Goal: Task Accomplishment & Management: Complete application form

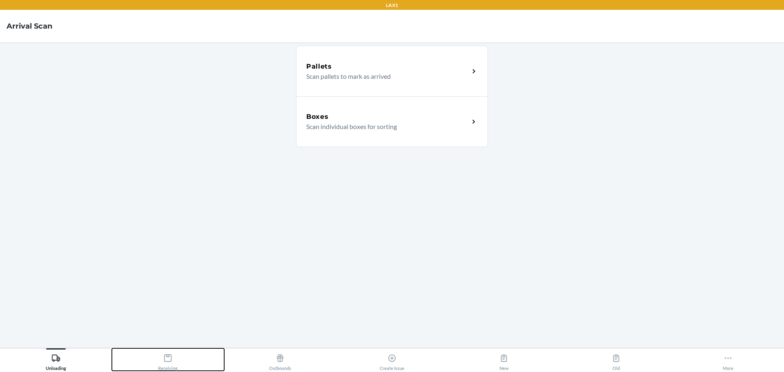
click at [167, 362] on icon at bounding box center [167, 357] width 9 height 9
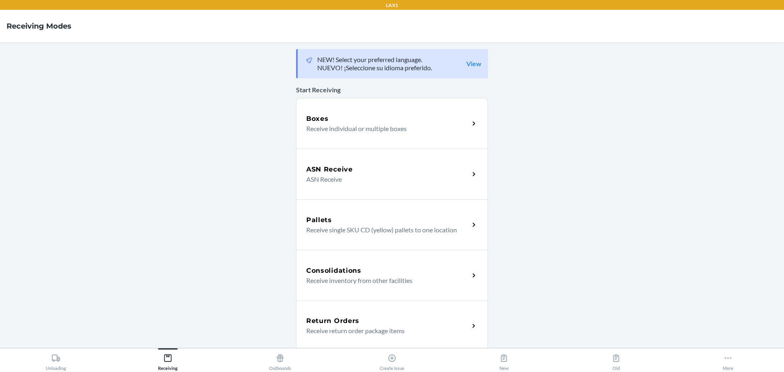
click at [343, 113] on div "Boxes Receive individual or multiple boxes" at bounding box center [392, 123] width 192 height 51
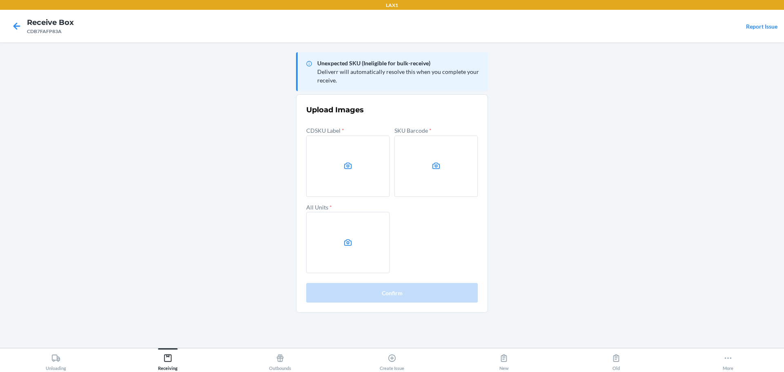
click at [605, 187] on main "Unexpected SKU (Ineligible for bulk-receive) Deliverr will automatically resolv…" at bounding box center [392, 194] width 784 height 305
drag, startPoint x: 608, startPoint y: 202, endPoint x: 599, endPoint y: 197, distance: 10.3
click at [608, 202] on main "Unexpected SKU (Ineligible for bulk-receive) Deliverr will automatically resolv…" at bounding box center [392, 194] width 784 height 305
click at [338, 166] on label at bounding box center [347, 166] width 83 height 61
click at [0, 0] on input "file" at bounding box center [0, 0] width 0 height 0
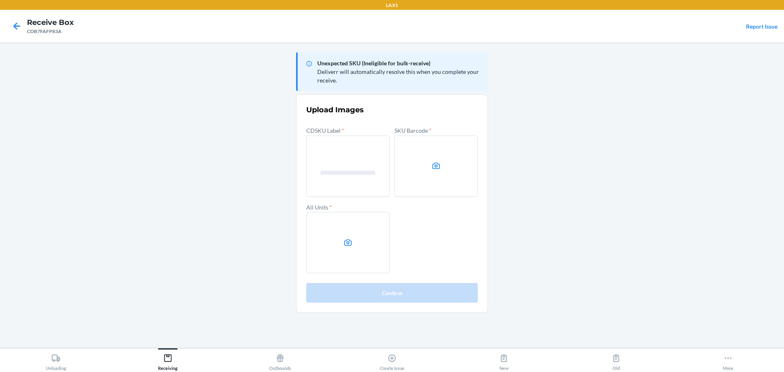
click at [413, 177] on label at bounding box center [435, 166] width 83 height 61
click at [0, 0] on input "file" at bounding box center [0, 0] width 0 height 0
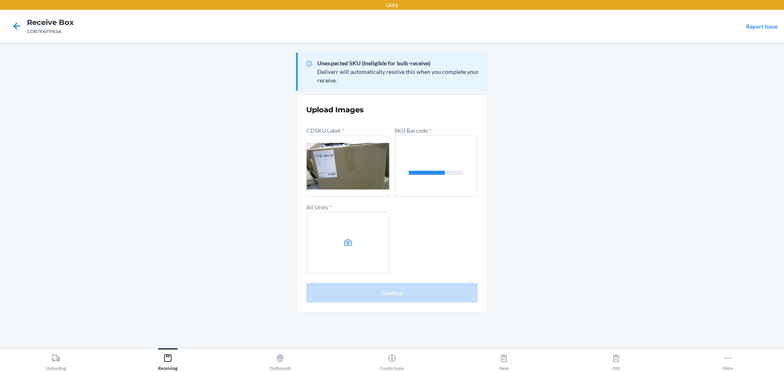
click at [373, 260] on label at bounding box center [347, 242] width 83 height 61
click at [0, 0] on input "file" at bounding box center [0, 0] width 0 height 0
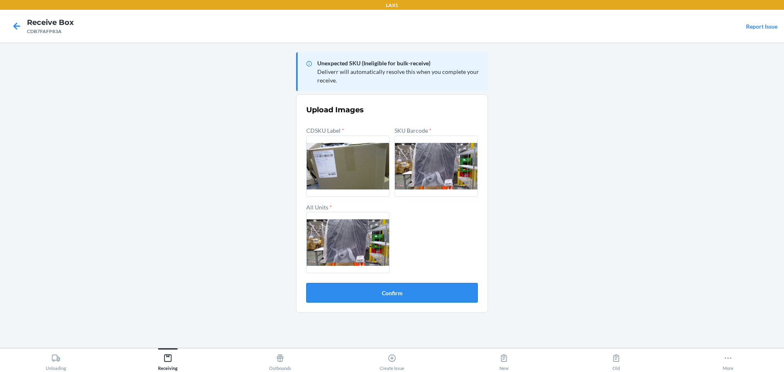
click at [437, 289] on button "Confirm" at bounding box center [391, 293] width 171 height 20
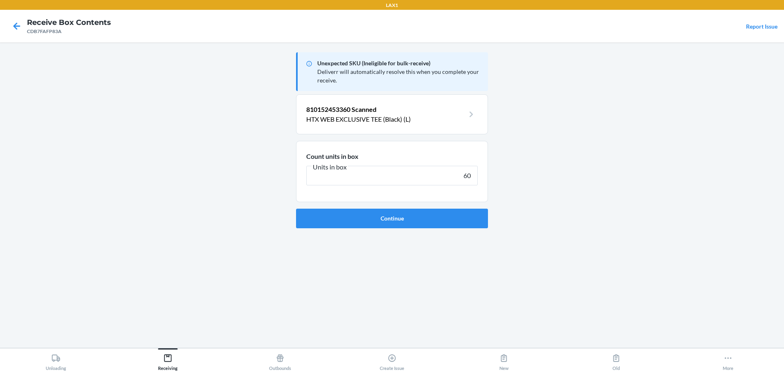
type input "60"
click at [296, 209] on button "Continue" at bounding box center [392, 219] width 192 height 20
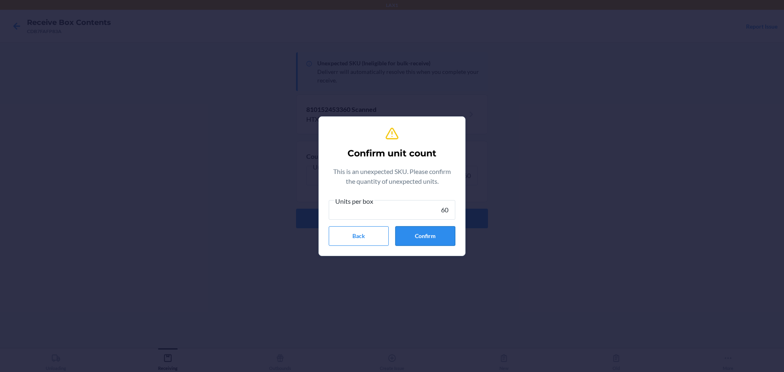
type input "60"
click at [419, 241] on button "Confirm" at bounding box center [425, 236] width 60 height 20
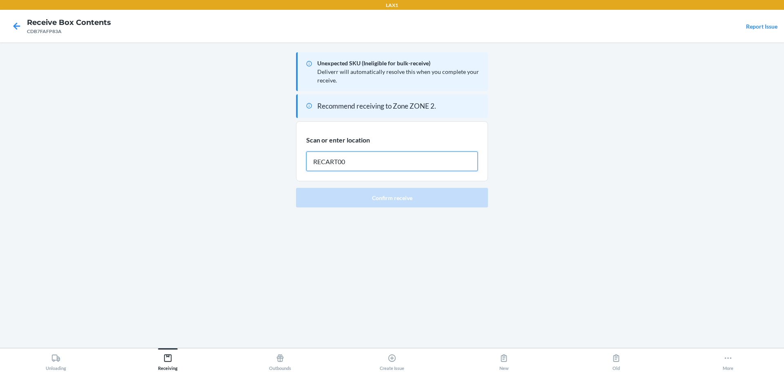
type input "RECART004"
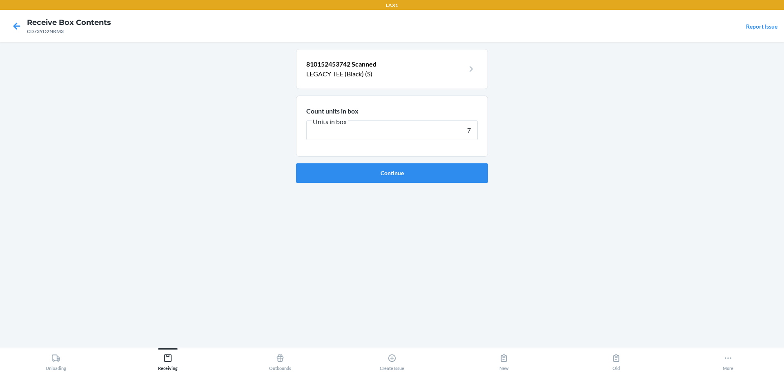
type input "72"
click button "Continue" at bounding box center [392, 173] width 192 height 20
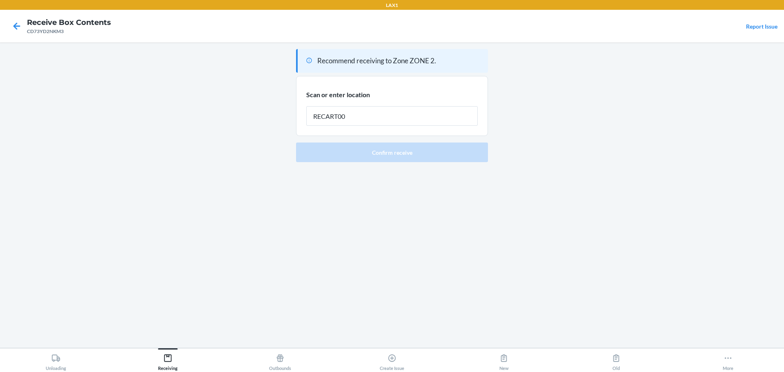
type input "RECART004"
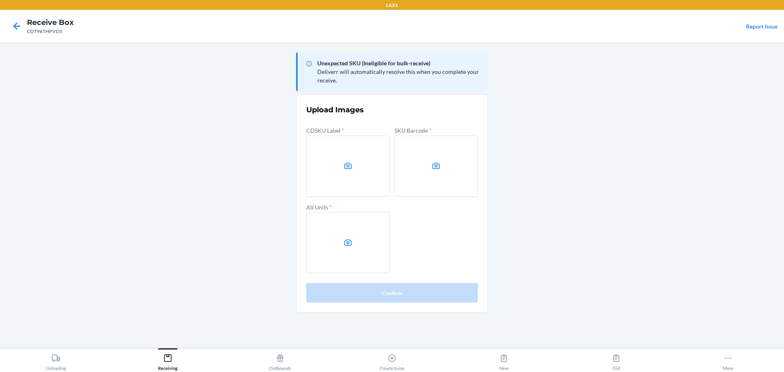
click at [598, 201] on main "Unexpected SKU (Ineligible for bulk-receive) Deliverr will automatically resolv…" at bounding box center [392, 194] width 784 height 305
click at [338, 144] on label at bounding box center [347, 166] width 83 height 61
click at [0, 0] on input "file" at bounding box center [0, 0] width 0 height 0
click at [407, 167] on label at bounding box center [435, 166] width 83 height 61
click at [0, 0] on input "file" at bounding box center [0, 0] width 0 height 0
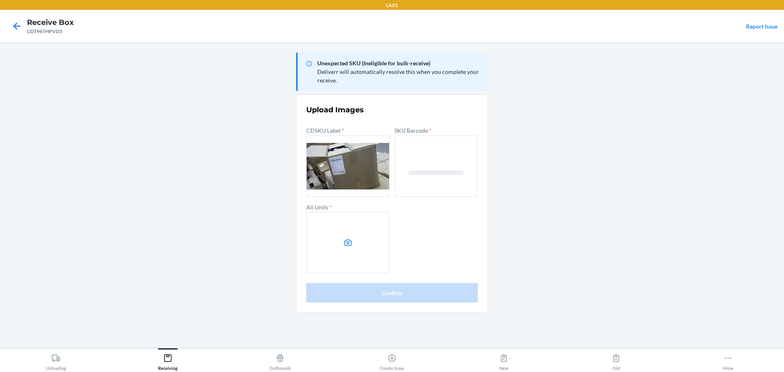
click at [328, 244] on label at bounding box center [347, 242] width 83 height 61
click at [0, 0] on input "file" at bounding box center [0, 0] width 0 height 0
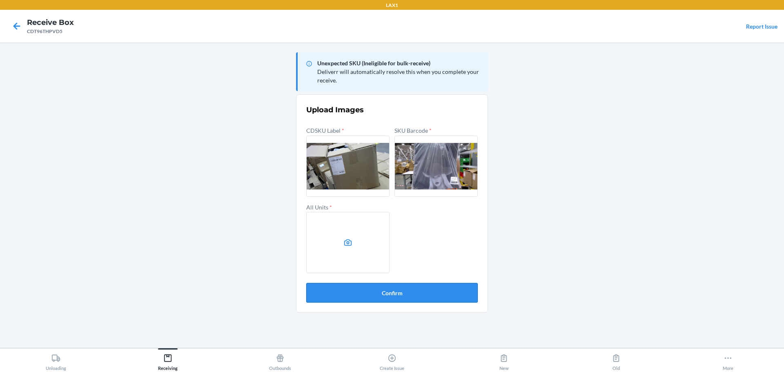
click at [388, 293] on button "Confirm" at bounding box center [391, 293] width 171 height 20
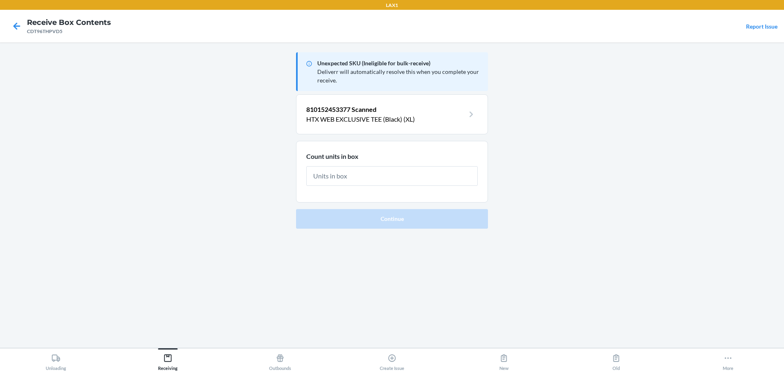
type input "7"
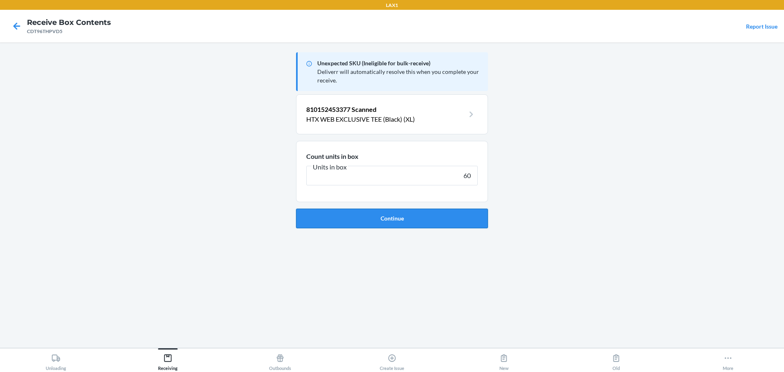
type input "60"
click at [296, 209] on button "Continue" at bounding box center [392, 219] width 192 height 20
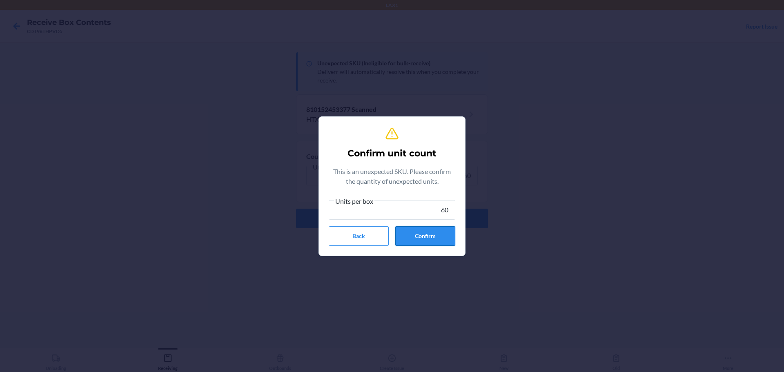
type input "60"
click at [428, 240] on button "Confirm" at bounding box center [425, 236] width 60 height 20
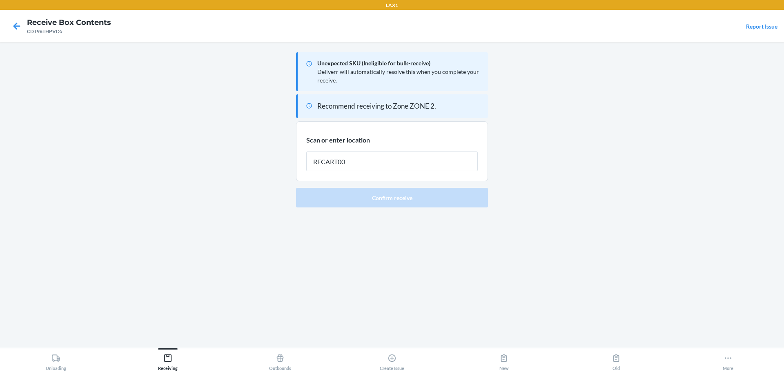
type input "RECART004"
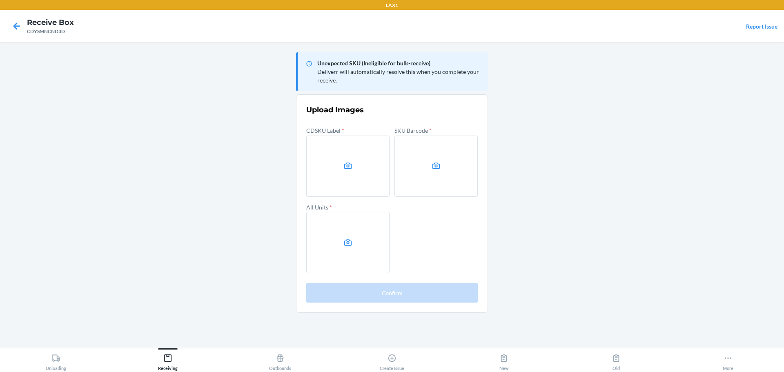
click at [579, 140] on main "Unexpected SKU (Ineligible for bulk-receive) Deliverr will automatically resolv…" at bounding box center [392, 194] width 784 height 305
click at [429, 168] on label at bounding box center [435, 166] width 83 height 61
click at [0, 0] on input "file" at bounding box center [0, 0] width 0 height 0
click at [367, 167] on label at bounding box center [347, 166] width 83 height 61
click at [0, 0] on input "file" at bounding box center [0, 0] width 0 height 0
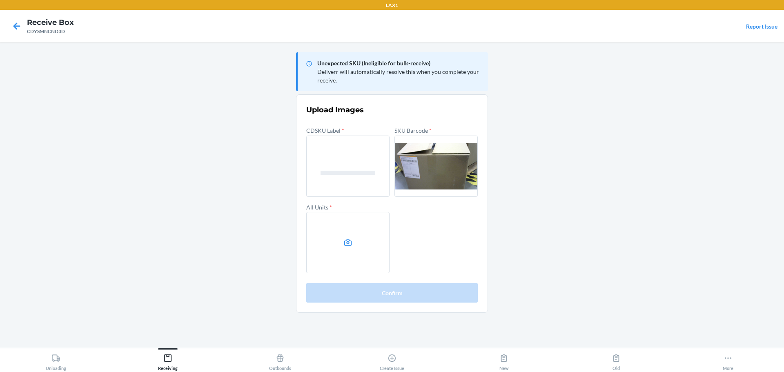
click at [415, 170] on label at bounding box center [435, 166] width 83 height 61
click at [0, 0] on input "file" at bounding box center [0, 0] width 0 height 0
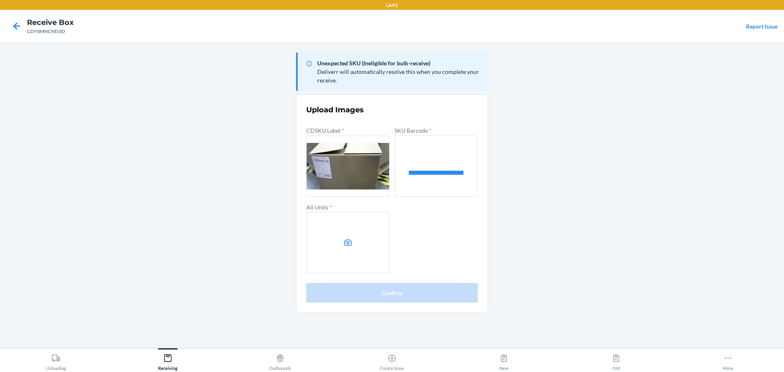
click at [351, 230] on label at bounding box center [347, 242] width 83 height 61
click at [0, 0] on input "file" at bounding box center [0, 0] width 0 height 0
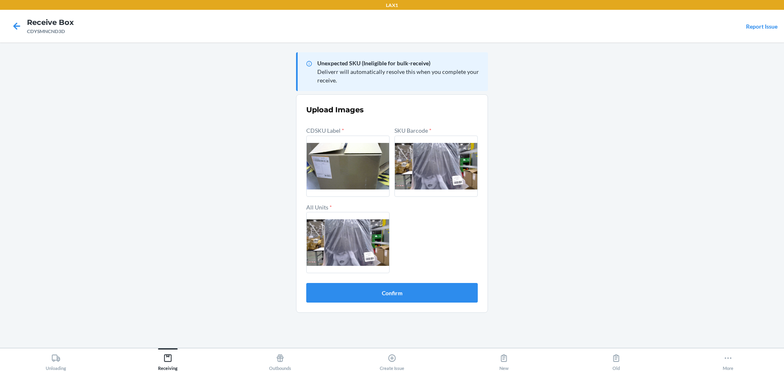
click at [447, 304] on section "Upload Images CDSKU Label * SKU Barcode * All Units * Confirm" at bounding box center [392, 203] width 192 height 218
click at [443, 296] on button "Confirm" at bounding box center [391, 293] width 171 height 20
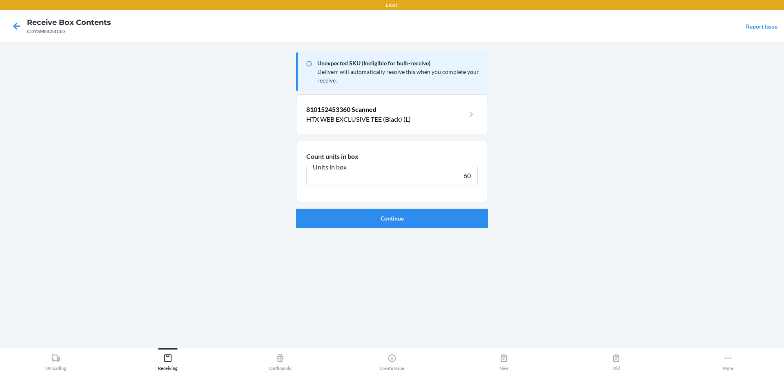
type input "60"
click at [296, 209] on button "Continue" at bounding box center [392, 219] width 192 height 20
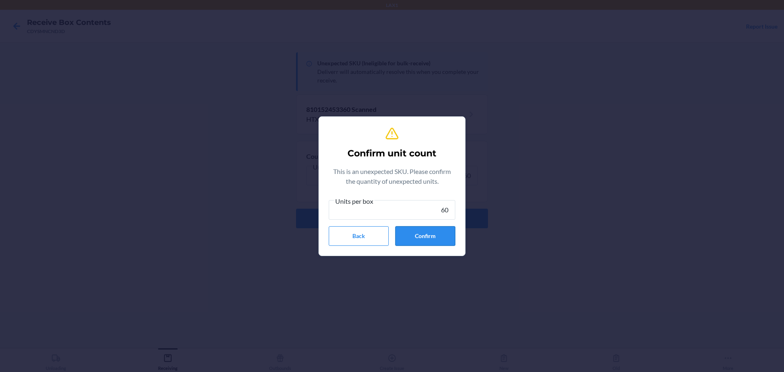
type input "60"
click at [415, 232] on button "Confirm" at bounding box center [425, 236] width 60 height 20
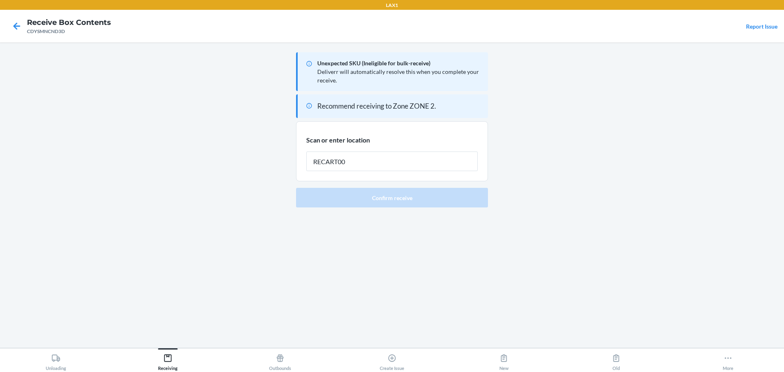
type input "RECART004"
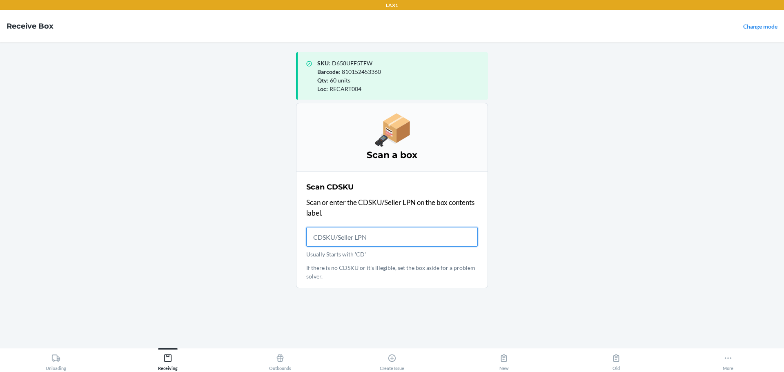
click at [387, 231] on input "Usually Starts with 'CD'" at bounding box center [391, 237] width 171 height 20
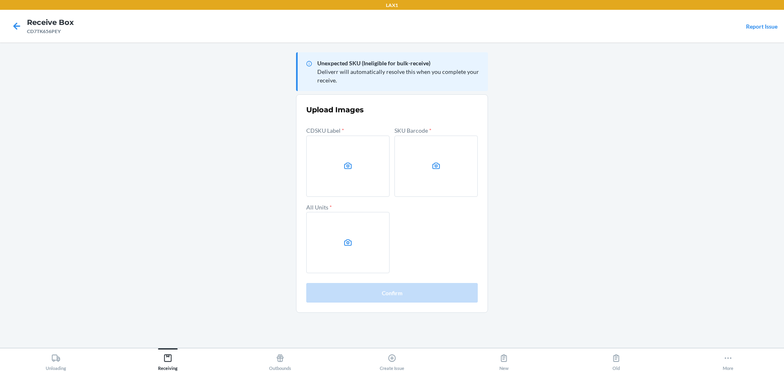
drag, startPoint x: 585, startPoint y: 207, endPoint x: 580, endPoint y: 193, distance: 14.7
click at [585, 207] on main "Unexpected SKU (Ineligible for bulk-receive) Deliverr will automatically resolv…" at bounding box center [392, 194] width 784 height 305
click at [424, 158] on label at bounding box center [435, 166] width 83 height 61
click at [0, 0] on input "file" at bounding box center [0, 0] width 0 height 0
click at [347, 251] on label at bounding box center [347, 242] width 83 height 61
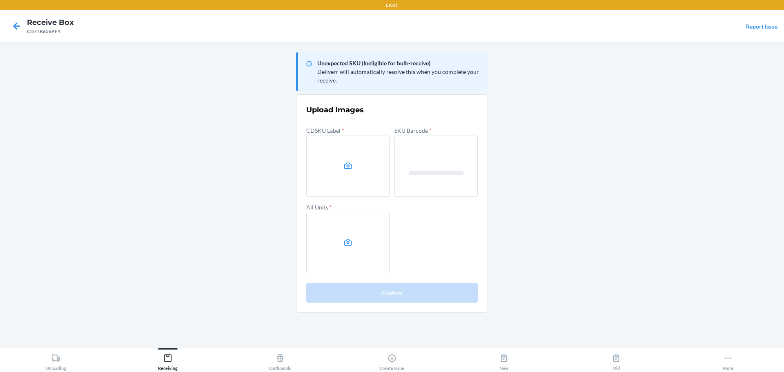
click at [0, 0] on input "file" at bounding box center [0, 0] width 0 height 0
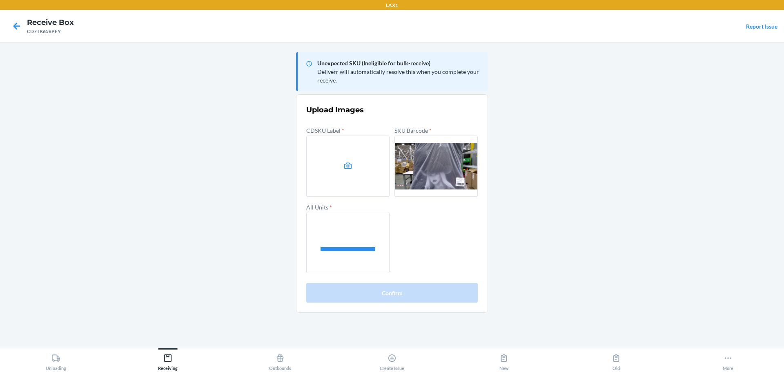
click at [321, 166] on label at bounding box center [347, 166] width 83 height 61
click at [0, 0] on input "file" at bounding box center [0, 0] width 0 height 0
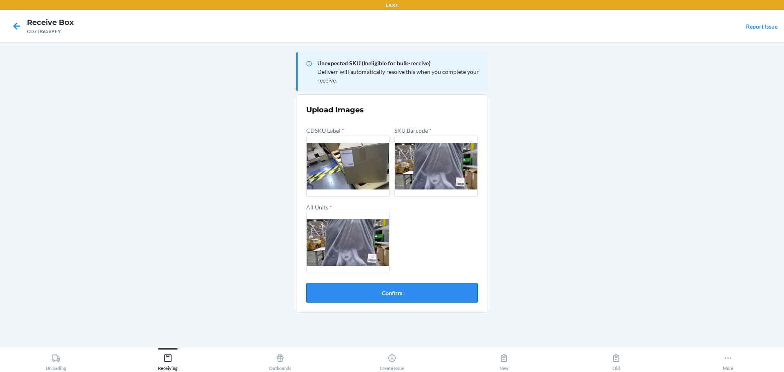
click at [436, 293] on button "Confirm" at bounding box center [391, 293] width 171 height 20
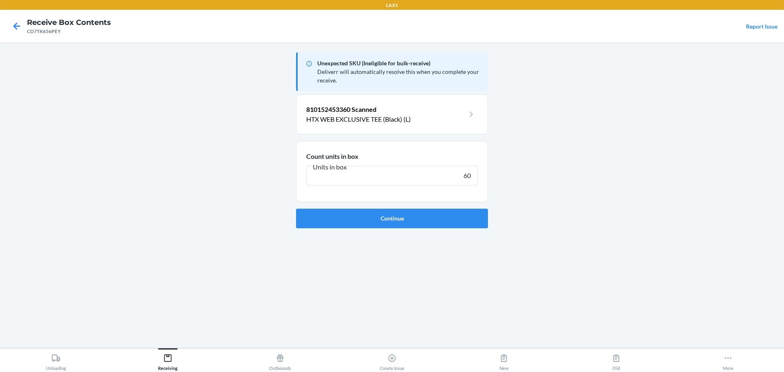
type input "60"
click at [296, 209] on button "Continue" at bounding box center [392, 219] width 192 height 20
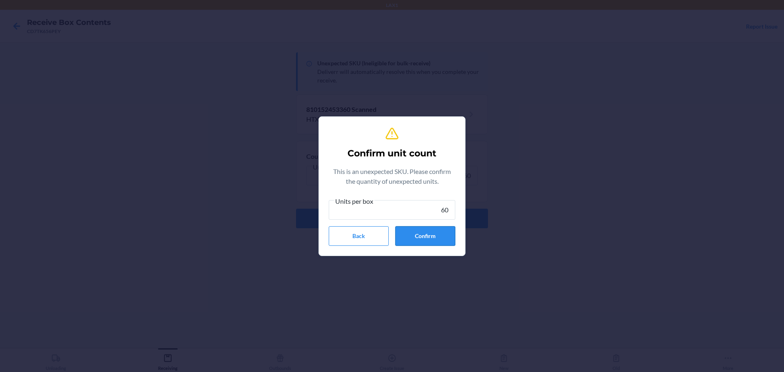
type input "60"
click at [425, 235] on button "Confirm" at bounding box center [425, 236] width 60 height 20
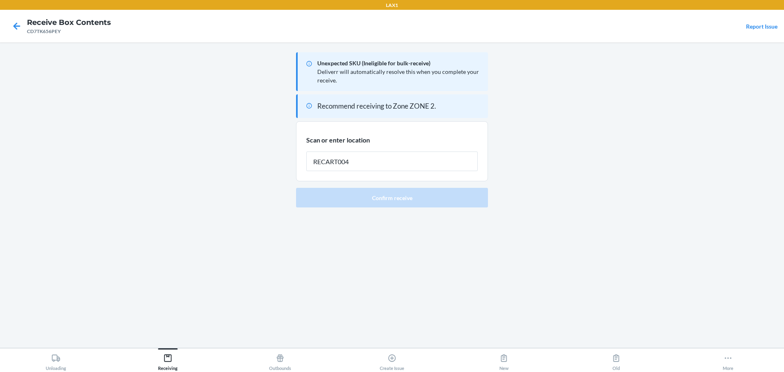
type input "RECART004"
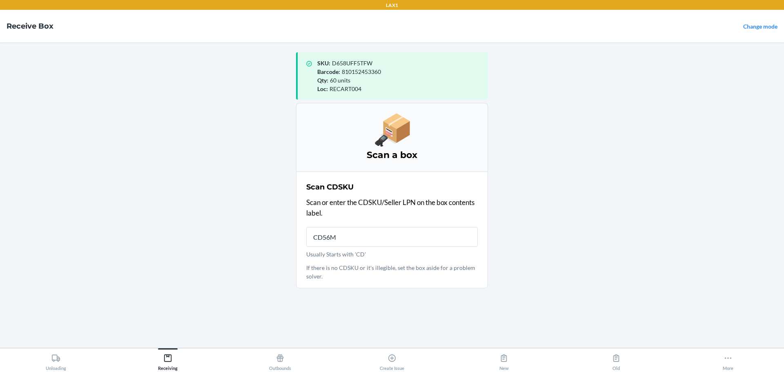
type input "CD56MM"
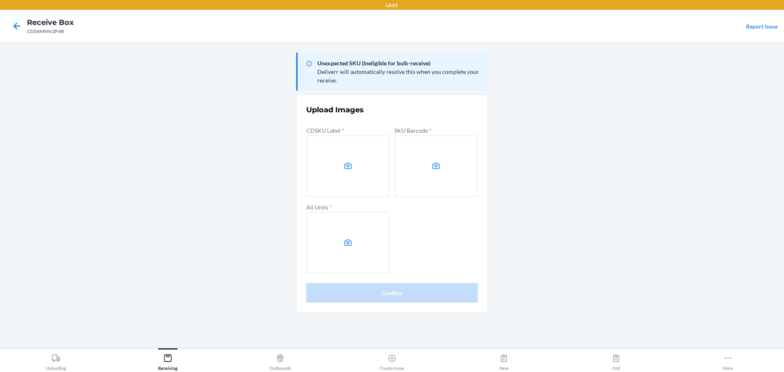
click at [608, 160] on main "Unexpected SKU (Ineligible for bulk-receive) Deliverr will automatically resolv…" at bounding box center [392, 194] width 784 height 305
click at [329, 157] on label at bounding box center [347, 166] width 83 height 61
click at [0, 0] on input "file" at bounding box center [0, 0] width 0 height 0
click at [425, 169] on label at bounding box center [435, 166] width 83 height 61
click at [0, 0] on input "file" at bounding box center [0, 0] width 0 height 0
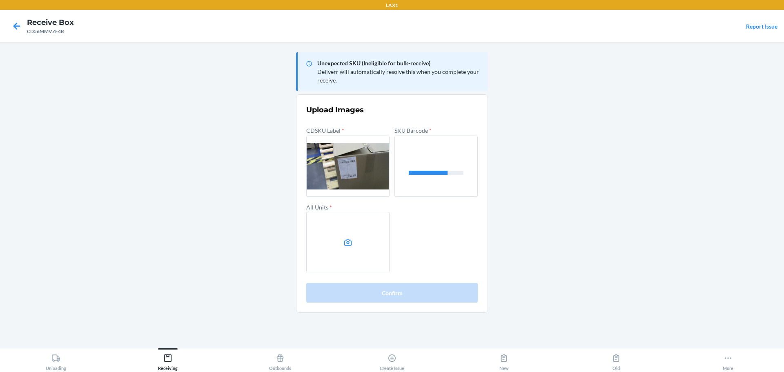
click at [336, 237] on label at bounding box center [347, 242] width 83 height 61
click at [0, 0] on input "file" at bounding box center [0, 0] width 0 height 0
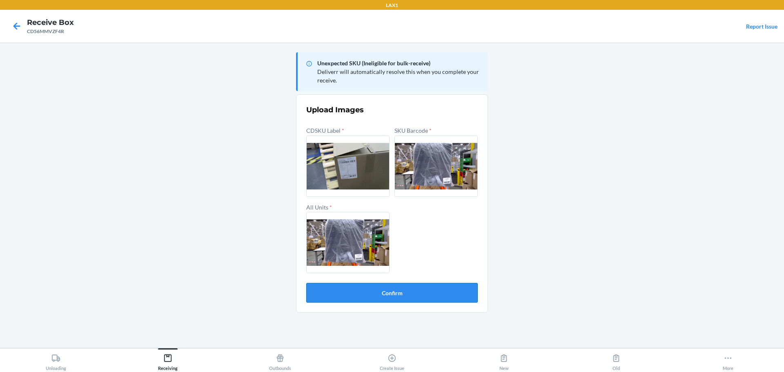
click at [405, 296] on button "Confirm" at bounding box center [391, 293] width 171 height 20
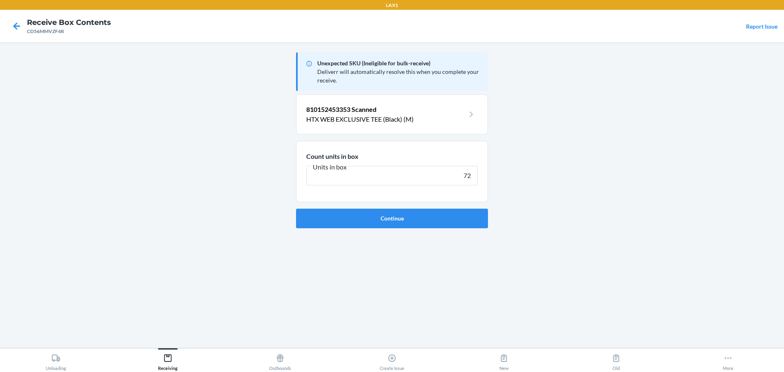
type input "72"
click at [296, 209] on button "Continue" at bounding box center [392, 219] width 192 height 20
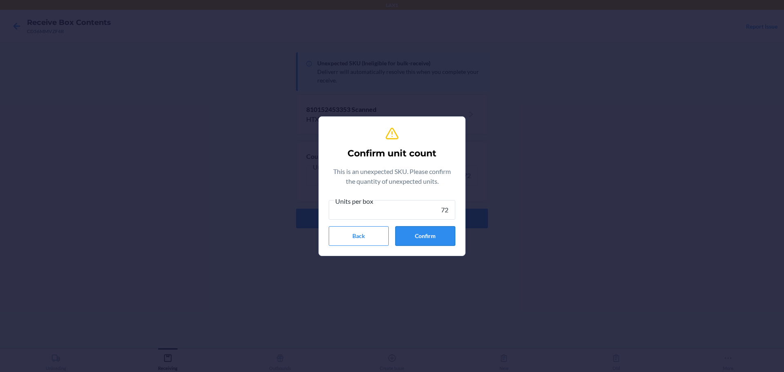
type input "72"
click at [430, 235] on button "Confirm" at bounding box center [425, 236] width 60 height 20
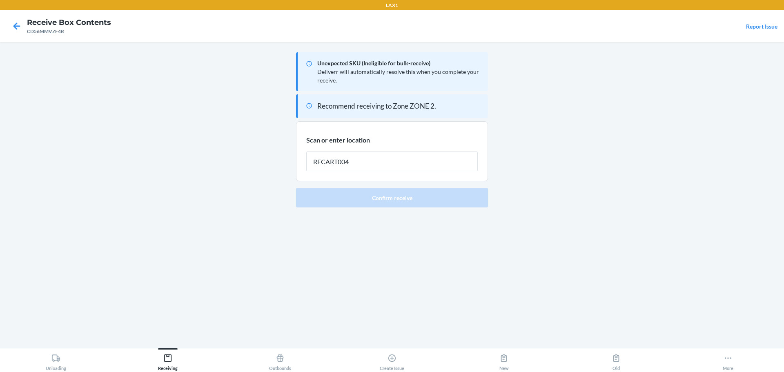
type input "RECART004"
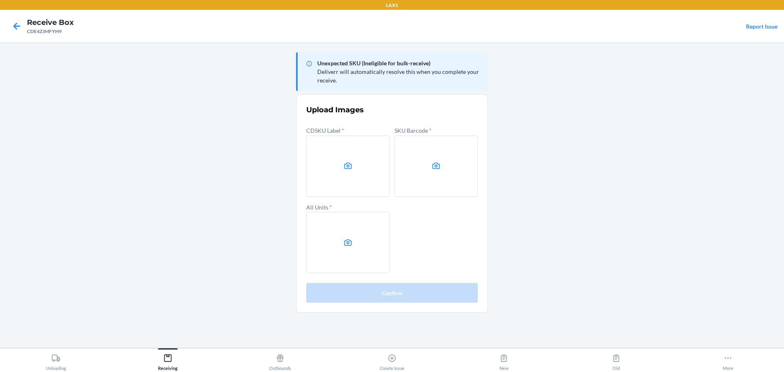
click at [565, 196] on main "Unexpected SKU (Ineligible for bulk-receive) Deliverr will automatically resolv…" at bounding box center [392, 194] width 784 height 305
click at [434, 169] on icon at bounding box center [436, 165] width 8 height 7
click at [0, 0] on input "file" at bounding box center [0, 0] width 0 height 0
click at [355, 221] on label at bounding box center [347, 242] width 83 height 61
click at [0, 0] on input "file" at bounding box center [0, 0] width 0 height 0
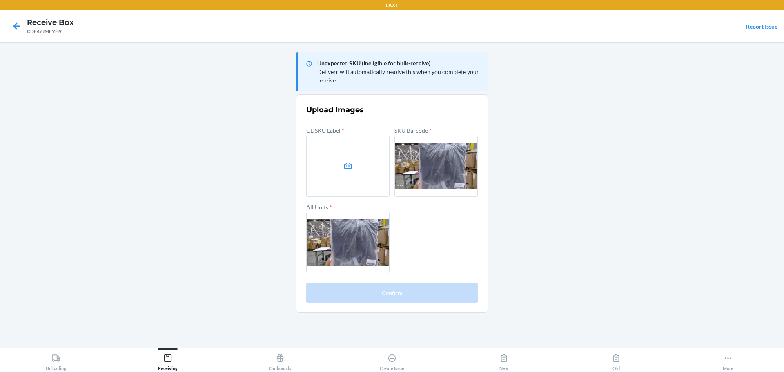
click at [571, 150] on main "Unexpected SKU (Ineligible for bulk-receive) Deliverr will automatically resolv…" at bounding box center [392, 194] width 784 height 305
click at [358, 203] on div "All Units *" at bounding box center [347, 238] width 83 height 72
click at [353, 187] on label at bounding box center [347, 166] width 83 height 61
click at [0, 0] on input "file" at bounding box center [0, 0] width 0 height 0
click at [352, 164] on label at bounding box center [347, 166] width 83 height 61
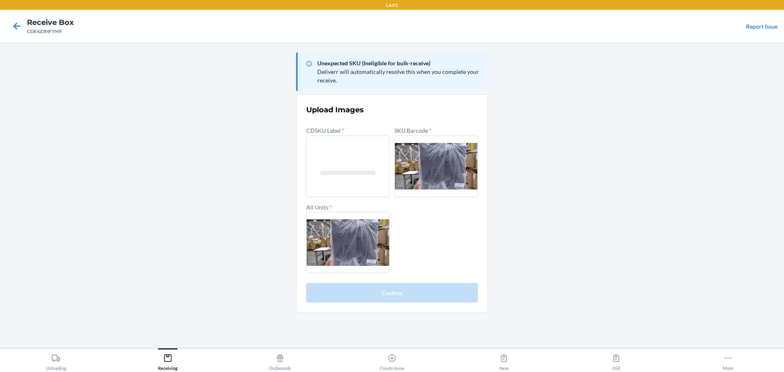
click at [0, 0] on input "file" at bounding box center [0, 0] width 0 height 0
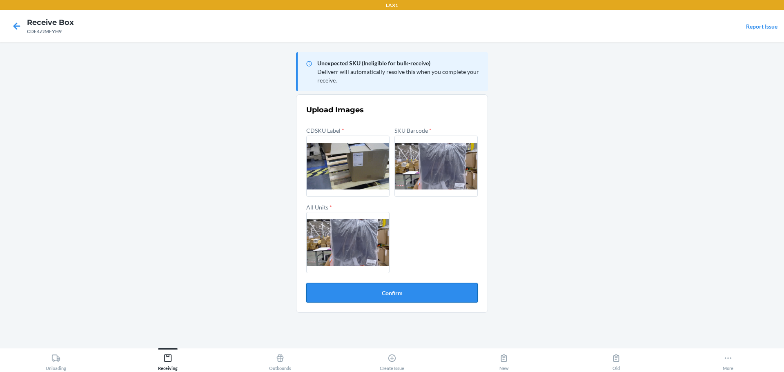
click at [409, 287] on button "Confirm" at bounding box center [391, 293] width 171 height 20
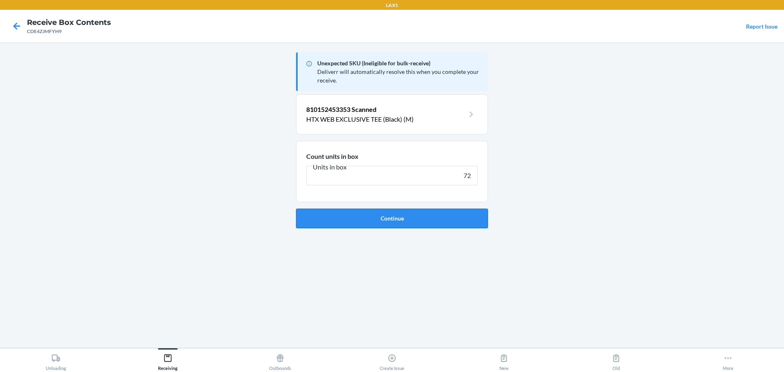
type input "72"
click at [369, 214] on button "Continue" at bounding box center [392, 219] width 192 height 20
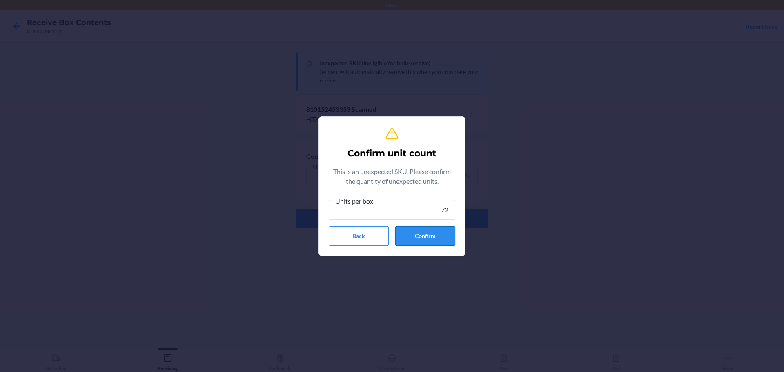
type input "72"
click at [429, 227] on button "Confirm" at bounding box center [425, 236] width 60 height 20
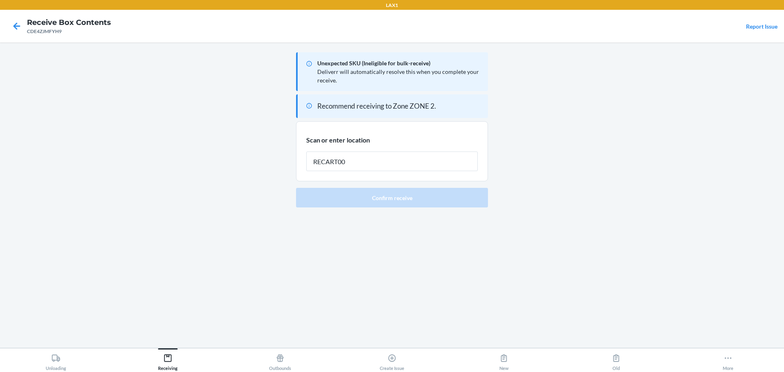
type input "RECART004"
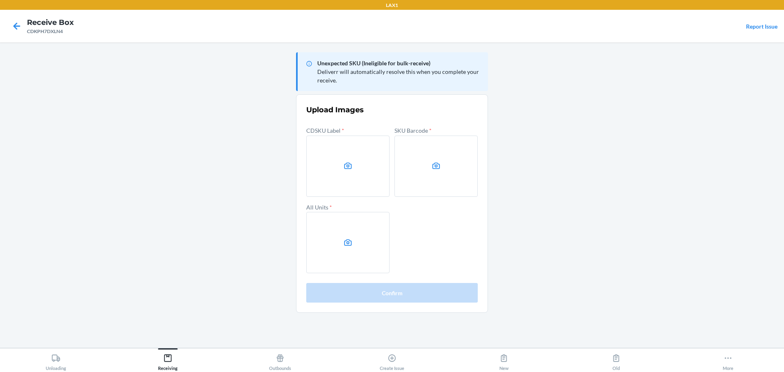
click at [719, 122] on main "Unexpected SKU (Ineligible for bulk-receive) Deliverr will automatically resolv…" at bounding box center [392, 194] width 784 height 305
click at [586, 131] on main "Unexpected SKU (Ineligible for bulk-receive) Deliverr will automatically resolv…" at bounding box center [392, 194] width 784 height 305
click at [327, 158] on label at bounding box center [347, 166] width 83 height 61
click at [0, 0] on input "file" at bounding box center [0, 0] width 0 height 0
click at [425, 163] on label at bounding box center [435, 166] width 83 height 61
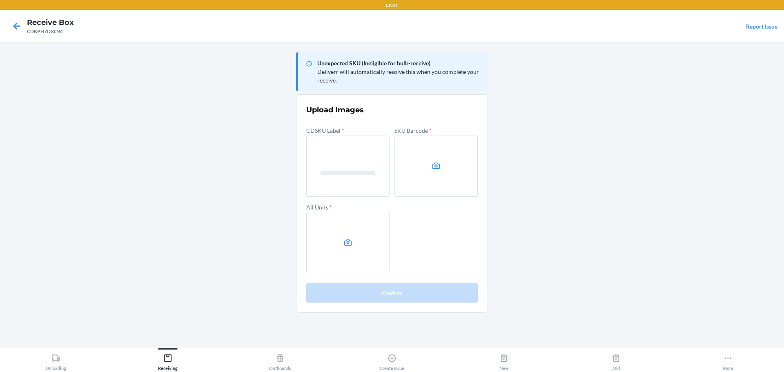
click at [0, 0] on input "file" at bounding box center [0, 0] width 0 height 0
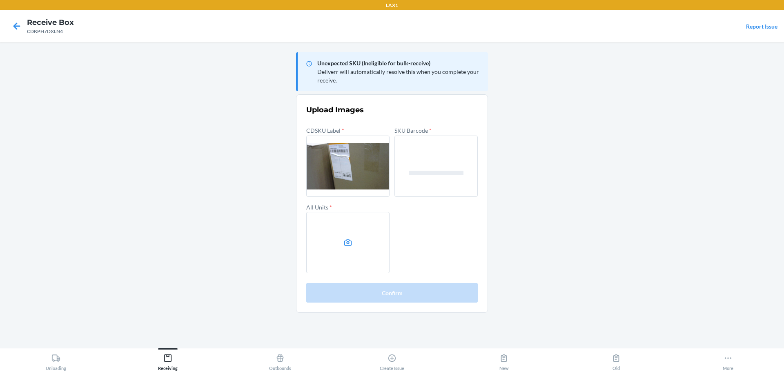
click at [340, 238] on label at bounding box center [347, 242] width 83 height 61
click at [0, 0] on input "file" at bounding box center [0, 0] width 0 height 0
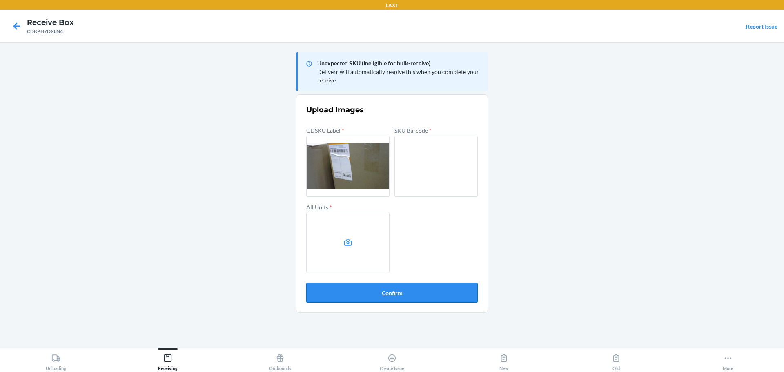
click at [398, 300] on button "Confirm" at bounding box center [391, 293] width 171 height 20
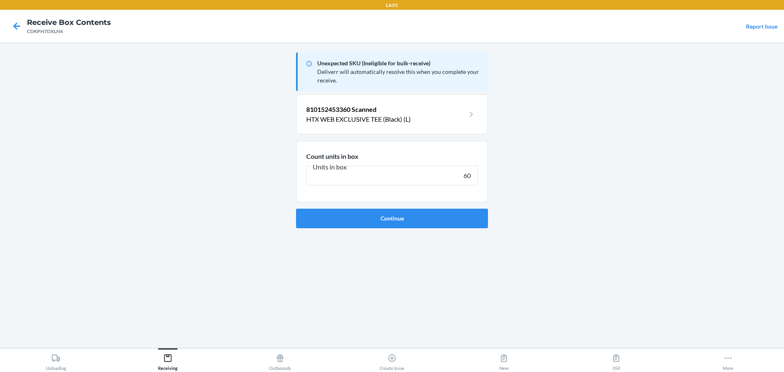
type input "60"
click at [296, 209] on button "Continue" at bounding box center [392, 219] width 192 height 20
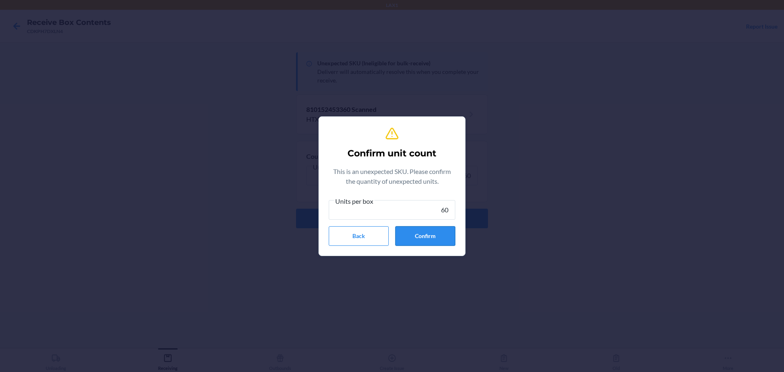
type input "60"
click at [439, 228] on button "Confirm" at bounding box center [425, 236] width 60 height 20
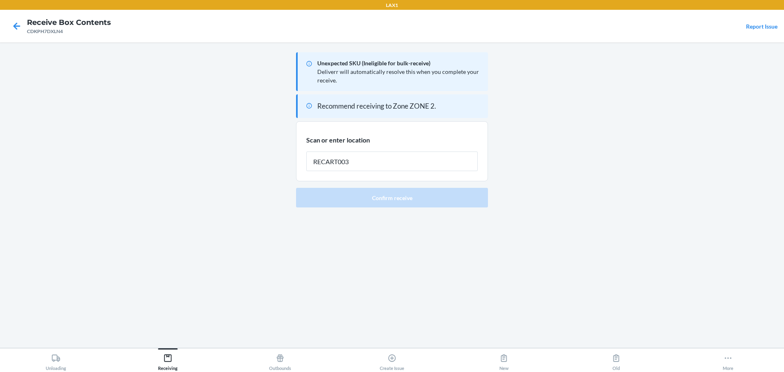
type input "RECART003"
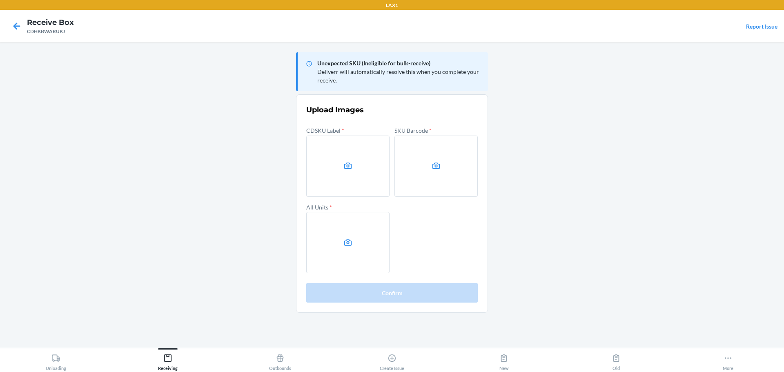
click at [539, 184] on main "Unexpected SKU (Ineligible for bulk-receive) Deliverr will automatically resolv…" at bounding box center [392, 194] width 784 height 305
click at [378, 183] on label at bounding box center [347, 166] width 83 height 61
click at [0, 0] on input "file" at bounding box center [0, 0] width 0 height 0
click at [458, 178] on label at bounding box center [435, 166] width 83 height 61
click at [0, 0] on input "file" at bounding box center [0, 0] width 0 height 0
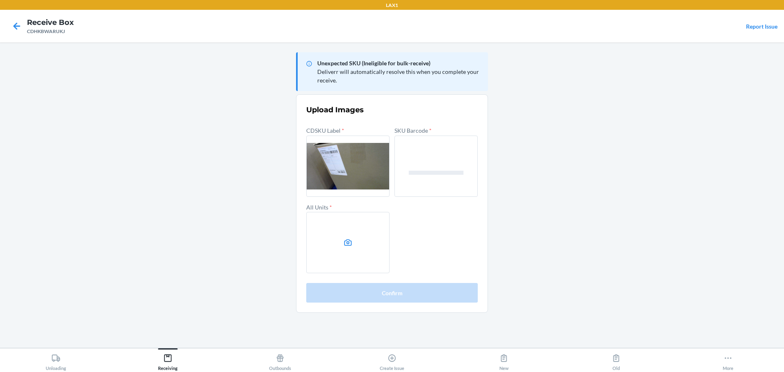
click at [363, 231] on label at bounding box center [347, 242] width 83 height 61
click at [0, 0] on input "file" at bounding box center [0, 0] width 0 height 0
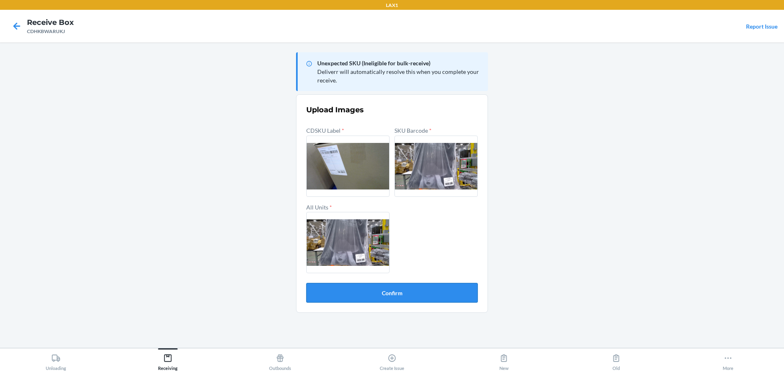
click at [422, 298] on button "Confirm" at bounding box center [391, 293] width 171 height 20
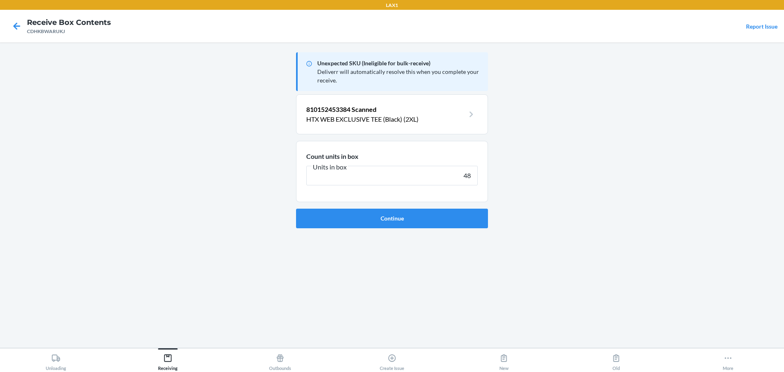
type input "48"
click at [296, 209] on button "Continue" at bounding box center [392, 219] width 192 height 20
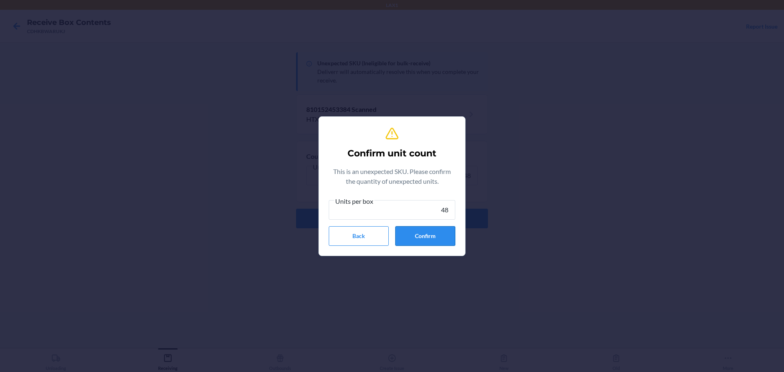
type input "48"
click at [446, 234] on button "Confirm" at bounding box center [425, 236] width 60 height 20
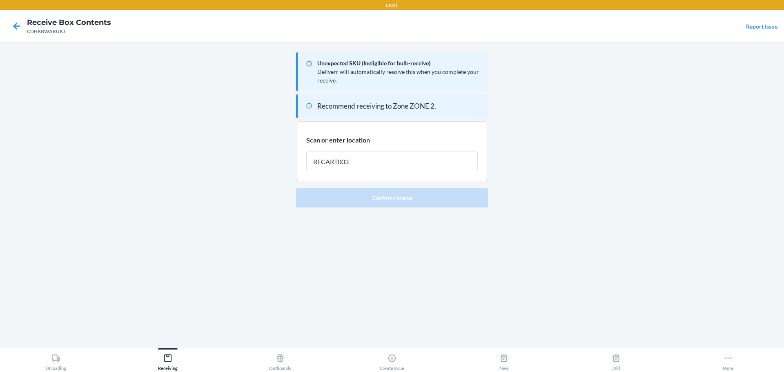
type input "RECART003"
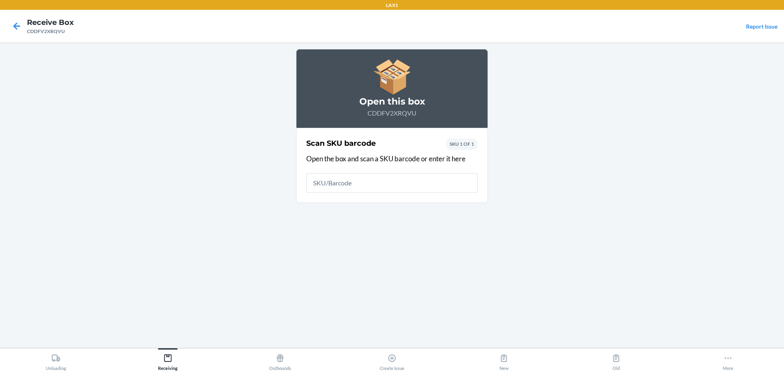
click at [665, 219] on main "Open this box CDDFV2XRQVU Scan SKU barcode Open the box and scan a SKU barcode …" at bounding box center [392, 194] width 784 height 305
click at [348, 187] on input "text" at bounding box center [391, 183] width 171 height 20
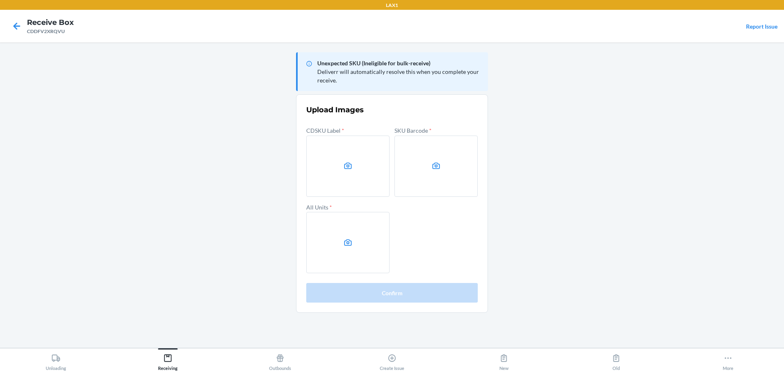
click at [415, 172] on label at bounding box center [435, 166] width 83 height 61
click at [0, 0] on input "file" at bounding box center [0, 0] width 0 height 0
click at [357, 251] on label at bounding box center [347, 242] width 83 height 61
click at [0, 0] on input "file" at bounding box center [0, 0] width 0 height 0
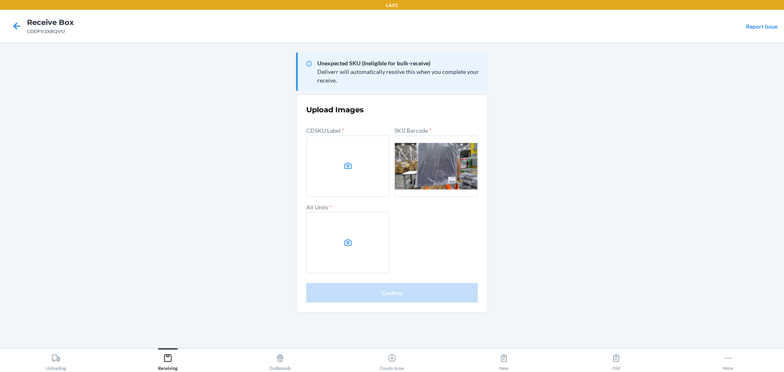
click at [325, 170] on label at bounding box center [347, 166] width 83 height 61
click at [0, 0] on input "file" at bounding box center [0, 0] width 0 height 0
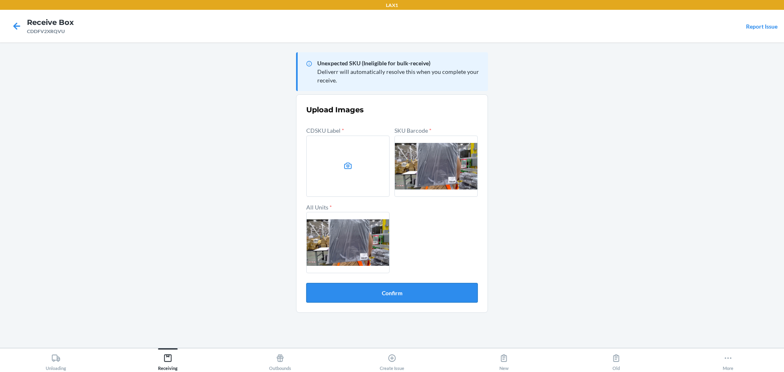
click at [376, 292] on button "Confirm" at bounding box center [391, 293] width 171 height 20
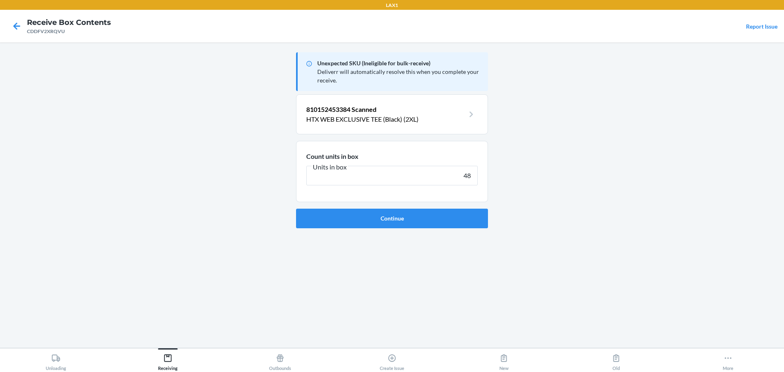
type input "48"
click at [296, 209] on button "Continue" at bounding box center [392, 219] width 192 height 20
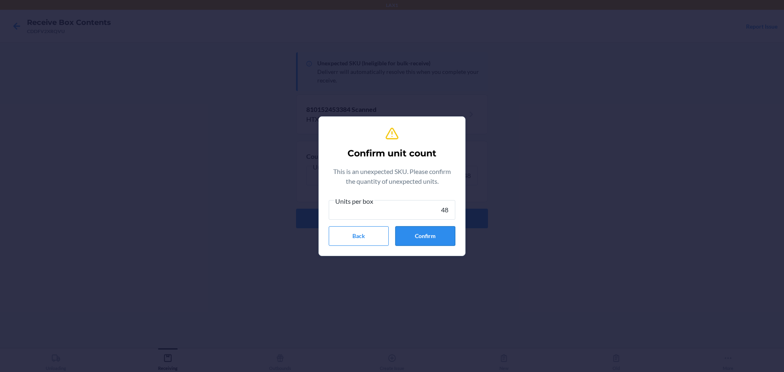
type input "48"
click at [411, 242] on button "Confirm" at bounding box center [425, 236] width 60 height 20
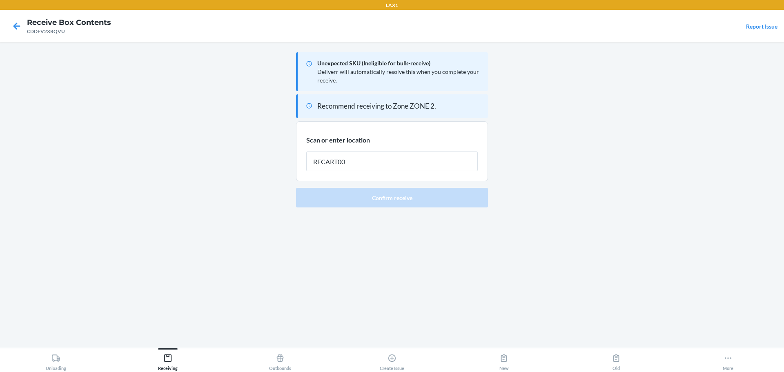
type input "RECART003"
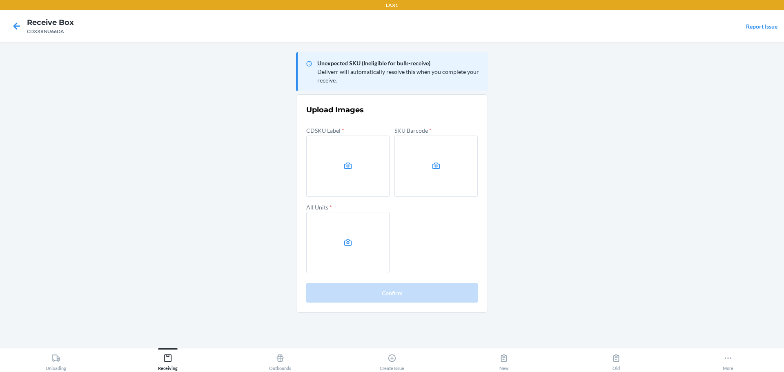
click at [600, 192] on main "Unexpected SKU (Ineligible for bulk-receive) Deliverr will automatically resolv…" at bounding box center [392, 194] width 784 height 305
click at [455, 152] on label at bounding box center [435, 166] width 83 height 61
click at [0, 0] on input "file" at bounding box center [0, 0] width 0 height 0
click at [356, 244] on label at bounding box center [347, 242] width 83 height 61
click at [0, 0] on input "file" at bounding box center [0, 0] width 0 height 0
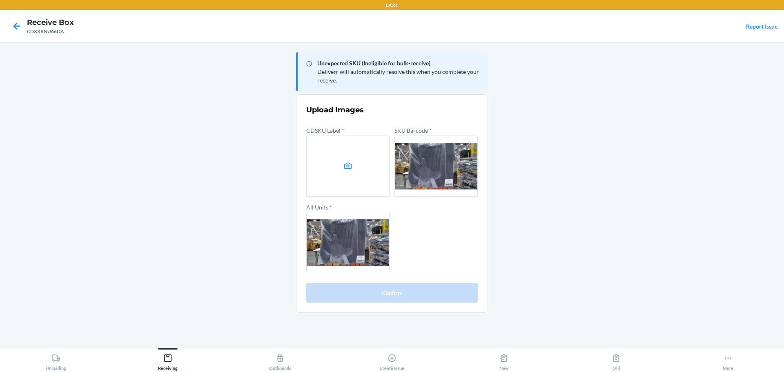
click at [355, 159] on label at bounding box center [347, 166] width 83 height 61
click at [0, 0] on input "file" at bounding box center [0, 0] width 0 height 0
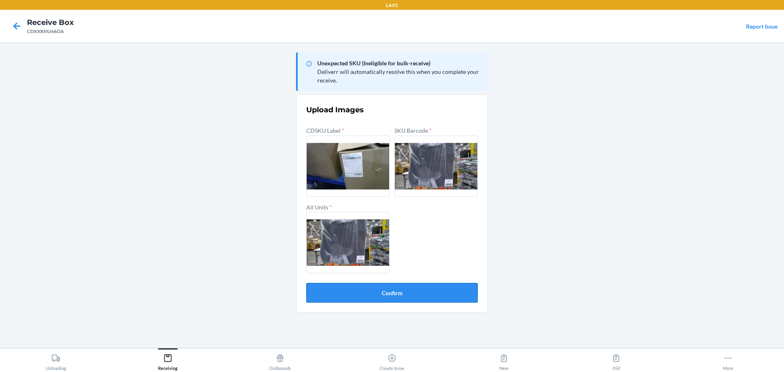
click at [408, 293] on button "Confirm" at bounding box center [391, 293] width 171 height 20
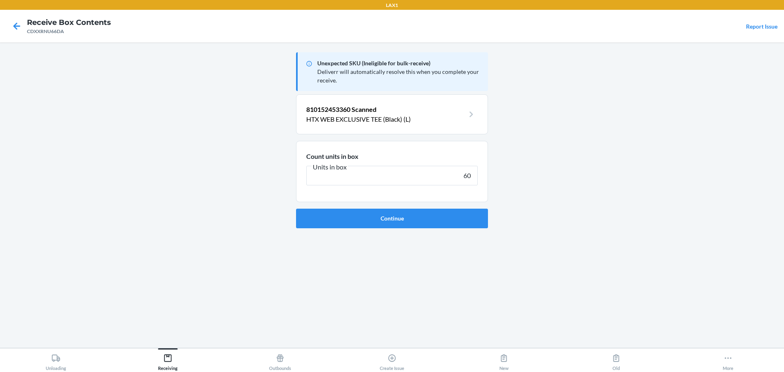
type input "60"
click at [296, 209] on button "Continue" at bounding box center [392, 219] width 192 height 20
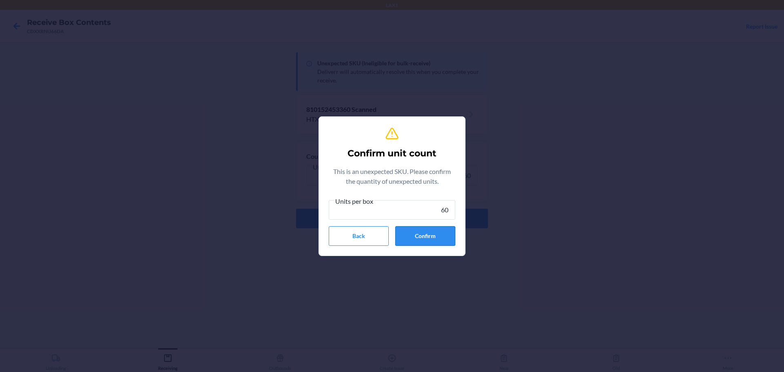
type input "60"
click at [428, 235] on button "Confirm" at bounding box center [425, 236] width 60 height 20
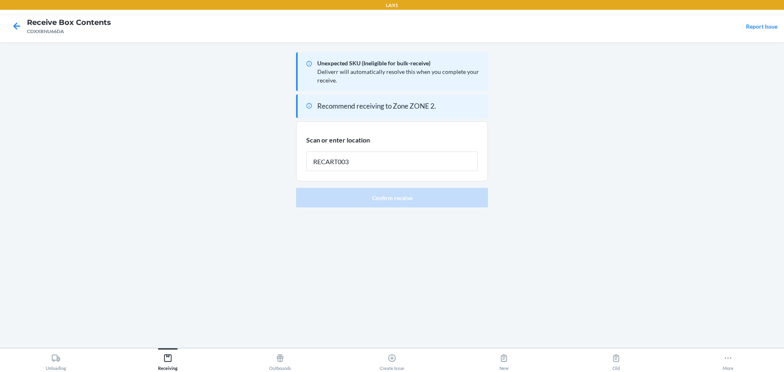
type input "RECART003"
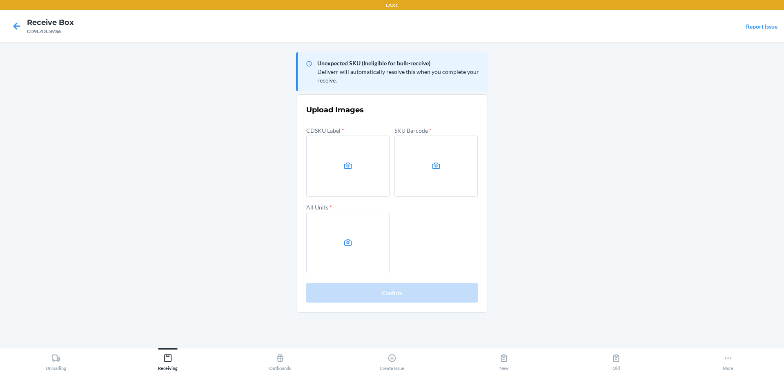
click at [613, 147] on main "Unexpected SKU (Ineligible for bulk-receive) Deliverr will automatically resolv…" at bounding box center [392, 194] width 784 height 305
click at [346, 166] on icon at bounding box center [347, 165] width 9 height 9
click at [0, 0] on input "file" at bounding box center [0, 0] width 0 height 0
click at [445, 176] on label at bounding box center [435, 166] width 83 height 61
click at [0, 0] on input "file" at bounding box center [0, 0] width 0 height 0
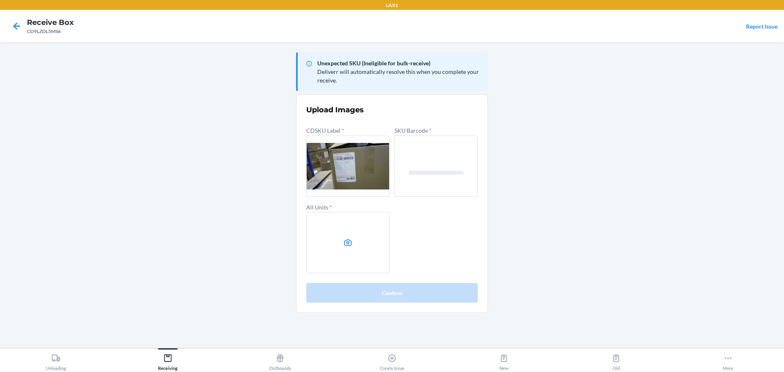
click at [358, 239] on label at bounding box center [347, 242] width 83 height 61
click at [0, 0] on input "file" at bounding box center [0, 0] width 0 height 0
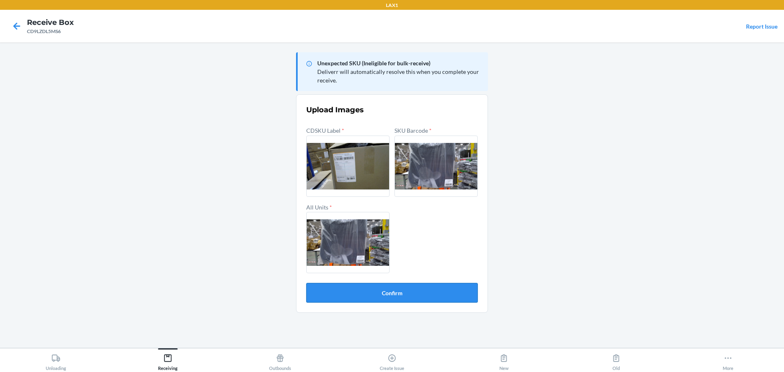
click at [438, 292] on button "Confirm" at bounding box center [391, 293] width 171 height 20
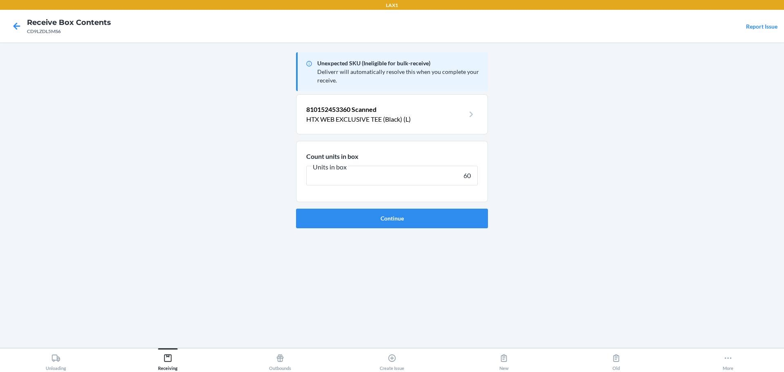
type input "60"
click at [296, 209] on button "Continue" at bounding box center [392, 219] width 192 height 20
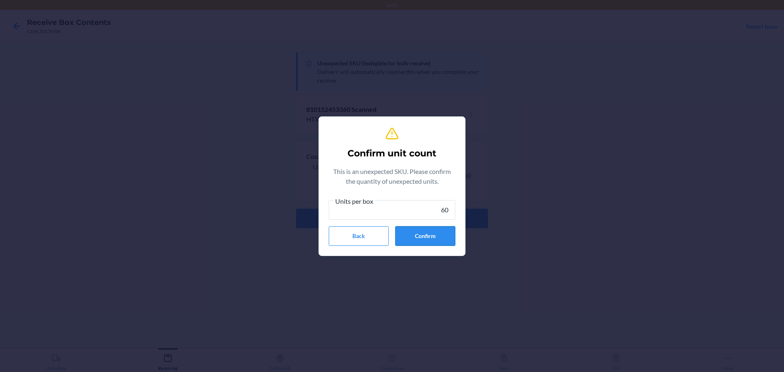
type input "60"
click at [420, 239] on button "Confirm" at bounding box center [425, 236] width 60 height 20
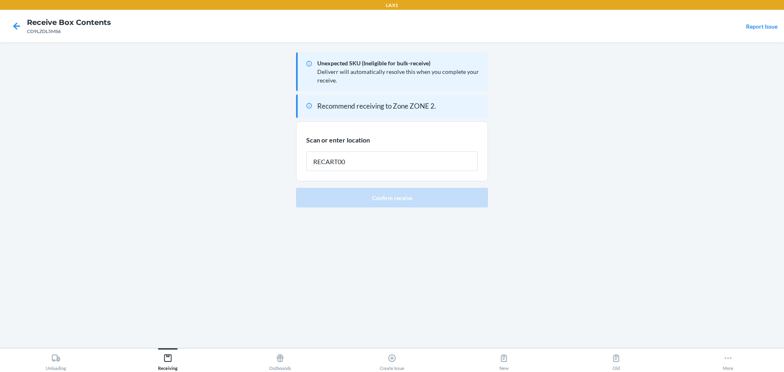
type input "RECART003"
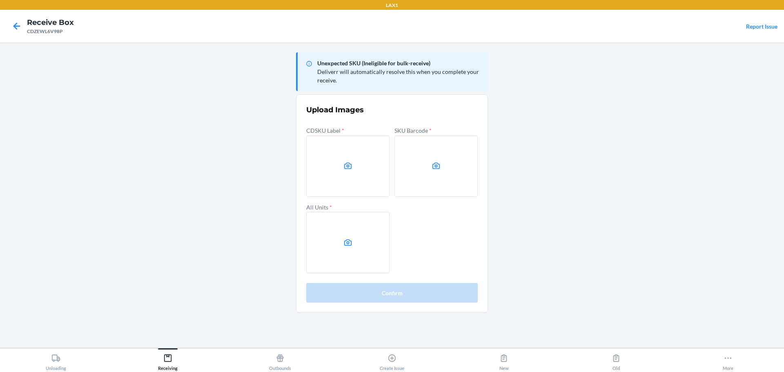
drag, startPoint x: 593, startPoint y: 186, endPoint x: 599, endPoint y: 181, distance: 7.5
click at [594, 186] on main "Unexpected SKU (Ineligible for bulk-receive) Deliverr will automatically resolv…" at bounding box center [392, 194] width 784 height 305
click at [452, 172] on label at bounding box center [435, 166] width 83 height 61
click at [0, 0] on input "file" at bounding box center [0, 0] width 0 height 0
click at [352, 244] on icon at bounding box center [347, 242] width 9 height 9
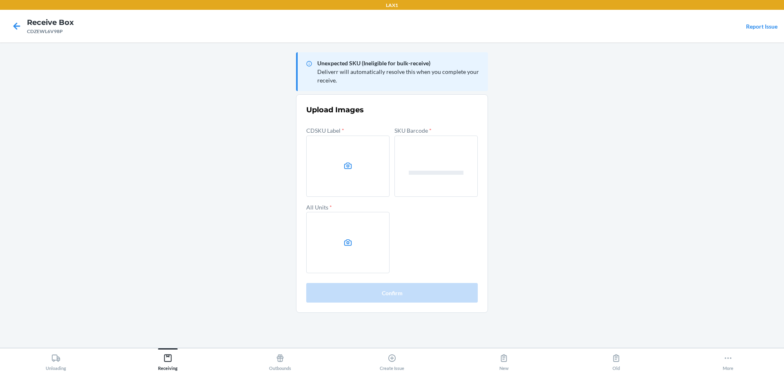
click at [0, 0] on input "file" at bounding box center [0, 0] width 0 height 0
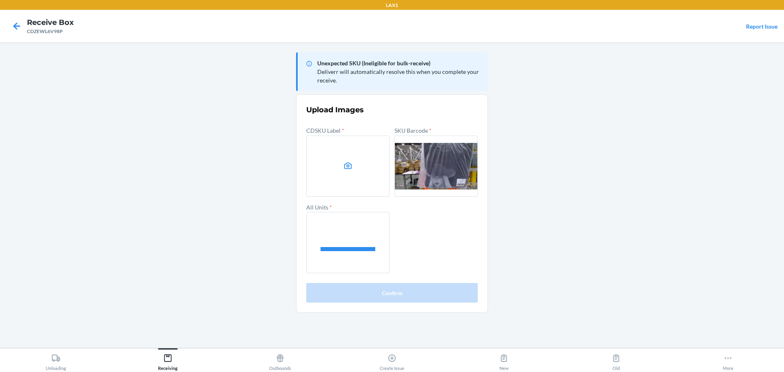
click at [356, 170] on label at bounding box center [347, 166] width 83 height 61
click at [0, 0] on input "file" at bounding box center [0, 0] width 0 height 0
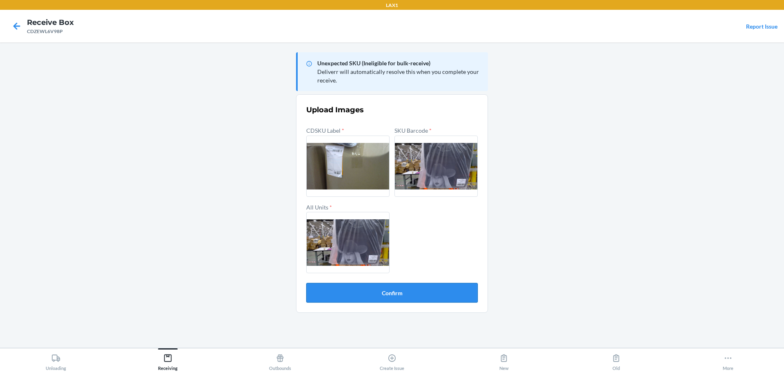
click at [417, 287] on button "Confirm" at bounding box center [391, 293] width 171 height 20
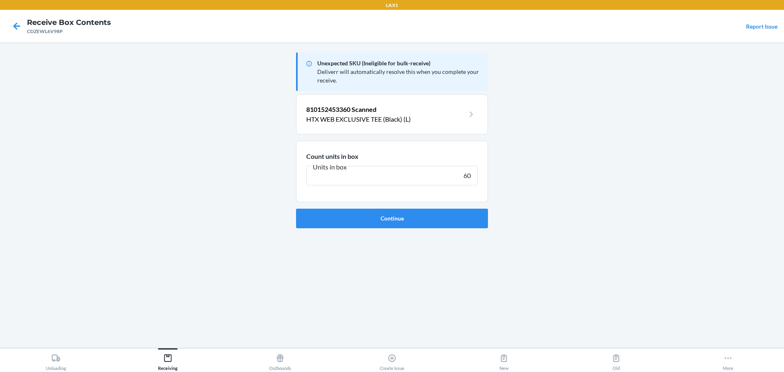
type input "60"
click at [296, 209] on button "Continue" at bounding box center [392, 219] width 192 height 20
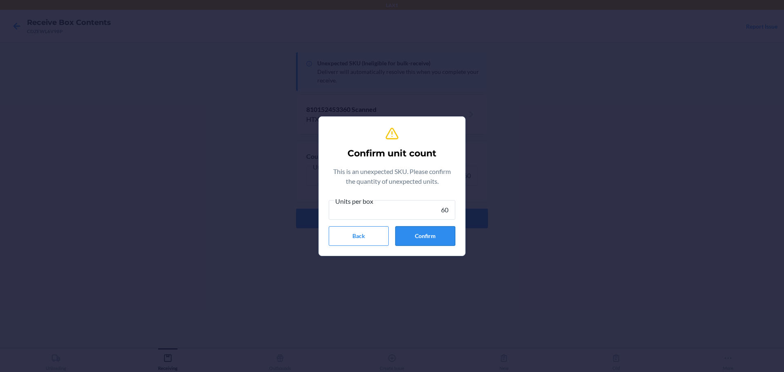
type input "60"
click at [415, 236] on button "Confirm" at bounding box center [425, 236] width 60 height 20
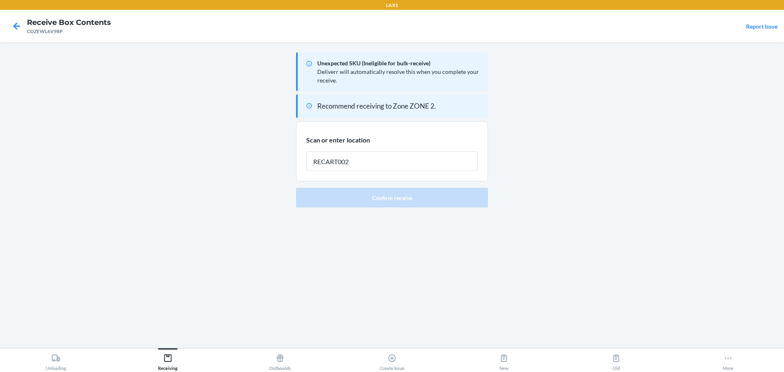
type input "RECART002"
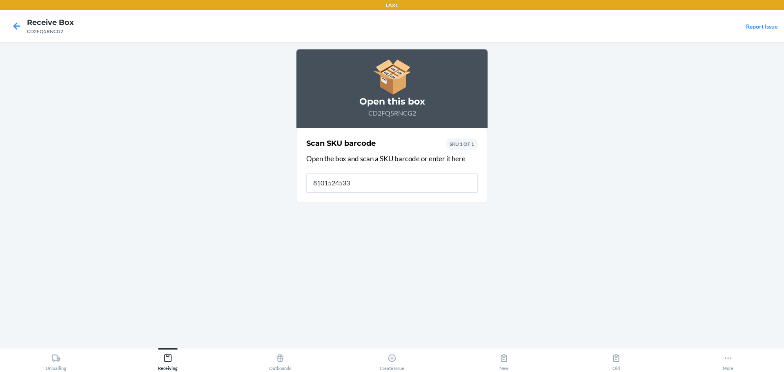
type input "81015245336"
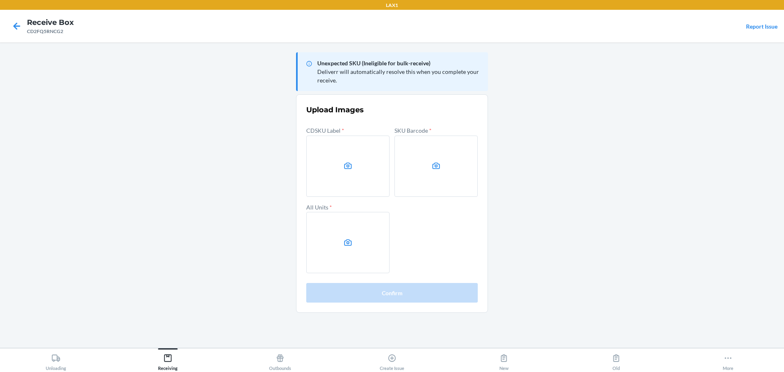
click at [673, 40] on nav "Receive Box CD2FQ5RNCG2 Report Issue" at bounding box center [392, 26] width 784 height 33
click at [357, 165] on label at bounding box center [347, 166] width 83 height 61
click at [0, 0] on input "file" at bounding box center [0, 0] width 0 height 0
click at [432, 179] on label at bounding box center [435, 166] width 83 height 61
click at [0, 0] on input "file" at bounding box center [0, 0] width 0 height 0
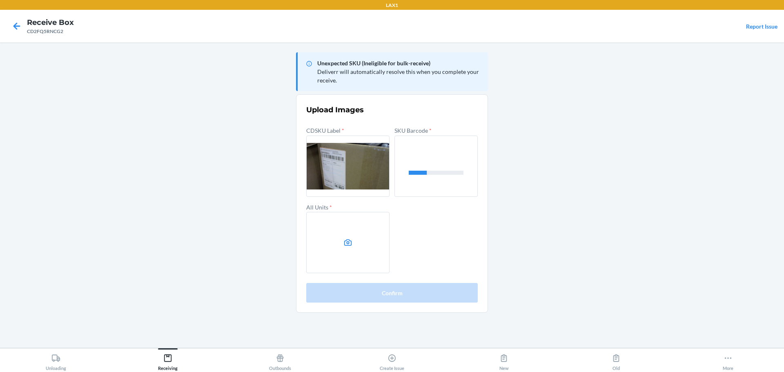
click at [369, 257] on label at bounding box center [347, 242] width 83 height 61
click at [0, 0] on input "file" at bounding box center [0, 0] width 0 height 0
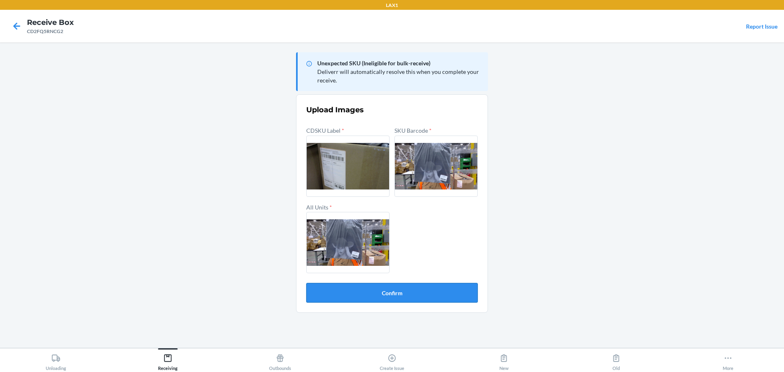
click at [395, 292] on button "Confirm" at bounding box center [391, 293] width 171 height 20
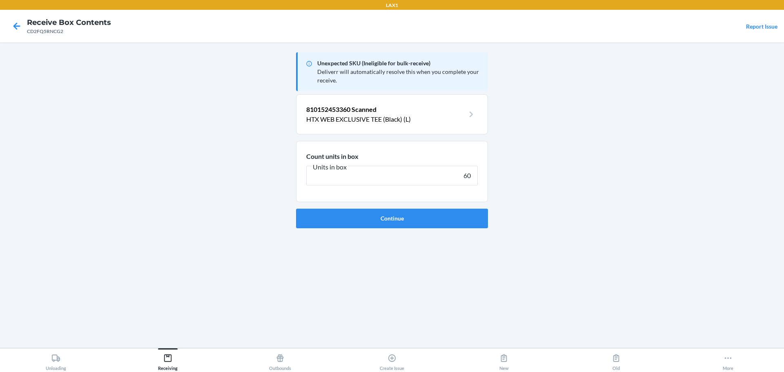
type input "60"
click at [296, 209] on button "Continue" at bounding box center [392, 219] width 192 height 20
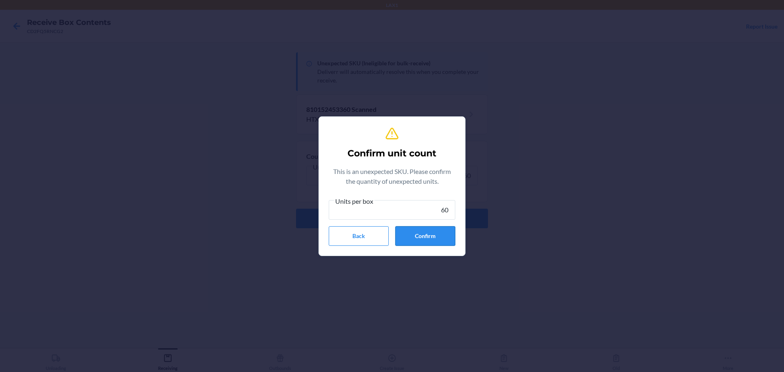
type input "60"
click at [425, 233] on button "Confirm" at bounding box center [425, 236] width 60 height 20
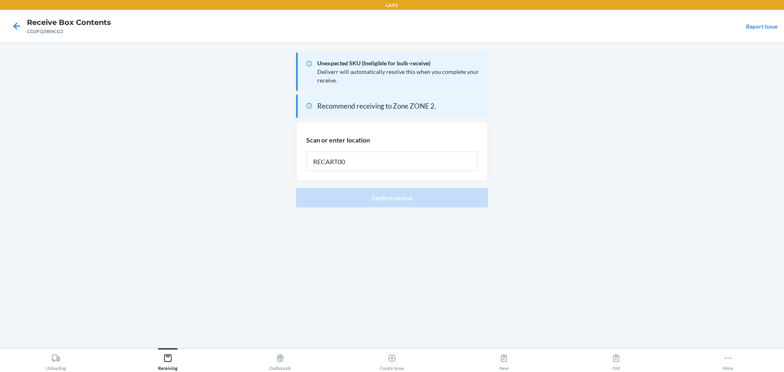
type input "RECART002"
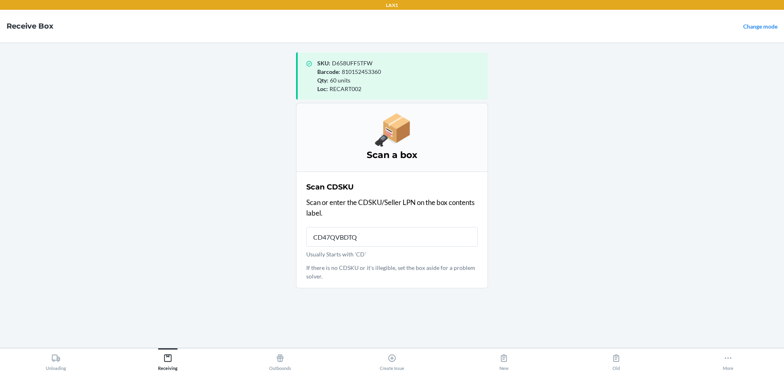
type input "CD47QVBDTQN"
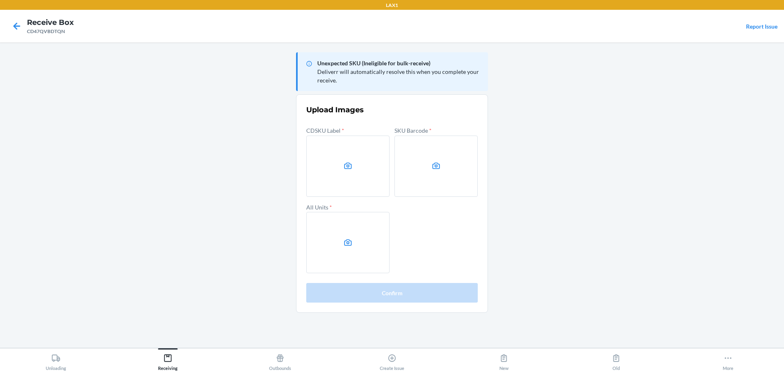
drag, startPoint x: 680, startPoint y: 138, endPoint x: 672, endPoint y: 117, distance: 22.2
click at [678, 133] on main "Unexpected SKU (Ineligible for bulk-receive) Deliverr will automatically resolv…" at bounding box center [392, 194] width 784 height 305
click at [335, 188] on label at bounding box center [347, 166] width 83 height 61
click at [0, 0] on input "file" at bounding box center [0, 0] width 0 height 0
drag, startPoint x: 412, startPoint y: 167, endPoint x: 411, endPoint y: 163, distance: 4.3
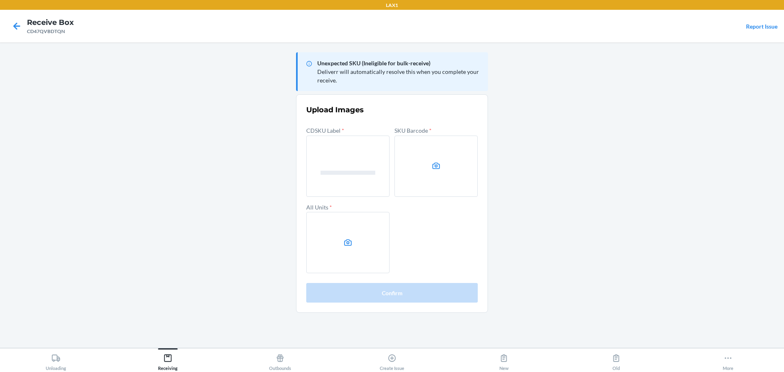
click at [411, 163] on label at bounding box center [435, 166] width 83 height 61
click at [0, 0] on input "file" at bounding box center [0, 0] width 0 height 0
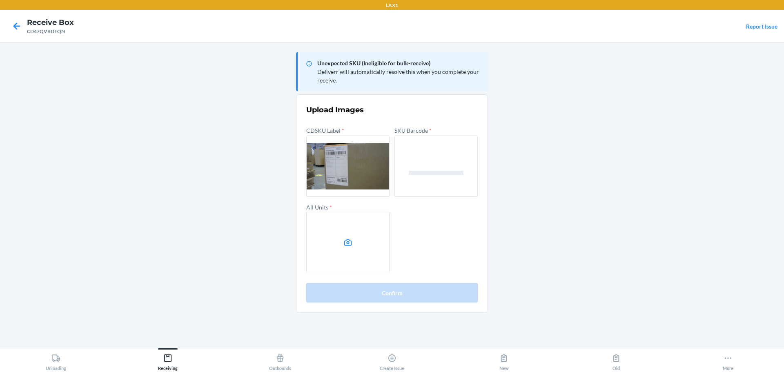
click at [331, 249] on label at bounding box center [347, 242] width 83 height 61
click at [0, 0] on input "file" at bounding box center [0, 0] width 0 height 0
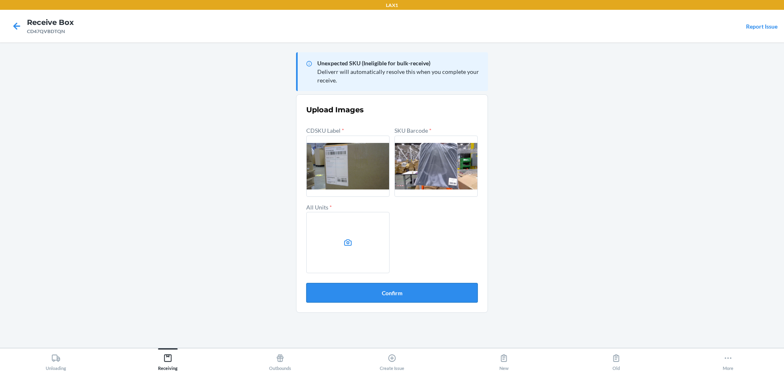
click at [406, 288] on button "Confirm" at bounding box center [391, 293] width 171 height 20
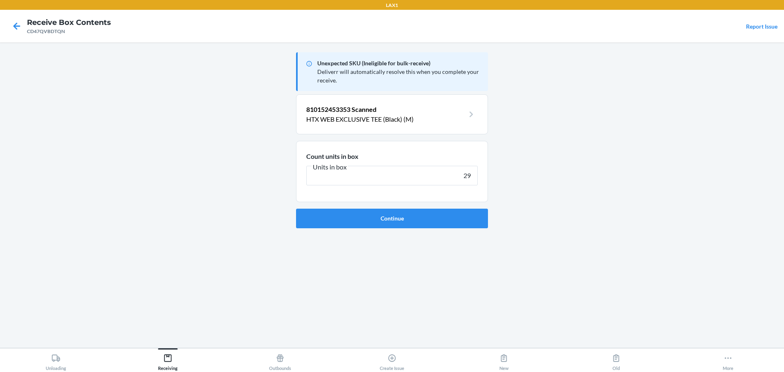
type input "29"
click at [296, 209] on button "Continue" at bounding box center [392, 219] width 192 height 20
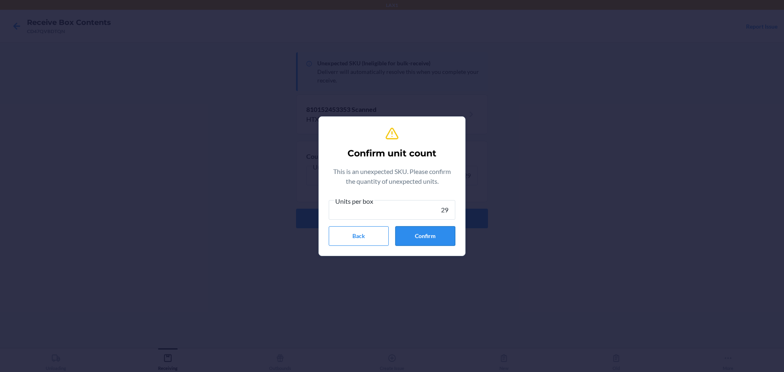
type input "29"
click at [444, 238] on button "Confirm" at bounding box center [425, 236] width 60 height 20
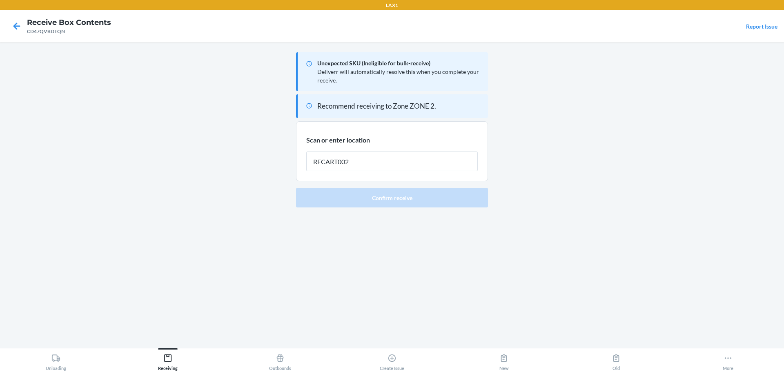
type input "RECART002"
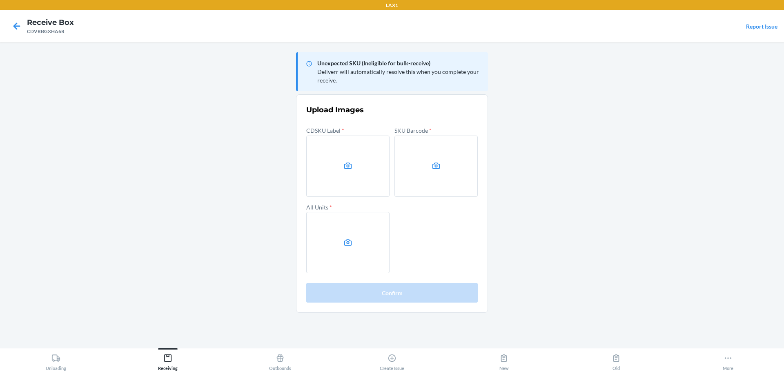
drag, startPoint x: 619, startPoint y: 125, endPoint x: 611, endPoint y: 120, distance: 9.0
click at [621, 121] on main "Unexpected SKU (Ineligible for bulk-receive) Deliverr will automatically resolv…" at bounding box center [392, 194] width 784 height 305
click at [443, 169] on label at bounding box center [435, 166] width 83 height 61
click at [0, 0] on input "file" at bounding box center [0, 0] width 0 height 0
click at [371, 242] on label at bounding box center [347, 242] width 83 height 61
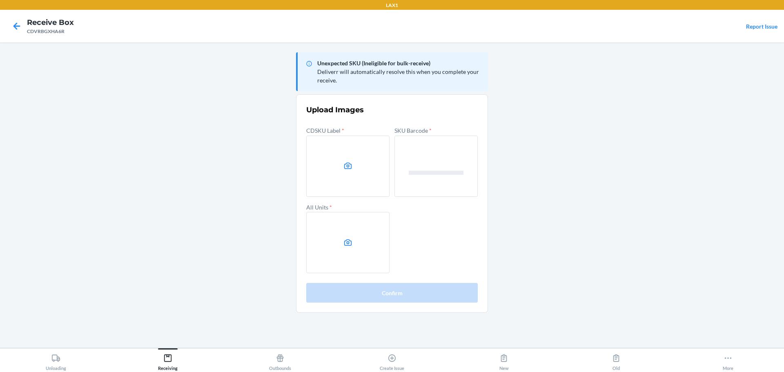
click at [0, 0] on input "file" at bounding box center [0, 0] width 0 height 0
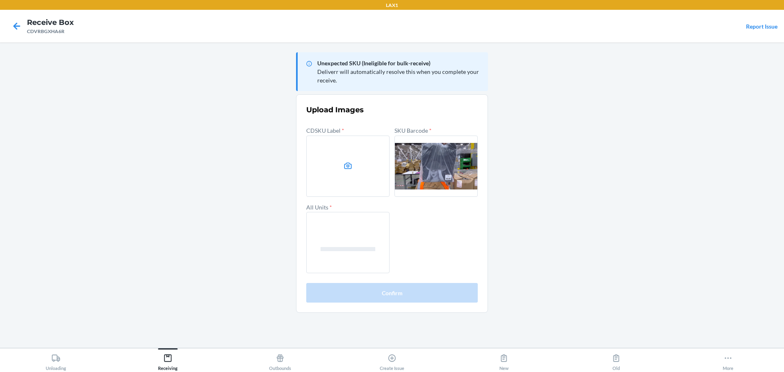
click at [354, 165] on label at bounding box center [347, 166] width 83 height 61
click at [0, 0] on input "file" at bounding box center [0, 0] width 0 height 0
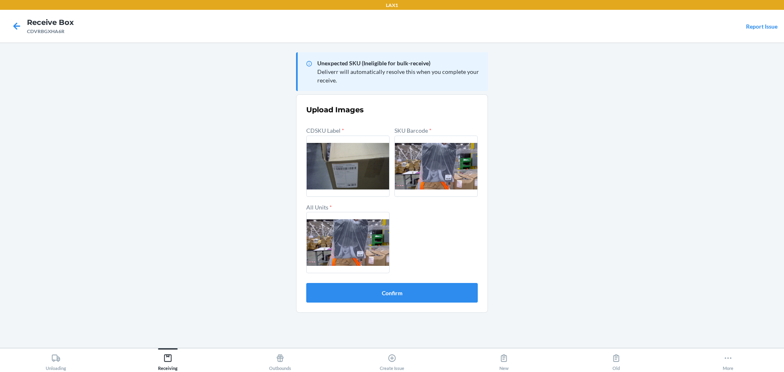
click at [435, 308] on section "Upload Images CDSKU Label * SKU Barcode * All Units * Confirm" at bounding box center [392, 203] width 192 height 218
click at [417, 303] on section "Upload Images CDSKU Label * SKU Barcode * All Units * Confirm" at bounding box center [392, 203] width 192 height 218
click at [413, 297] on button "Confirm" at bounding box center [391, 293] width 171 height 20
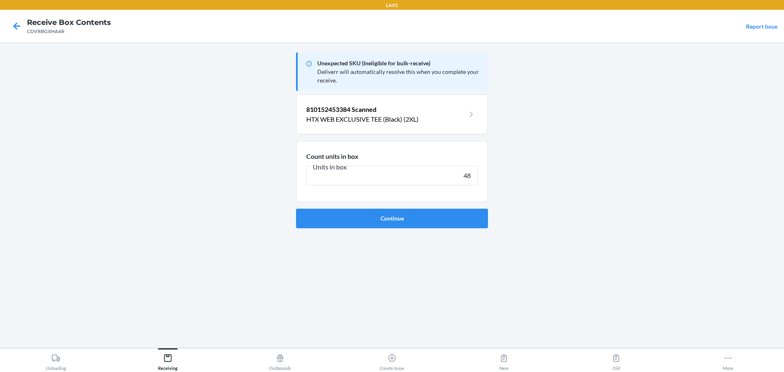
type input "48"
click at [296, 209] on button "Continue" at bounding box center [392, 219] width 192 height 20
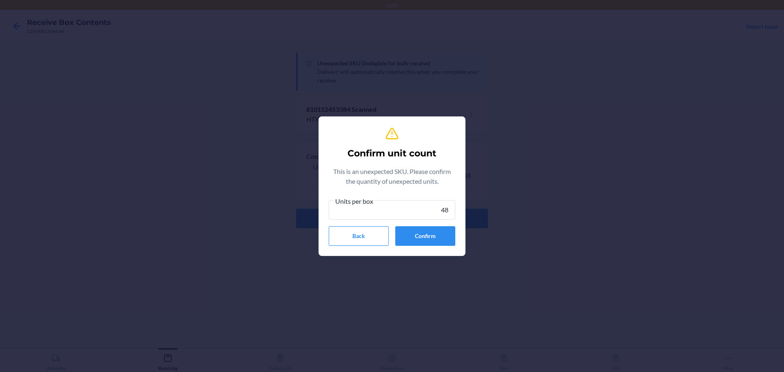
type input "48"
drag, startPoint x: 431, startPoint y: 243, endPoint x: 435, endPoint y: 242, distance: 4.7
click at [432, 243] on button "Confirm" at bounding box center [425, 236] width 60 height 20
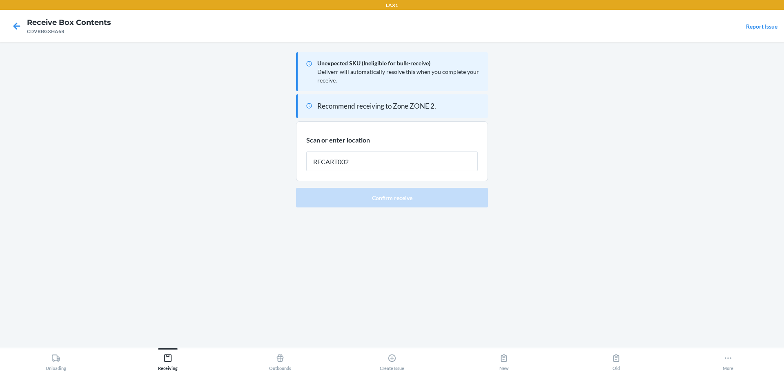
type input "RECART002"
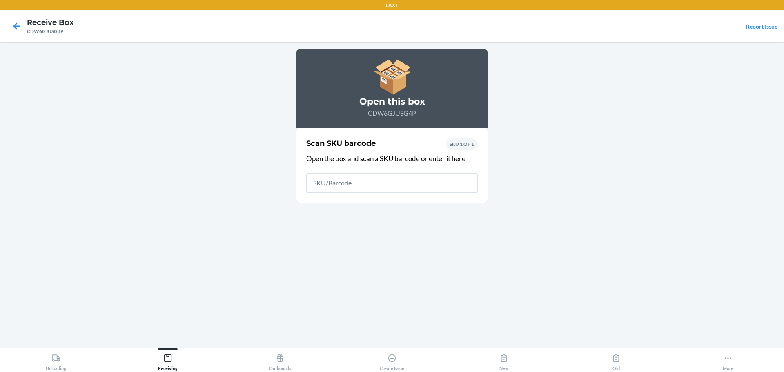
click at [611, 218] on main "Open this box CDW6GJUSG4P Scan SKU barcode Open the box and scan a SKU barcode …" at bounding box center [392, 194] width 784 height 305
click at [345, 177] on input "text" at bounding box center [391, 183] width 171 height 20
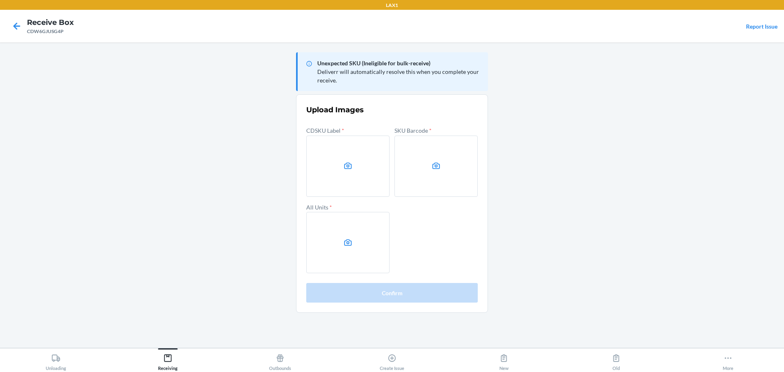
click at [452, 176] on label at bounding box center [435, 166] width 83 height 61
click at [0, 0] on input "file" at bounding box center [0, 0] width 0 height 0
click at [373, 244] on label at bounding box center [347, 242] width 83 height 61
click at [0, 0] on input "file" at bounding box center [0, 0] width 0 height 0
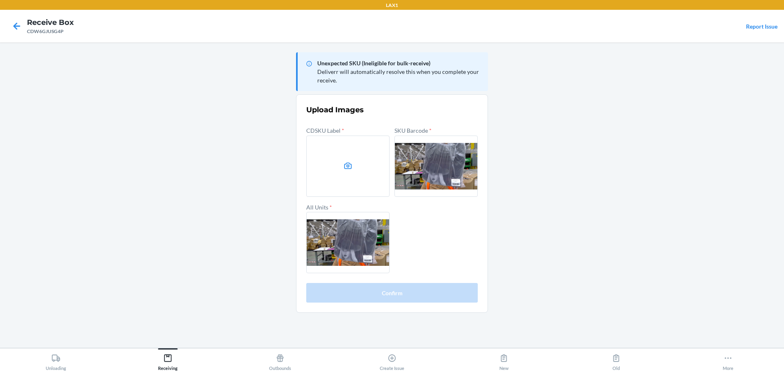
click at [350, 153] on label at bounding box center [347, 166] width 83 height 61
click at [0, 0] on input "file" at bounding box center [0, 0] width 0 height 0
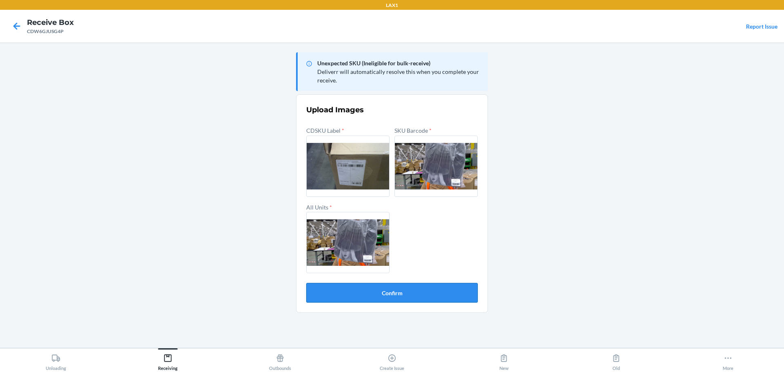
click at [444, 296] on button "Confirm" at bounding box center [391, 293] width 171 height 20
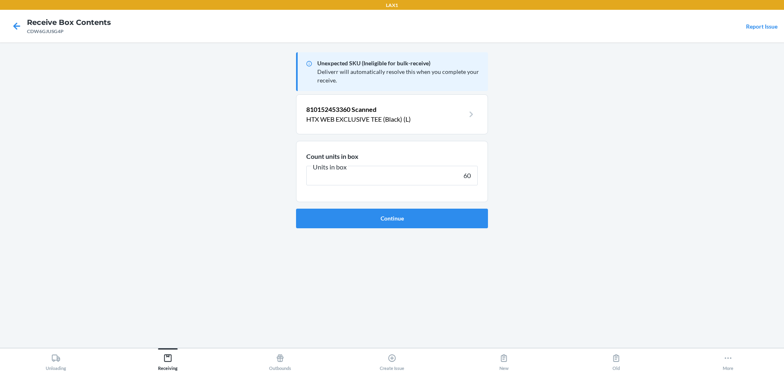
type input "60"
click at [296, 209] on button "Continue" at bounding box center [392, 219] width 192 height 20
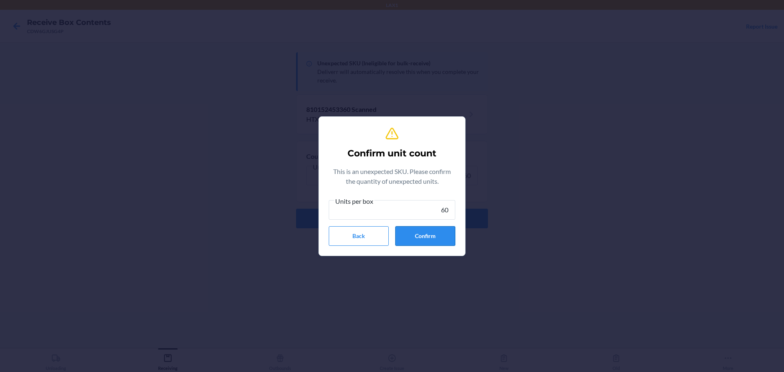
type input "60"
click at [431, 239] on button "Confirm" at bounding box center [425, 236] width 60 height 20
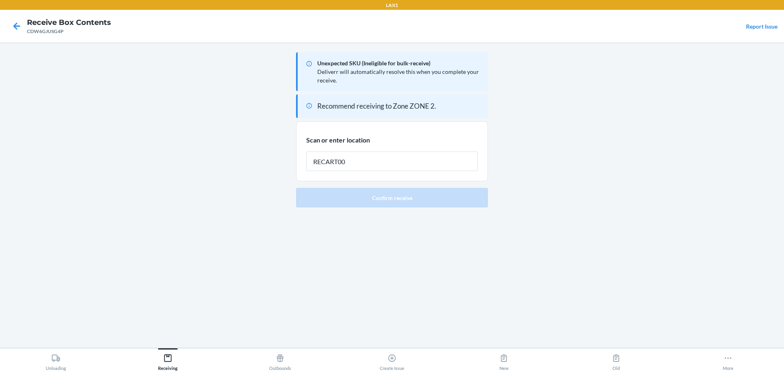
type input "RECART002"
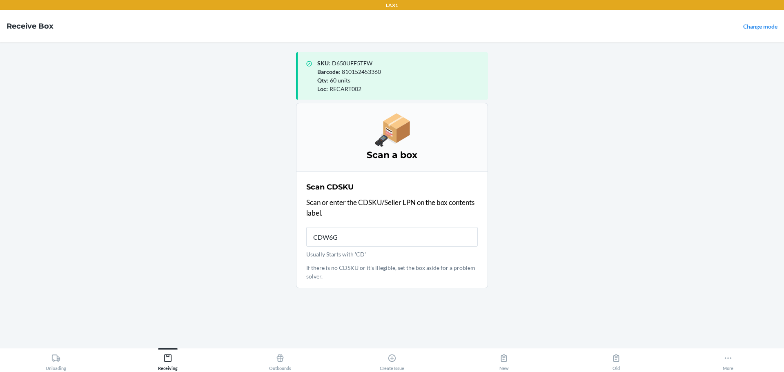
type input "CDW6GJ"
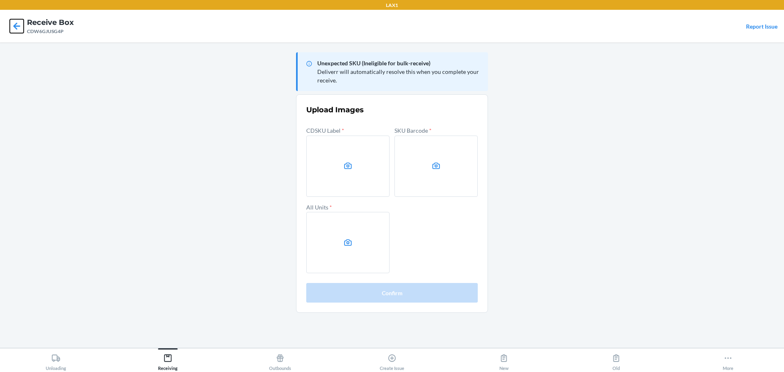
click at [21, 25] on icon at bounding box center [17, 26] width 14 height 14
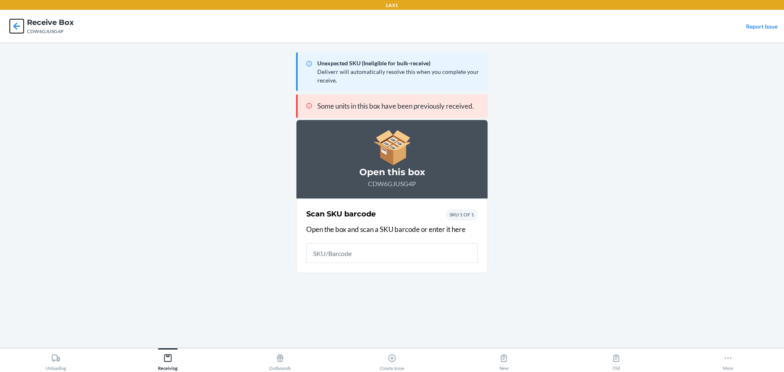
click at [20, 25] on icon at bounding box center [17, 26] width 14 height 14
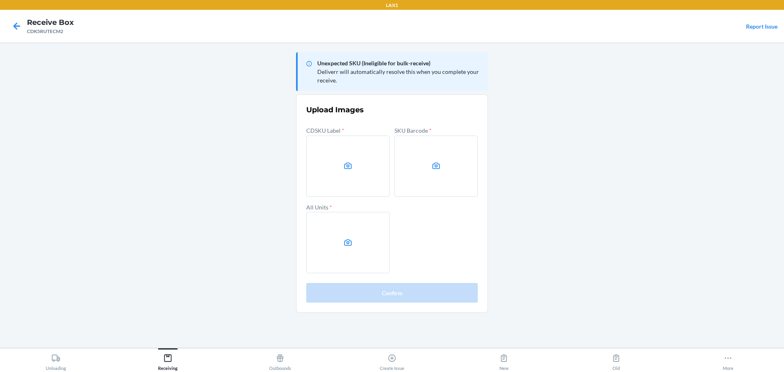
click at [569, 207] on main "Unexpected SKU (Ineligible for bulk-receive) Deliverr will automatically resolv…" at bounding box center [392, 194] width 784 height 305
click at [584, 171] on main "Unexpected SKU (Ineligible for bulk-receive) Deliverr will automatically resolv…" at bounding box center [392, 194] width 784 height 305
click at [373, 174] on label at bounding box center [347, 166] width 83 height 61
click at [0, 0] on input "file" at bounding box center [0, 0] width 0 height 0
click at [469, 181] on label at bounding box center [435, 166] width 83 height 61
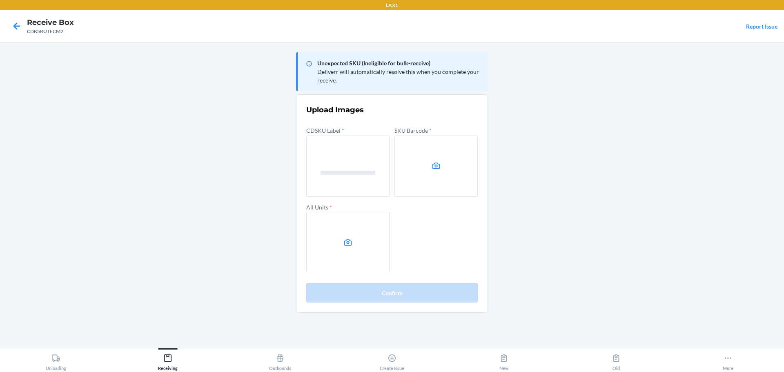
click at [0, 0] on input "file" at bounding box center [0, 0] width 0 height 0
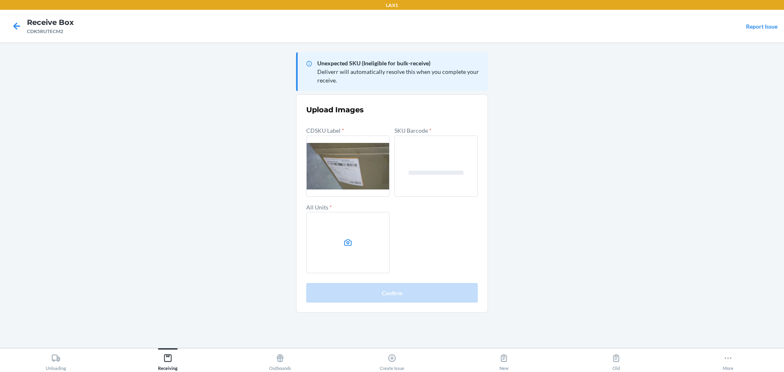
click at [360, 239] on label at bounding box center [347, 242] width 83 height 61
click at [0, 0] on input "file" at bounding box center [0, 0] width 0 height 0
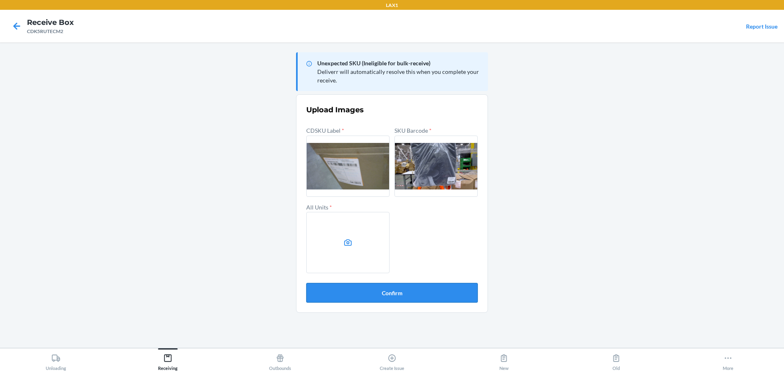
click at [406, 298] on button "Confirm" at bounding box center [391, 293] width 171 height 20
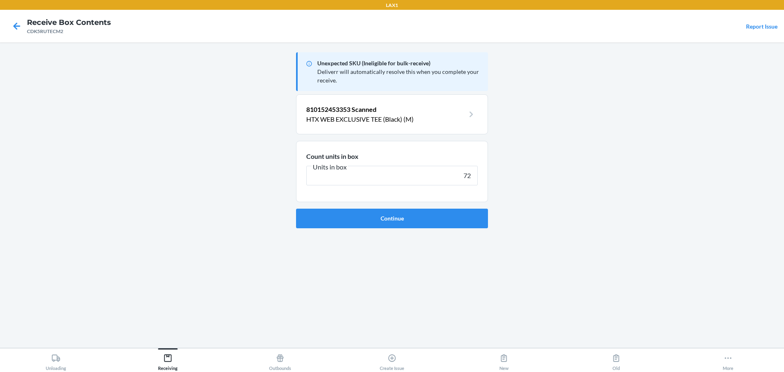
type input "72"
click at [296, 209] on button "Continue" at bounding box center [392, 219] width 192 height 20
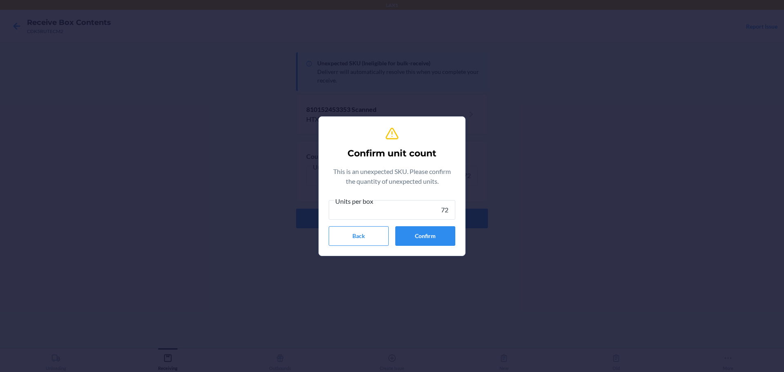
type input "72"
click at [426, 247] on div "Confirm unit count This is an unexpected SKU. Please confirm the quantity of un…" at bounding box center [392, 186] width 127 height 126
click at [437, 229] on button "Confirm" at bounding box center [425, 236] width 60 height 20
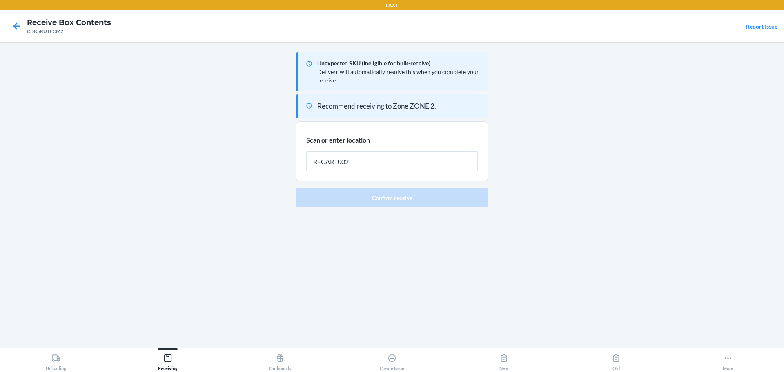
type input "RECART002"
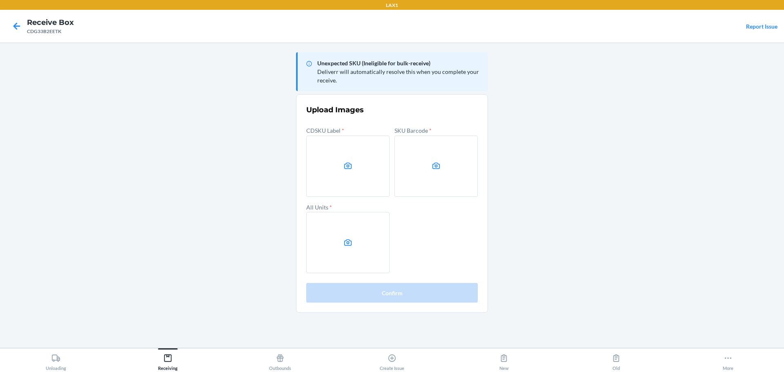
drag, startPoint x: 578, startPoint y: 164, endPoint x: 572, endPoint y: 162, distance: 6.3
click at [578, 164] on main "Unexpected SKU (Ineligible for bulk-receive) Deliverr will automatically resolv…" at bounding box center [392, 194] width 784 height 305
click at [418, 166] on label at bounding box center [435, 166] width 83 height 61
click at [0, 0] on input "file" at bounding box center [0, 0] width 0 height 0
click at [338, 242] on label at bounding box center [347, 242] width 83 height 61
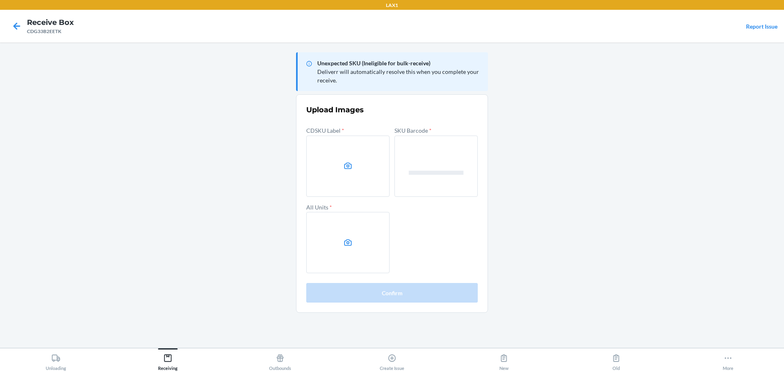
click at [0, 0] on input "file" at bounding box center [0, 0] width 0 height 0
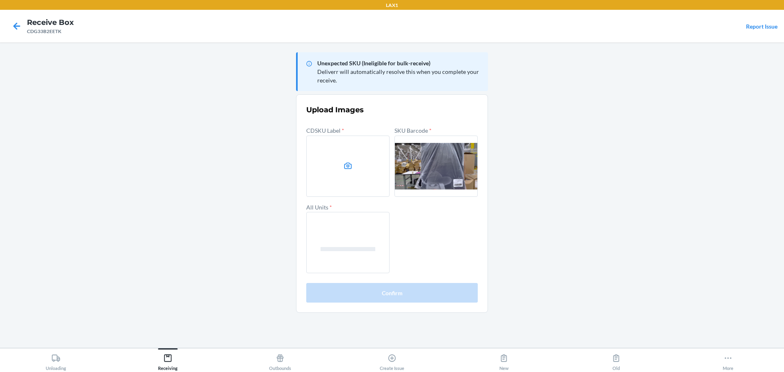
click at [356, 159] on label at bounding box center [347, 166] width 83 height 61
click at [0, 0] on input "file" at bounding box center [0, 0] width 0 height 0
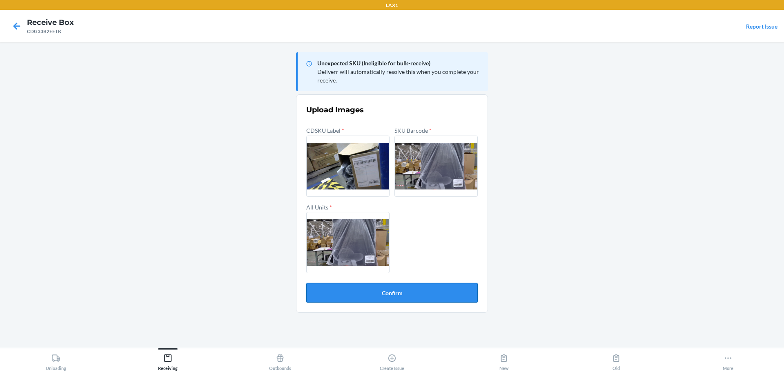
click at [430, 297] on button "Confirm" at bounding box center [391, 293] width 171 height 20
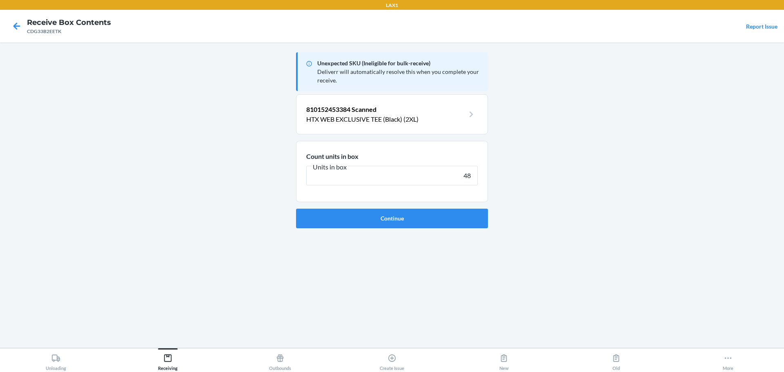
type input "48"
click at [296, 209] on button "Continue" at bounding box center [392, 219] width 192 height 20
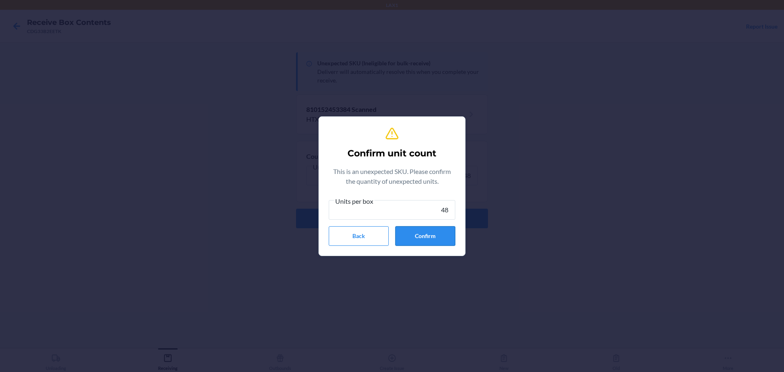
type input "48"
click at [416, 238] on button "Confirm" at bounding box center [425, 236] width 60 height 20
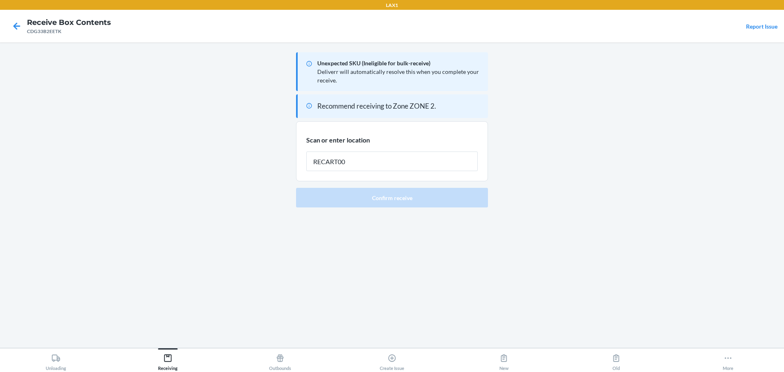
type input "RECART002"
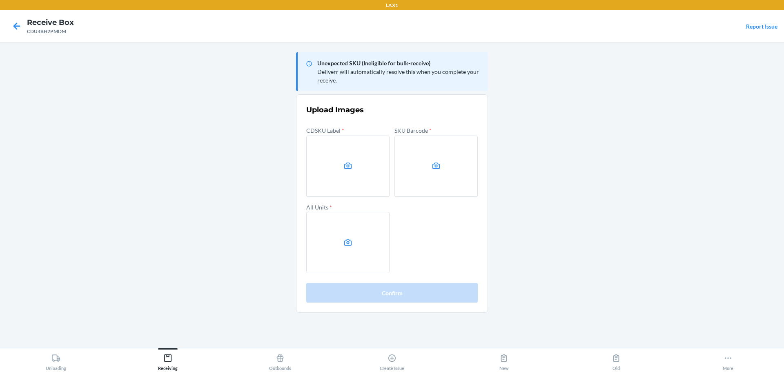
click at [635, 156] on main "Unexpected SKU (Ineligible for bulk-receive) Deliverr will automatically resolv…" at bounding box center [392, 194] width 784 height 305
click at [425, 176] on label at bounding box center [435, 166] width 83 height 61
click at [0, 0] on input "file" at bounding box center [0, 0] width 0 height 0
click at [354, 184] on label at bounding box center [347, 166] width 83 height 61
click at [0, 0] on input "file" at bounding box center [0, 0] width 0 height 0
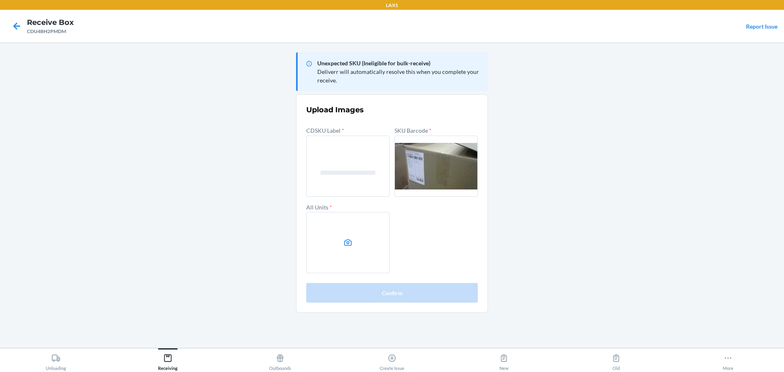
click at [438, 189] on label at bounding box center [435, 166] width 83 height 61
click at [0, 0] on input "file" at bounding box center [0, 0] width 0 height 0
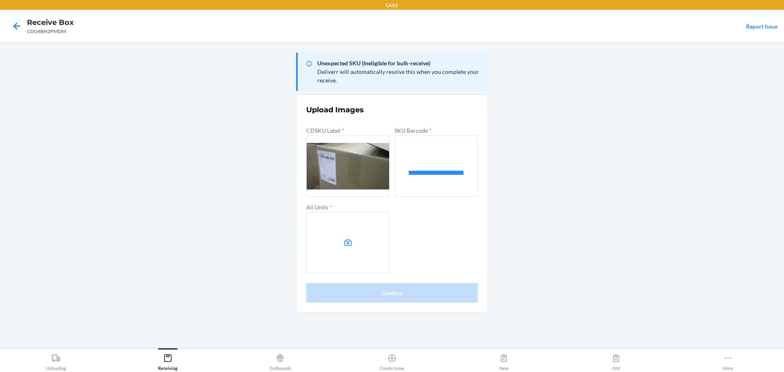
click at [361, 221] on label at bounding box center [347, 242] width 83 height 61
click at [0, 0] on input "file" at bounding box center [0, 0] width 0 height 0
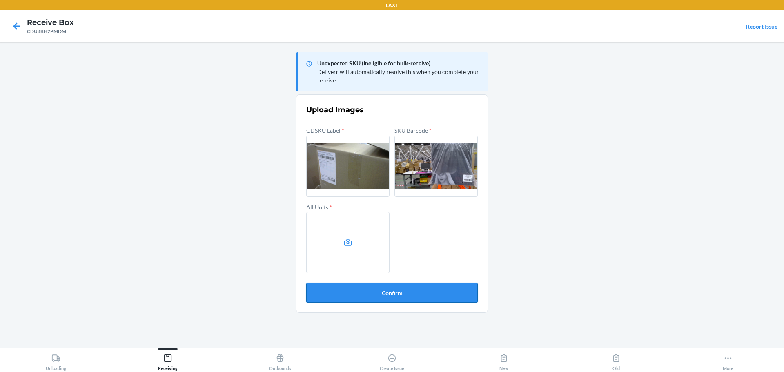
click at [431, 290] on button "Confirm" at bounding box center [391, 293] width 171 height 20
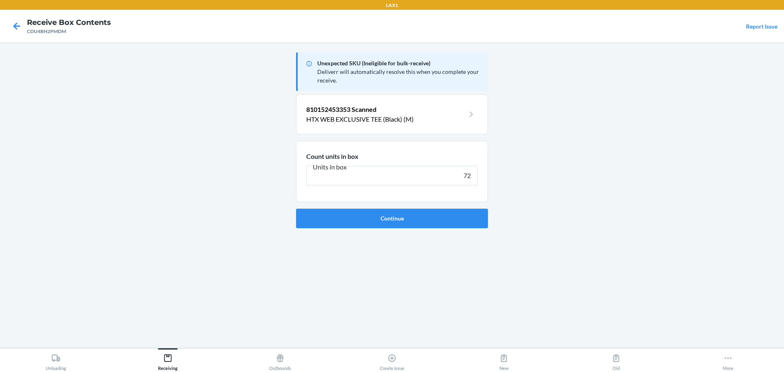
type input "72"
click at [296, 209] on button "Continue" at bounding box center [392, 219] width 192 height 20
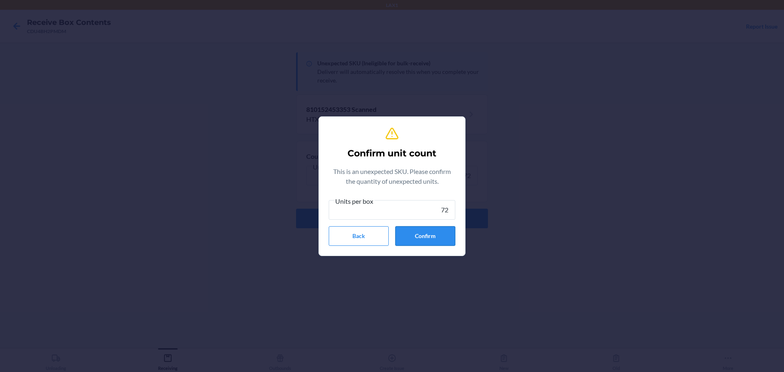
type input "72"
click at [431, 243] on button "Confirm" at bounding box center [425, 236] width 60 height 20
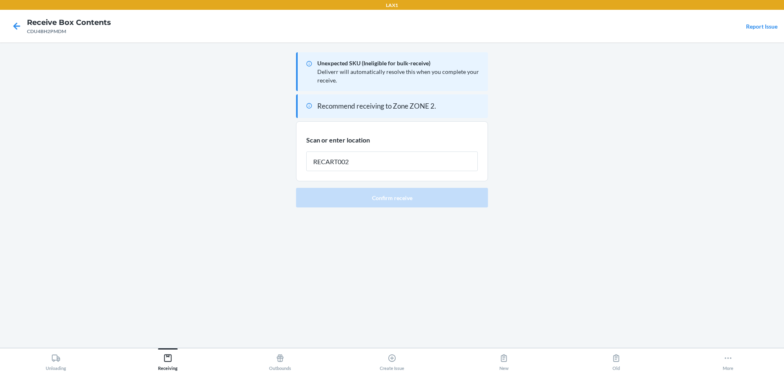
type input "RECART002"
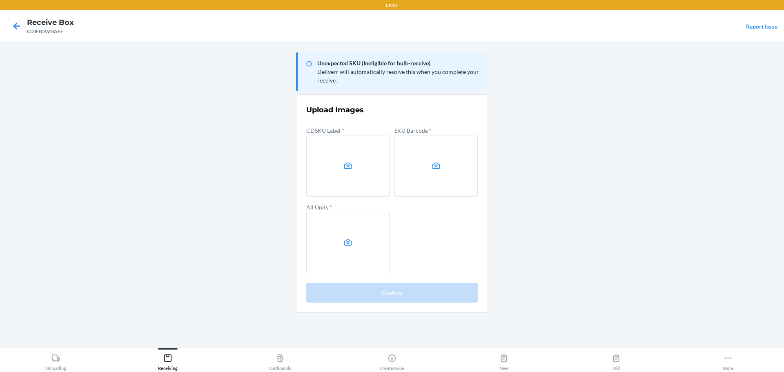
click at [580, 200] on main "Unexpected SKU (Ineligible for bulk-receive) Deliverr will automatically resolv…" at bounding box center [392, 194] width 784 height 305
click at [443, 155] on label at bounding box center [435, 166] width 83 height 61
click at [0, 0] on input "file" at bounding box center [0, 0] width 0 height 0
click at [353, 234] on label at bounding box center [347, 242] width 83 height 61
click at [0, 0] on input "file" at bounding box center [0, 0] width 0 height 0
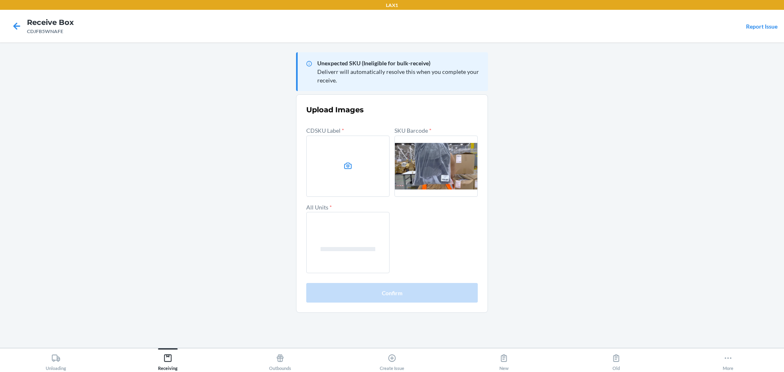
click at [311, 162] on label at bounding box center [347, 166] width 83 height 61
click at [0, 0] on input "file" at bounding box center [0, 0] width 0 height 0
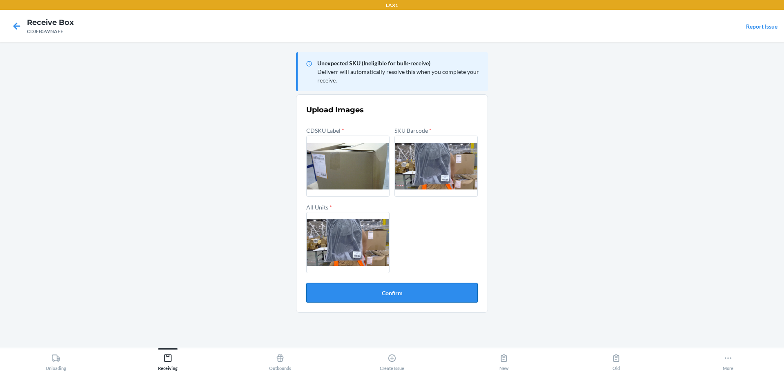
click at [424, 290] on button "Confirm" at bounding box center [391, 293] width 171 height 20
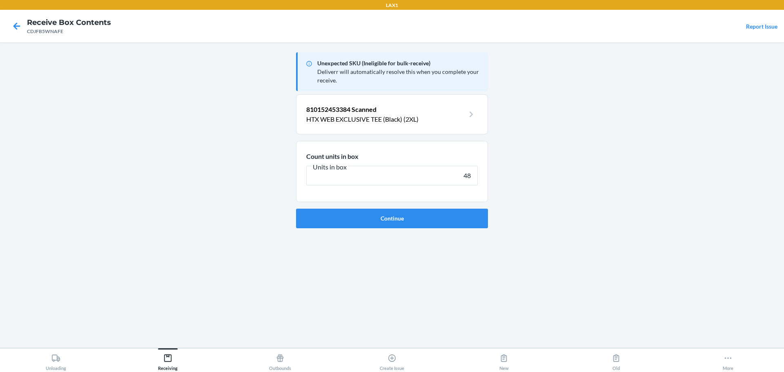
type input "48"
click at [296, 209] on button "Continue" at bounding box center [392, 219] width 192 height 20
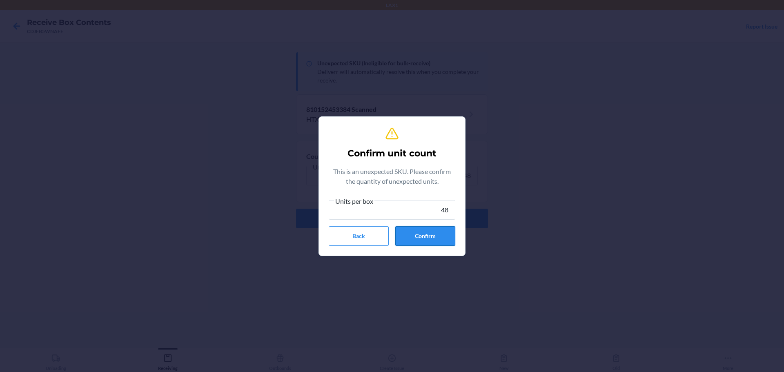
type input "48"
click at [411, 235] on button "Confirm" at bounding box center [425, 236] width 60 height 20
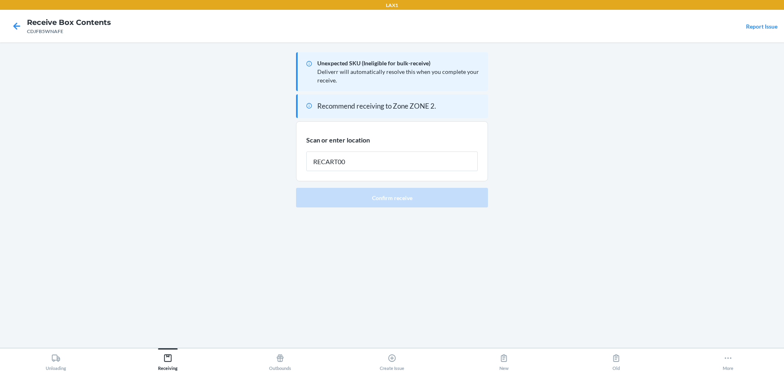
type input "RECART002"
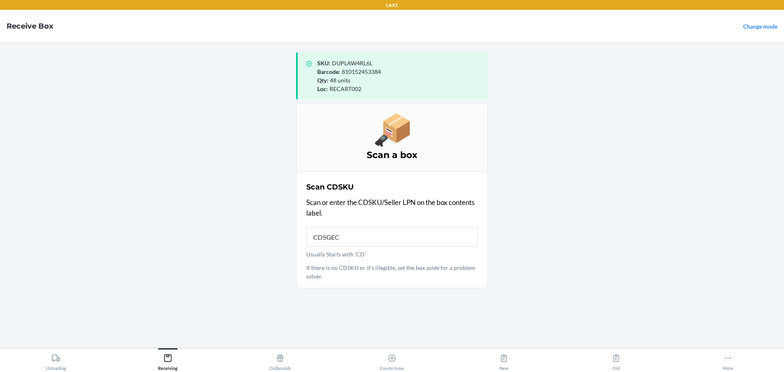
type input "CD5GECF"
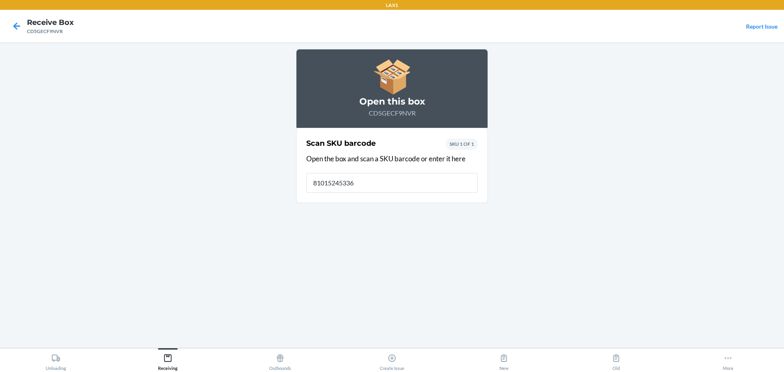
type input "810152453360"
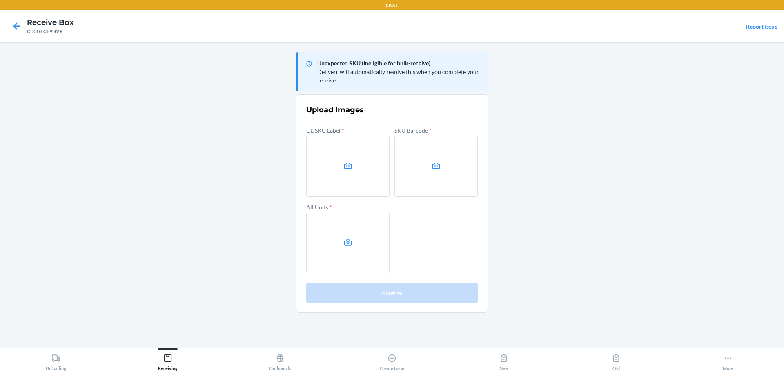
click at [543, 191] on main "Unexpected SKU (Ineligible for bulk-receive) Deliverr will automatically resolv…" at bounding box center [392, 194] width 784 height 305
click at [345, 156] on label at bounding box center [347, 166] width 83 height 61
click at [0, 0] on input "file" at bounding box center [0, 0] width 0 height 0
click at [449, 164] on label at bounding box center [435, 166] width 83 height 61
click at [0, 0] on input "file" at bounding box center [0, 0] width 0 height 0
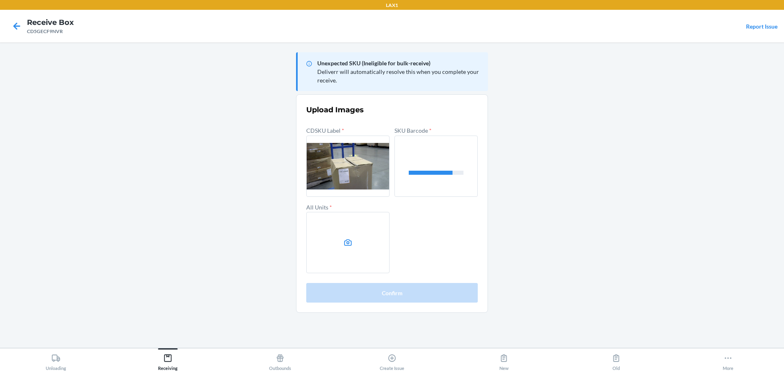
click at [380, 219] on label at bounding box center [347, 242] width 83 height 61
click at [0, 0] on input "file" at bounding box center [0, 0] width 0 height 0
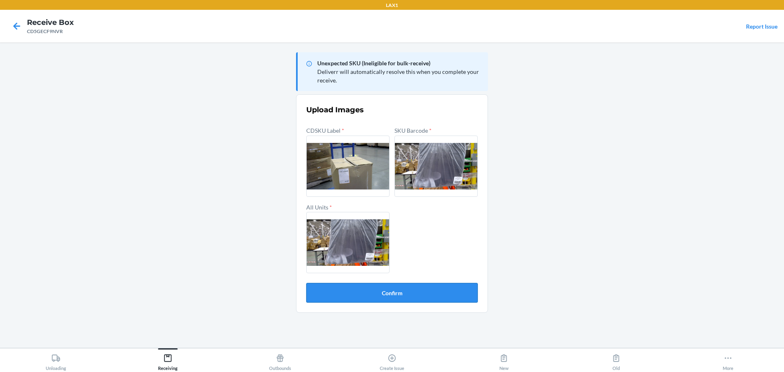
click at [416, 289] on button "Confirm" at bounding box center [391, 293] width 171 height 20
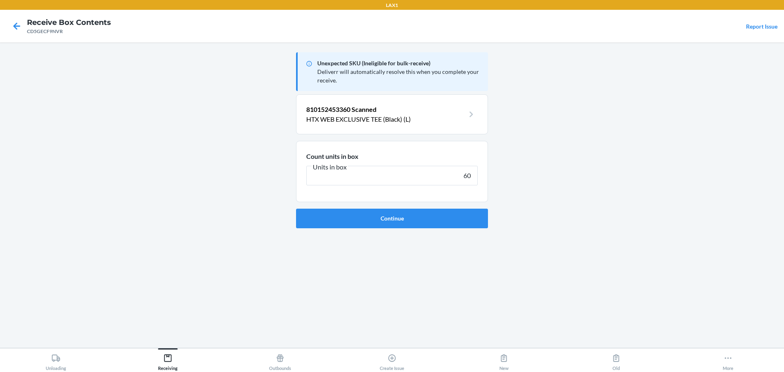
type input "60"
click at [296, 209] on button "Continue" at bounding box center [392, 219] width 192 height 20
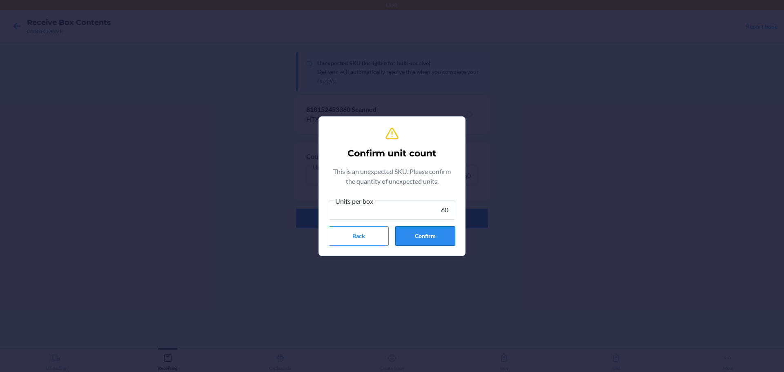
type input "60"
click at [408, 236] on button "Confirm" at bounding box center [425, 236] width 60 height 20
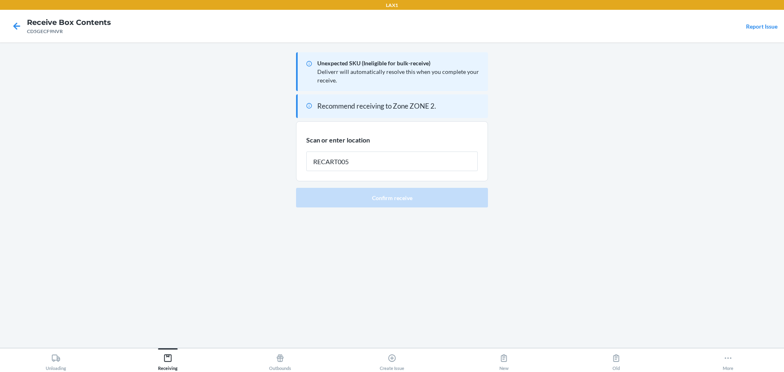
type input "RECART005"
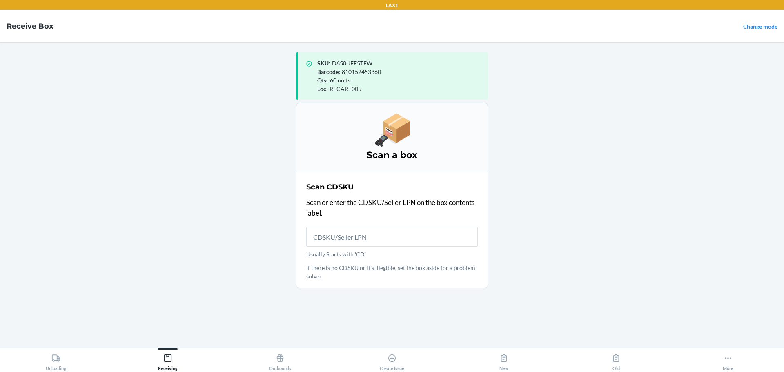
click at [781, 268] on main "SKU : D658UFF5TFW Barcode : 810152453360 Qty : 60 units Loc : RECART005 Scan a …" at bounding box center [392, 194] width 784 height 305
click at [354, 235] on input "Usually Starts with 'CD'" at bounding box center [391, 237] width 171 height 20
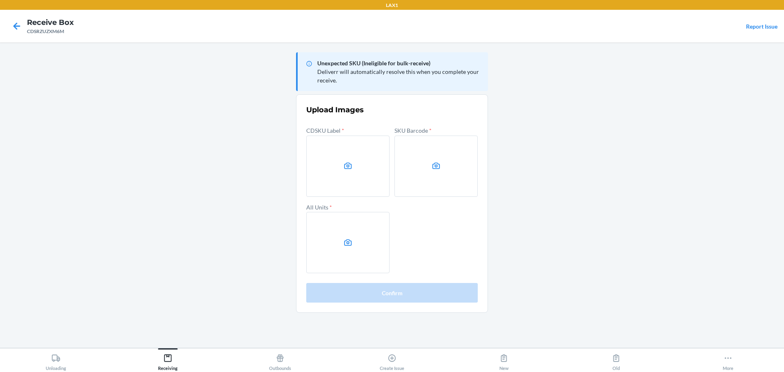
click at [330, 158] on label at bounding box center [347, 166] width 83 height 61
click at [0, 0] on input "file" at bounding box center [0, 0] width 0 height 0
click at [438, 174] on label at bounding box center [435, 166] width 83 height 61
click at [0, 0] on input "file" at bounding box center [0, 0] width 0 height 0
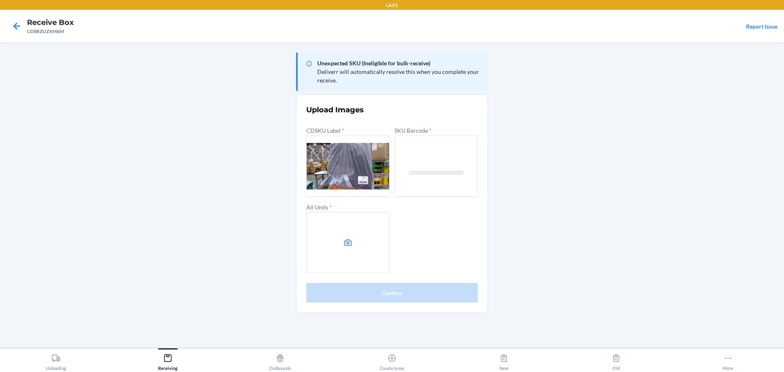
click at [330, 238] on label at bounding box center [347, 242] width 83 height 61
click at [0, 0] on input "file" at bounding box center [0, 0] width 0 height 0
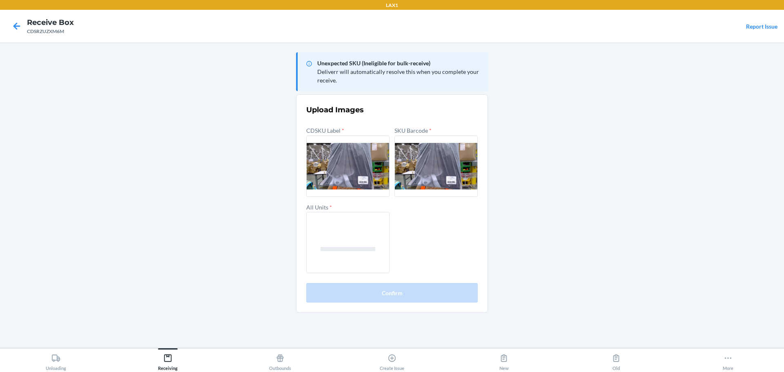
click at [346, 186] on label at bounding box center [347, 166] width 83 height 61
click at [0, 0] on input "file" at bounding box center [0, 0] width 0 height 0
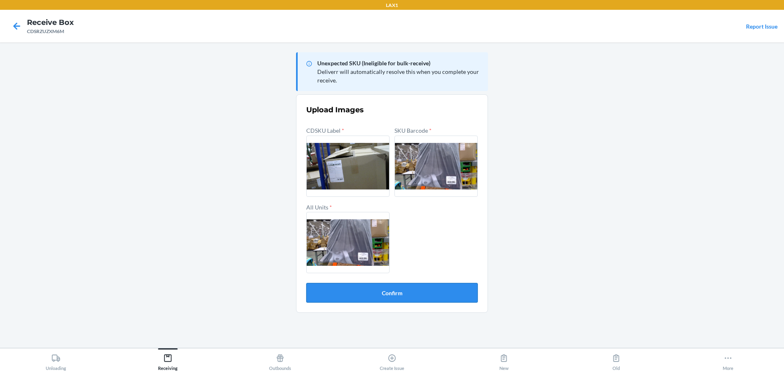
click at [412, 296] on button "Confirm" at bounding box center [391, 293] width 171 height 20
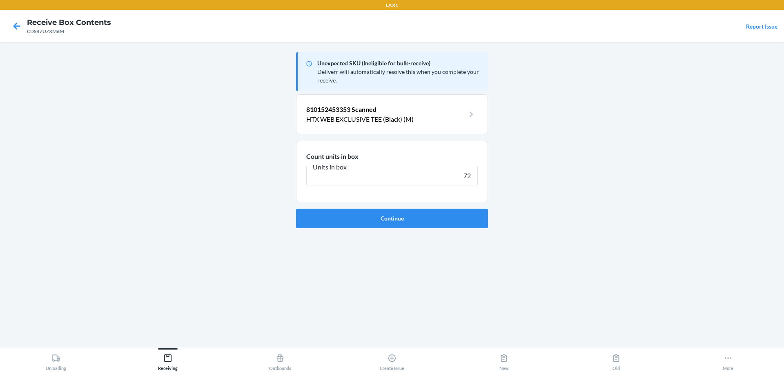
type input "72"
click at [296, 209] on button "Continue" at bounding box center [392, 219] width 192 height 20
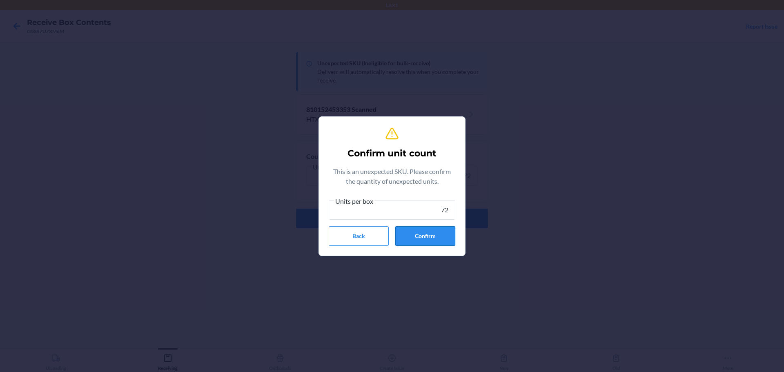
type input "72"
click at [431, 231] on button "Confirm" at bounding box center [425, 236] width 60 height 20
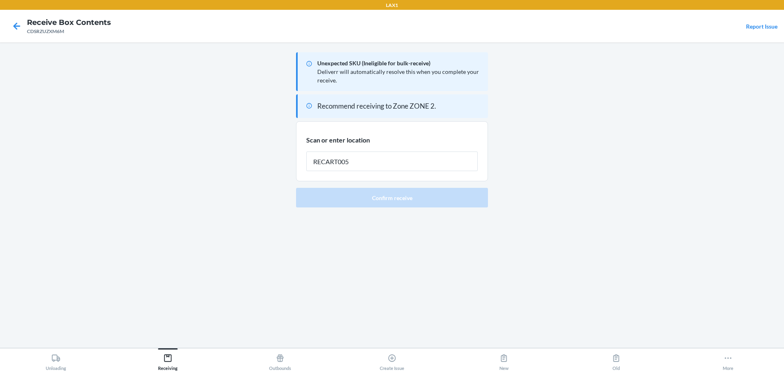
type input "RECART005"
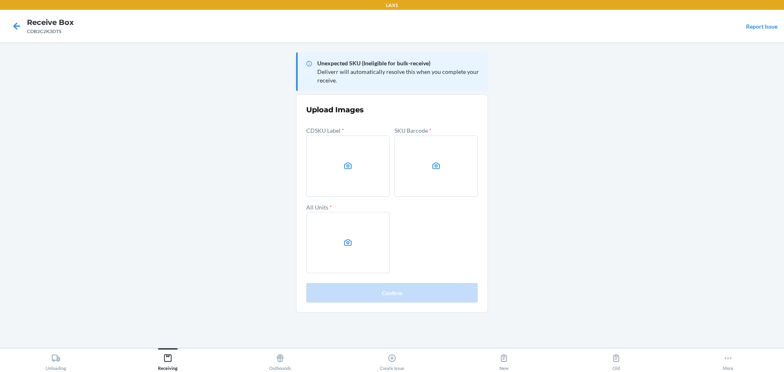
click at [554, 183] on main "Unexpected SKU (Ineligible for bulk-receive) Deliverr will automatically resolv…" at bounding box center [392, 194] width 784 height 305
click at [449, 162] on label at bounding box center [435, 166] width 83 height 61
click at [0, 0] on input "file" at bounding box center [0, 0] width 0 height 0
click at [358, 225] on label at bounding box center [347, 242] width 83 height 61
click at [0, 0] on input "file" at bounding box center [0, 0] width 0 height 0
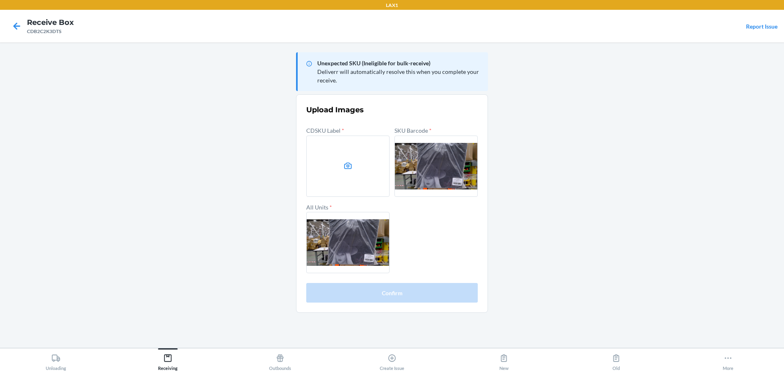
drag, startPoint x: 655, startPoint y: 176, endPoint x: 565, endPoint y: 158, distance: 92.5
click at [655, 176] on main "Unexpected SKU (Ineligible for bulk-receive) Deliverr will automatically resolv…" at bounding box center [392, 194] width 784 height 305
click at [341, 164] on label at bounding box center [347, 166] width 83 height 61
click at [0, 0] on input "file" at bounding box center [0, 0] width 0 height 0
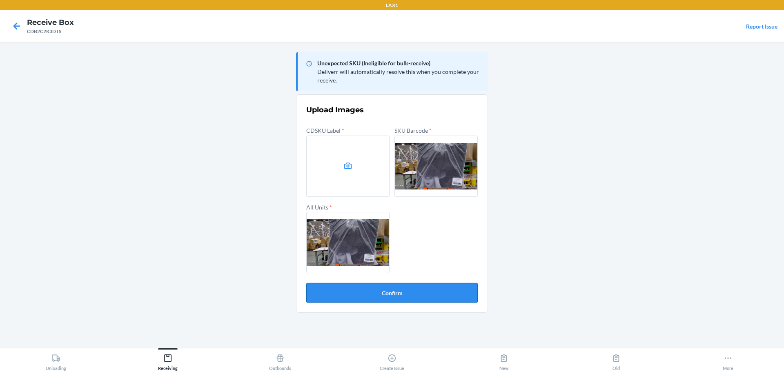
click at [400, 297] on button "Confirm" at bounding box center [391, 293] width 171 height 20
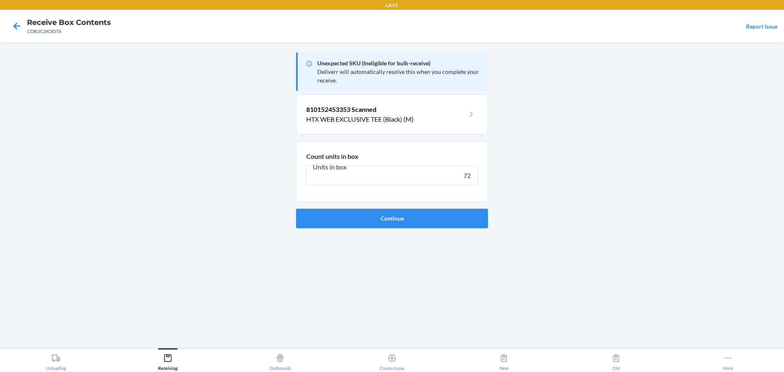
type input "72"
click at [296, 209] on button "Continue" at bounding box center [392, 219] width 192 height 20
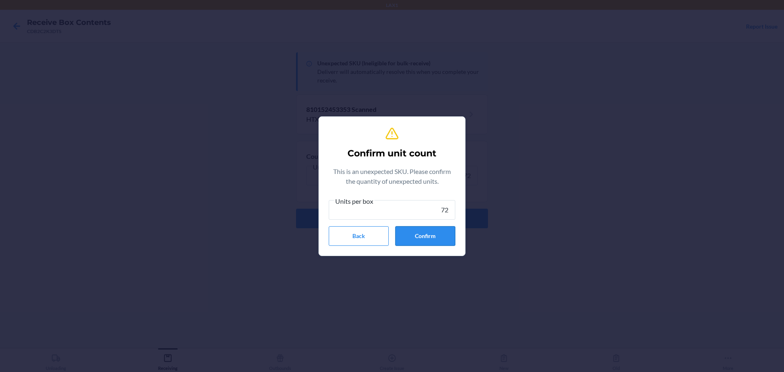
type input "72"
click at [418, 240] on button "Confirm" at bounding box center [425, 236] width 60 height 20
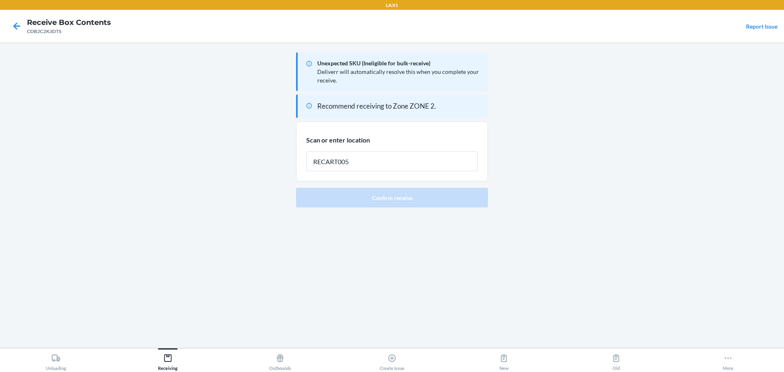
type input "RECART005"
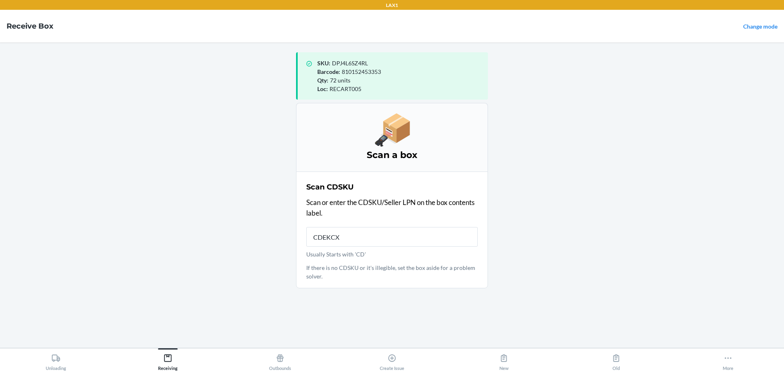
type input "CDEKCXL"
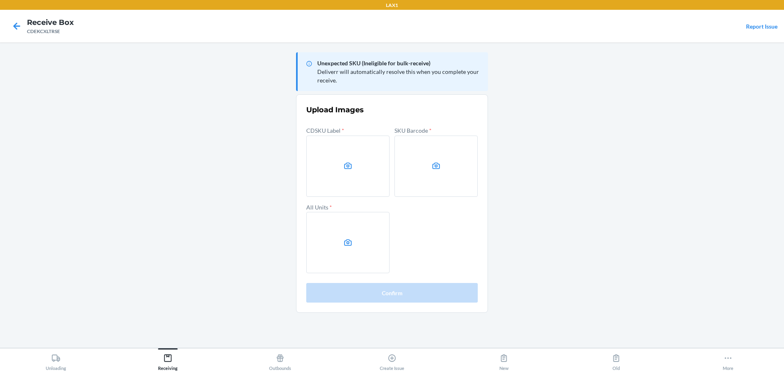
click at [618, 180] on main "Unexpected SKU (Ineligible for bulk-receive) Deliverr will automatically resolv…" at bounding box center [392, 194] width 784 height 305
click at [438, 167] on icon at bounding box center [435, 165] width 9 height 9
click at [0, 0] on input "file" at bounding box center [0, 0] width 0 height 0
click at [360, 231] on label at bounding box center [347, 242] width 83 height 61
click at [0, 0] on input "file" at bounding box center [0, 0] width 0 height 0
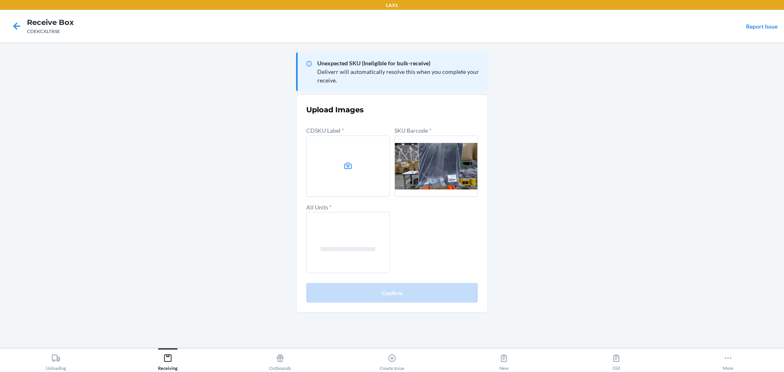
click at [348, 178] on label at bounding box center [347, 166] width 83 height 61
click at [0, 0] on input "file" at bounding box center [0, 0] width 0 height 0
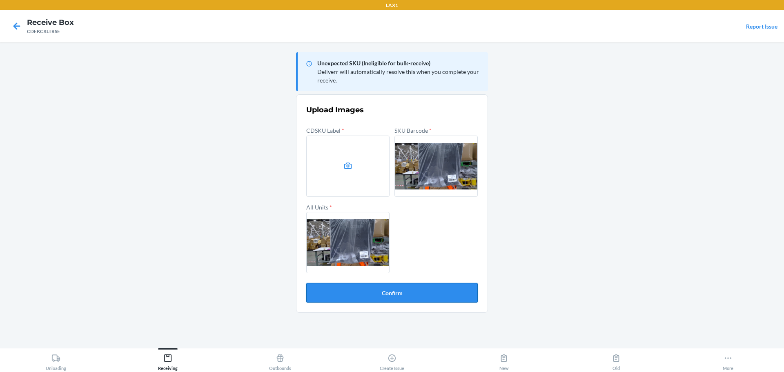
click at [422, 295] on button "Confirm" at bounding box center [391, 293] width 171 height 20
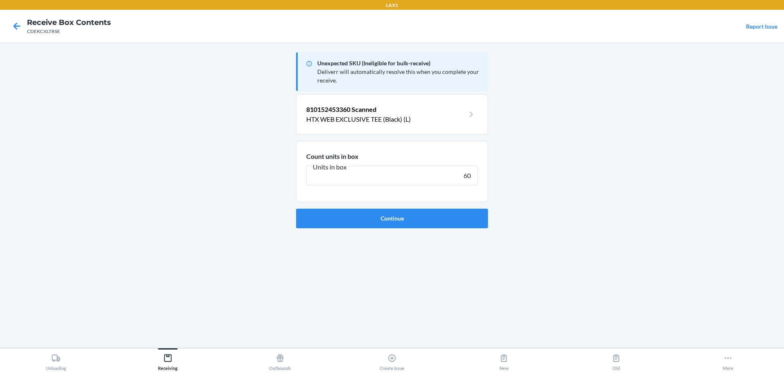
type input "60"
click at [296, 209] on button "Continue" at bounding box center [392, 219] width 192 height 20
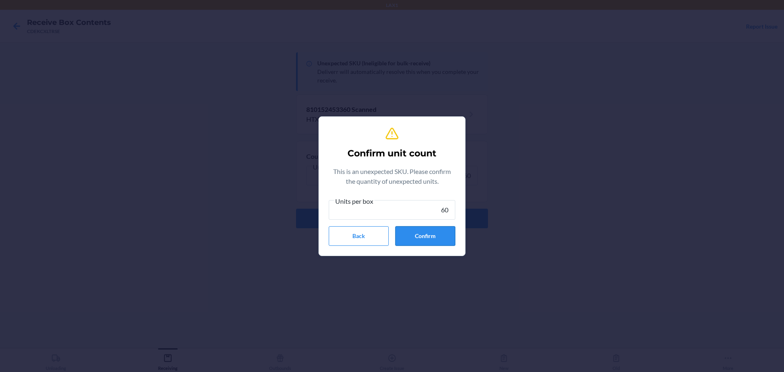
type input "60"
click at [424, 242] on button "Confirm" at bounding box center [425, 236] width 60 height 20
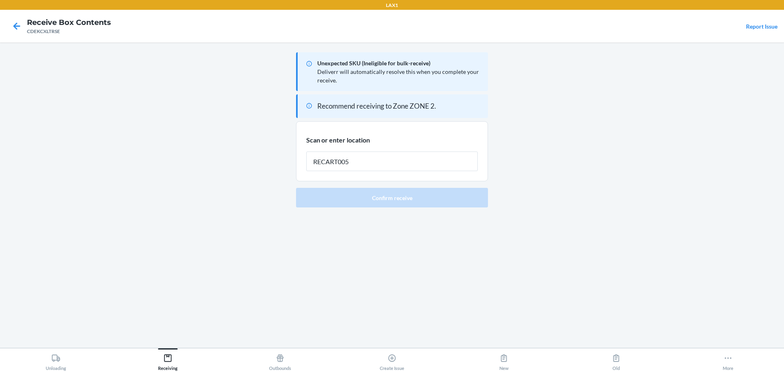
type input "RECART005"
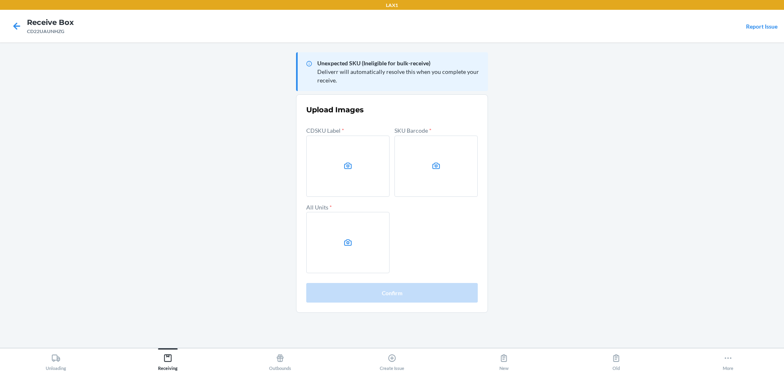
click at [479, 179] on section "Upload Images CDSKU Label * SKU Barcode * All Units * Confirm" at bounding box center [392, 203] width 192 height 218
drag, startPoint x: 479, startPoint y: 178, endPoint x: 453, endPoint y: 168, distance: 28.0
click at [477, 178] on section "Upload Images CDSKU Label * SKU Barcode * All Units * Confirm" at bounding box center [392, 203] width 192 height 218
click at [453, 168] on label at bounding box center [435, 166] width 83 height 61
click at [0, 0] on input "file" at bounding box center [0, 0] width 0 height 0
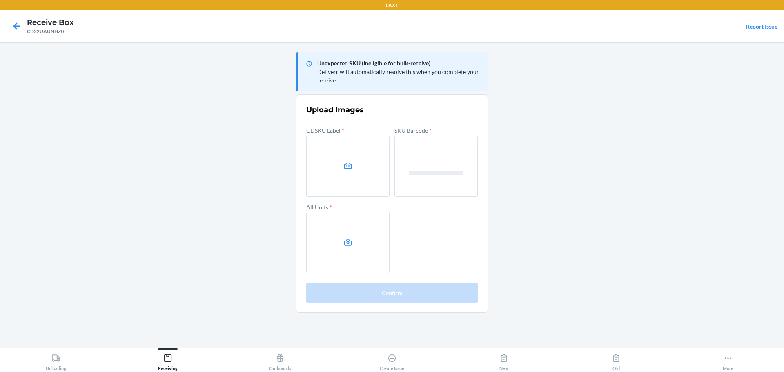
click at [325, 158] on label at bounding box center [347, 166] width 83 height 61
click at [0, 0] on input "file" at bounding box center [0, 0] width 0 height 0
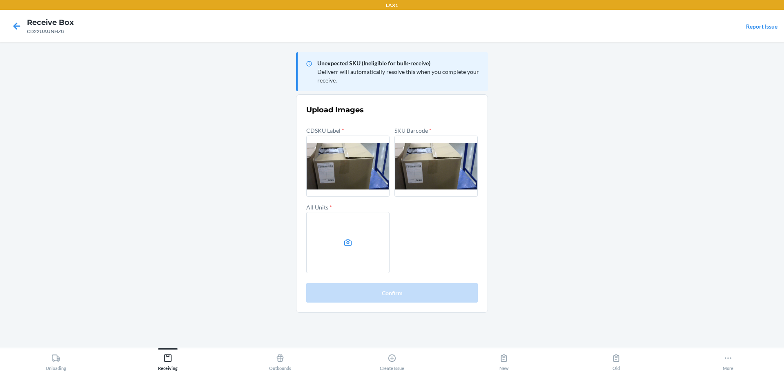
click at [358, 180] on label at bounding box center [347, 166] width 83 height 61
click at [0, 0] on input "file" at bounding box center [0, 0] width 0 height 0
click at [450, 163] on label at bounding box center [435, 166] width 83 height 61
click at [0, 0] on input "file" at bounding box center [0, 0] width 0 height 0
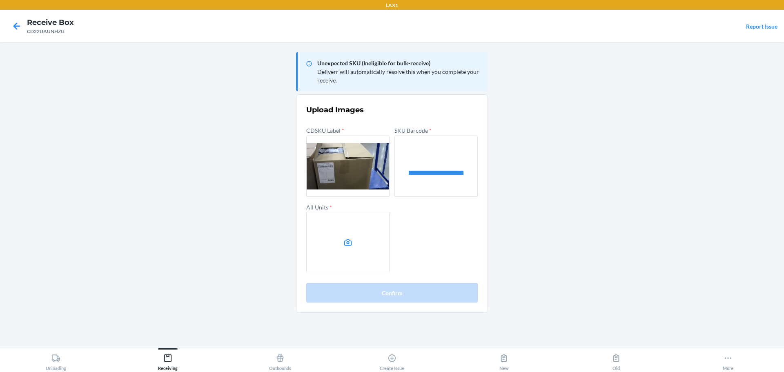
click at [356, 251] on label at bounding box center [347, 242] width 83 height 61
click at [0, 0] on input "file" at bounding box center [0, 0] width 0 height 0
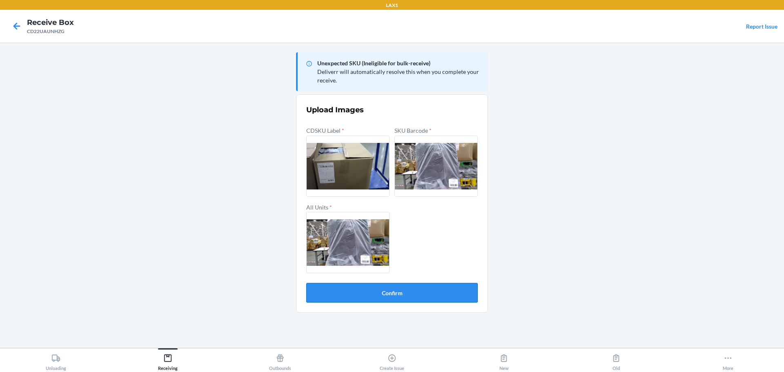
click at [349, 293] on button "Confirm" at bounding box center [391, 293] width 171 height 20
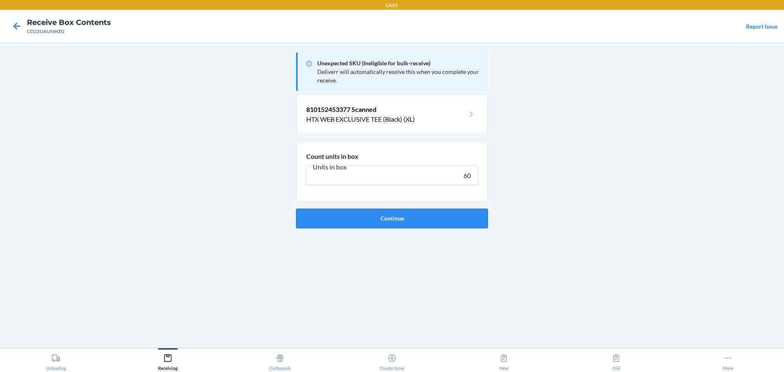
type input "60"
click at [296, 209] on button "Continue" at bounding box center [392, 219] width 192 height 20
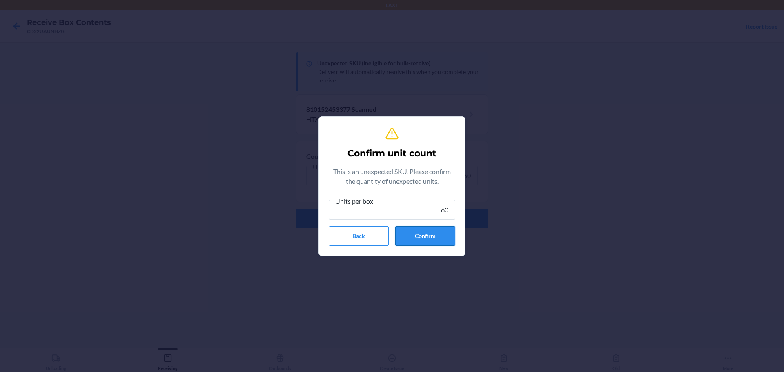
type input "60"
click at [422, 229] on button "Confirm" at bounding box center [425, 236] width 60 height 20
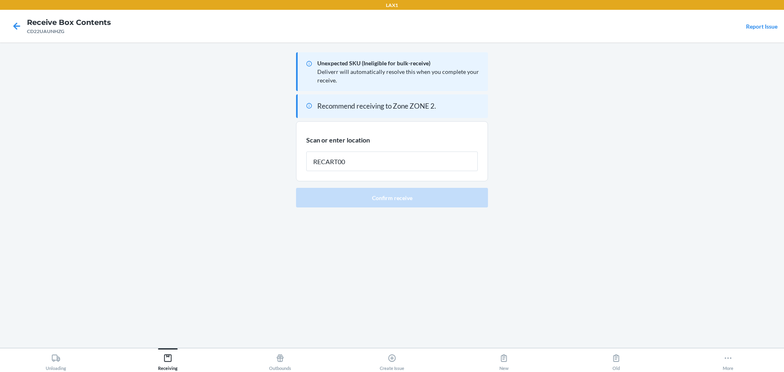
type input "RECART005"
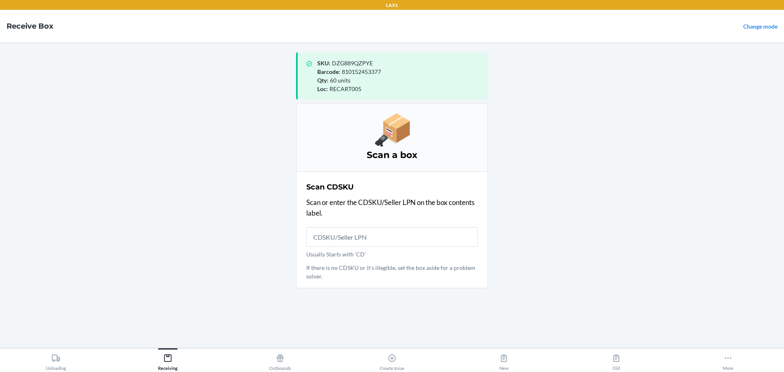
click at [618, 66] on main "SKU : DZG889QZPYE Barcode : 810152453377 Qty : 60 units Loc : RECART005 Scan a …" at bounding box center [392, 194] width 784 height 305
click at [66, 111] on main "SKU : DZG889QZPYE Barcode : 810152453377 Qty : 60 units Loc : RECART005 Scan a …" at bounding box center [392, 194] width 784 height 305
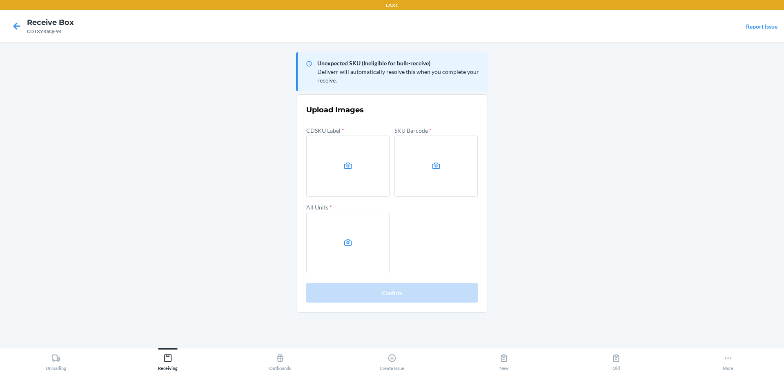
drag, startPoint x: 573, startPoint y: 198, endPoint x: 545, endPoint y: 179, distance: 34.3
click at [570, 195] on main "Unexpected SKU (Ineligible for bulk-receive) Deliverr will automatically resolv…" at bounding box center [392, 194] width 784 height 305
click at [374, 152] on label at bounding box center [347, 166] width 83 height 61
click at [0, 0] on input "file" at bounding box center [0, 0] width 0 height 0
click at [449, 166] on label at bounding box center [435, 166] width 83 height 61
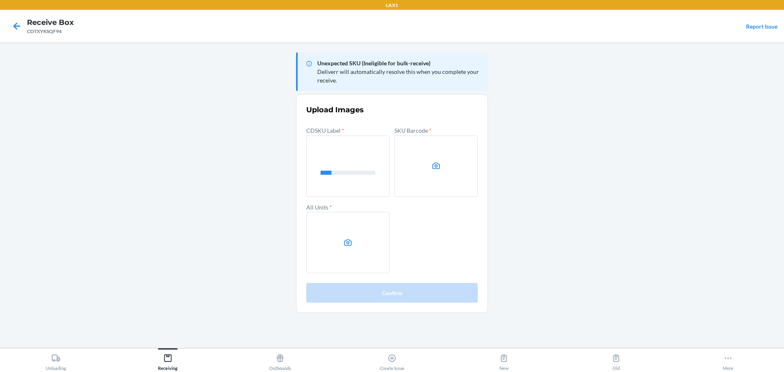
click at [0, 0] on input "file" at bounding box center [0, 0] width 0 height 0
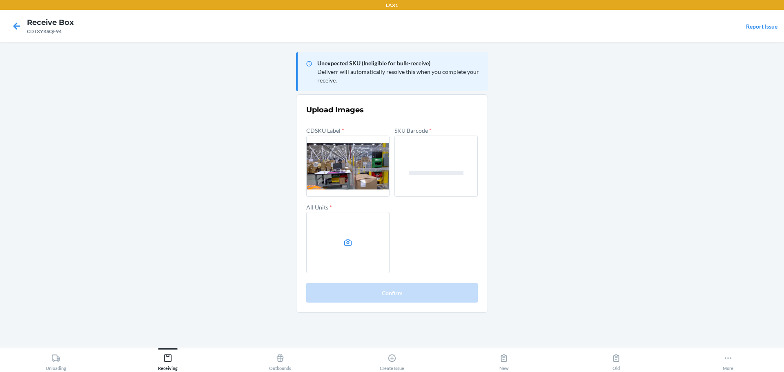
click at [359, 236] on label at bounding box center [347, 242] width 83 height 61
click at [0, 0] on input "file" at bounding box center [0, 0] width 0 height 0
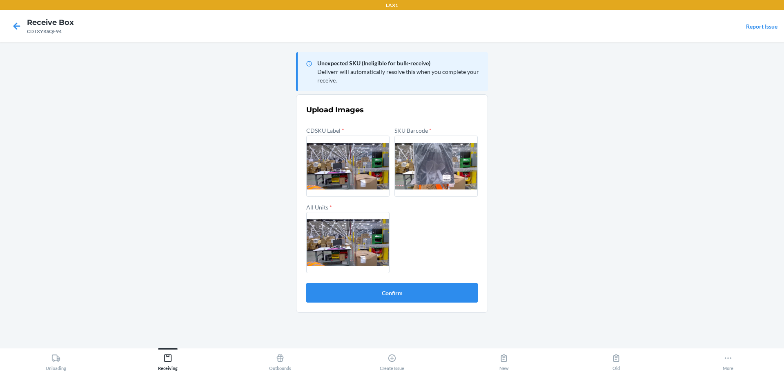
click at [377, 259] on label at bounding box center [347, 242] width 83 height 61
click at [0, 0] on input "file" at bounding box center [0, 0] width 0 height 0
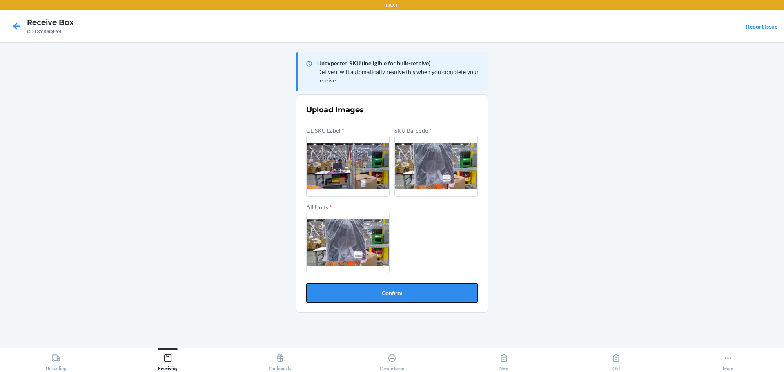
click at [413, 295] on button "Confirm" at bounding box center [391, 293] width 171 height 20
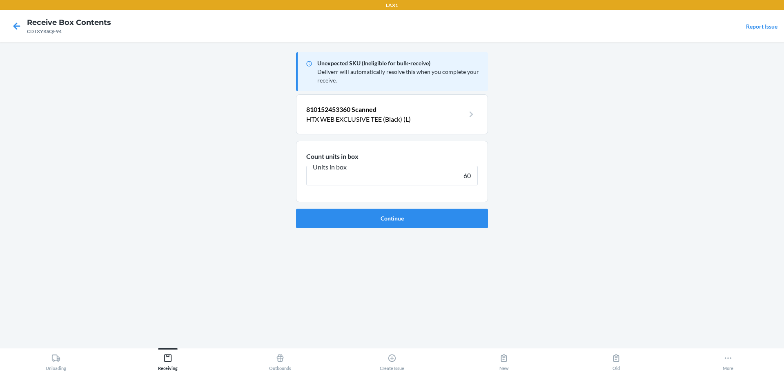
type input "60"
click at [296, 209] on button "Continue" at bounding box center [392, 219] width 192 height 20
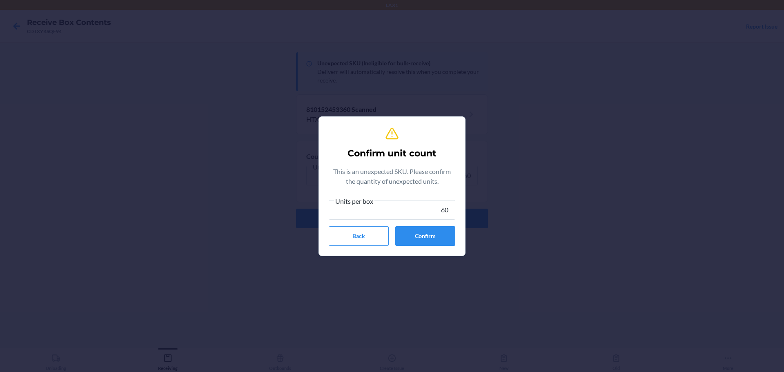
type input "60"
click at [430, 247] on div "Confirm unit count This is an unexpected SKU. Please confirm the quantity of un…" at bounding box center [392, 186] width 127 height 126
drag, startPoint x: 429, startPoint y: 246, endPoint x: 425, endPoint y: 238, distance: 9.7
click at [428, 243] on div "Confirm unit count This is an unexpected SKU. Please confirm the quantity of un…" at bounding box center [392, 186] width 127 height 126
click at [425, 238] on button "Confirm" at bounding box center [425, 236] width 60 height 20
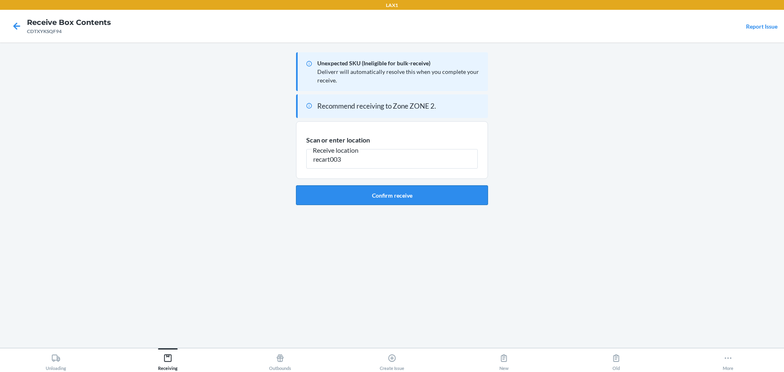
type input "recart003"
click at [366, 189] on button "Confirm receive" at bounding box center [392, 195] width 192 height 20
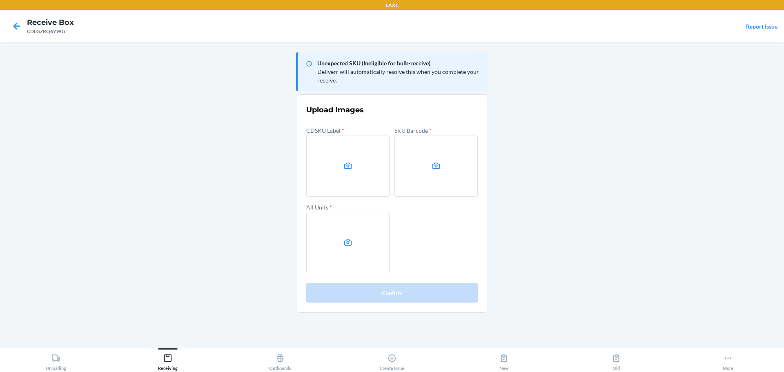
click at [592, 156] on main "Unexpected SKU (Ineligible for bulk-receive) Deliverr will automatically resolv…" at bounding box center [392, 194] width 784 height 305
click at [435, 176] on label at bounding box center [435, 166] width 83 height 61
click at [0, 0] on input "file" at bounding box center [0, 0] width 0 height 0
click at [360, 241] on label at bounding box center [347, 242] width 83 height 61
click at [0, 0] on input "file" at bounding box center [0, 0] width 0 height 0
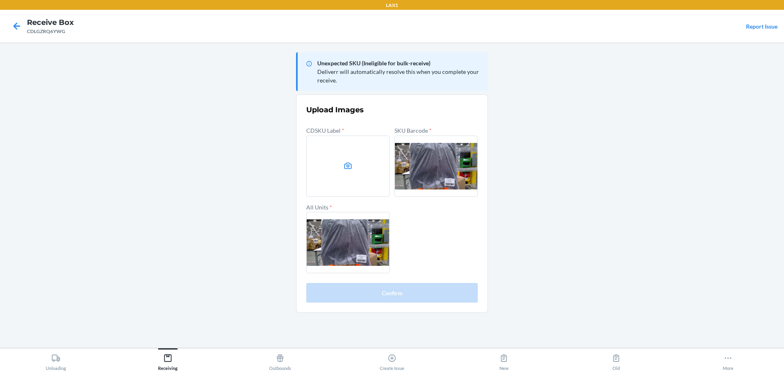
click at [576, 209] on main "Unexpected SKU (Ineligible for bulk-receive) Deliverr will automatically resolv…" at bounding box center [392, 194] width 784 height 305
click at [345, 176] on label at bounding box center [347, 166] width 83 height 61
click at [0, 0] on input "file" at bounding box center [0, 0] width 0 height 0
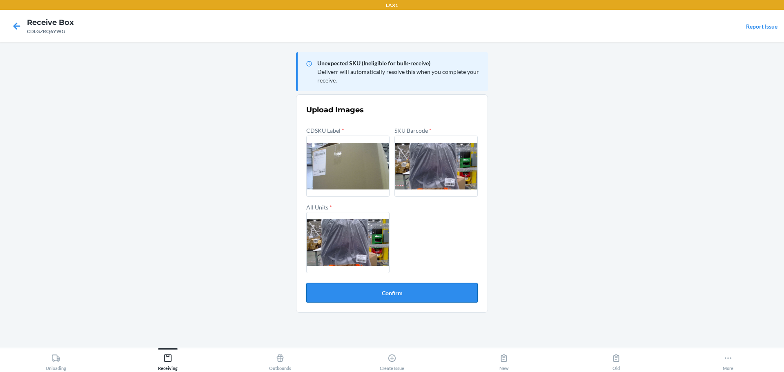
click at [421, 296] on button "Confirm" at bounding box center [391, 293] width 171 height 20
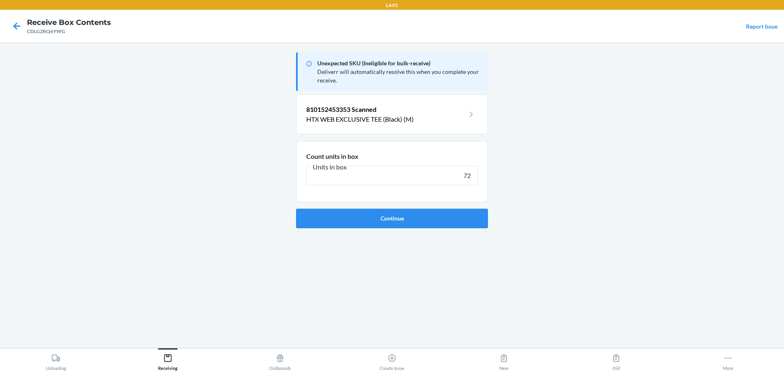
type input "72"
click at [296, 209] on button "Continue" at bounding box center [392, 219] width 192 height 20
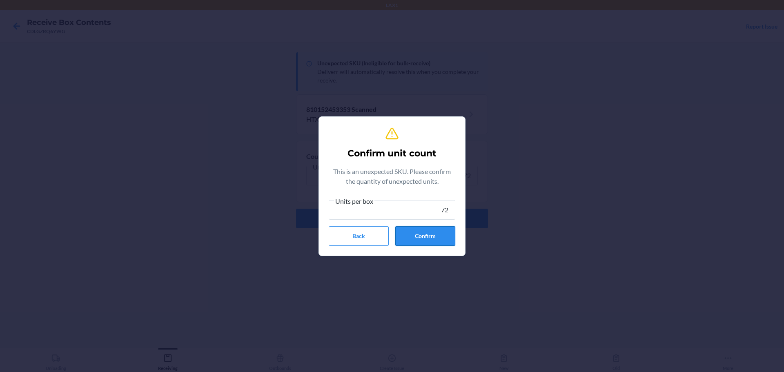
type input "72"
click at [422, 240] on button "Confirm" at bounding box center [425, 236] width 60 height 20
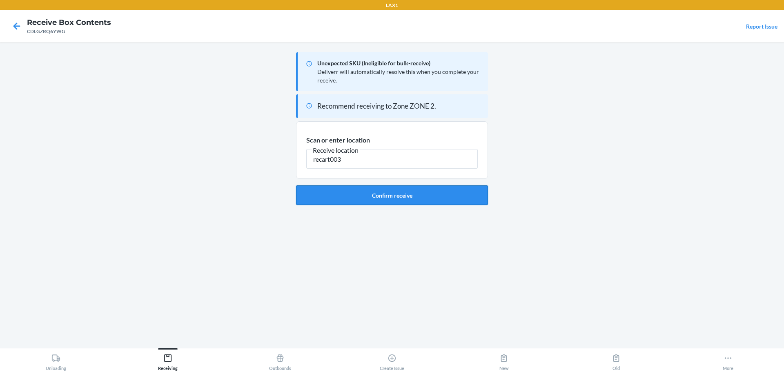
type input "recart003"
click at [375, 189] on button "Confirm receive" at bounding box center [392, 195] width 192 height 20
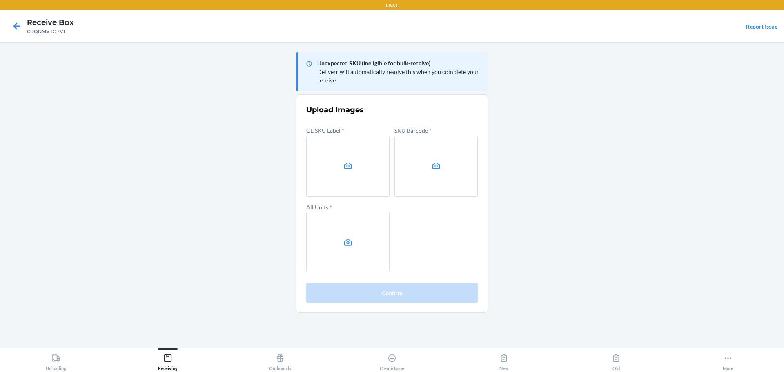
click at [761, 164] on main "Unexpected SKU (Ineligible for bulk-receive) Deliverr will automatically resolv…" at bounding box center [392, 194] width 784 height 305
drag, startPoint x: 456, startPoint y: 210, endPoint x: 432, endPoint y: 185, distance: 34.7
click at [455, 209] on div "CDSKU Label * SKU Barcode * All Units *" at bounding box center [391, 199] width 171 height 148
click at [428, 175] on label at bounding box center [435, 166] width 83 height 61
click at [0, 0] on input "file" at bounding box center [0, 0] width 0 height 0
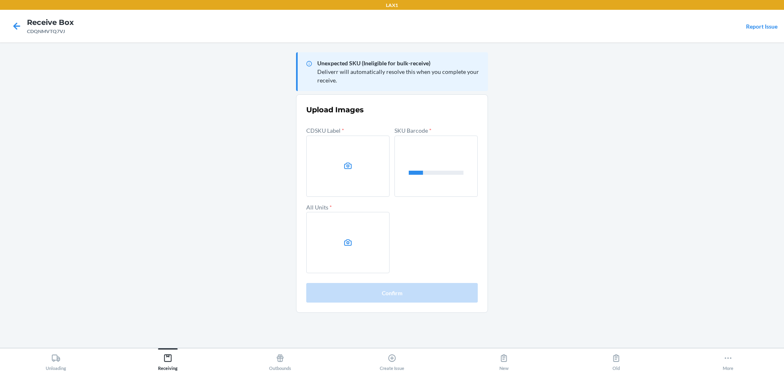
click at [332, 231] on label at bounding box center [347, 242] width 83 height 61
click at [0, 0] on input "file" at bounding box center [0, 0] width 0 height 0
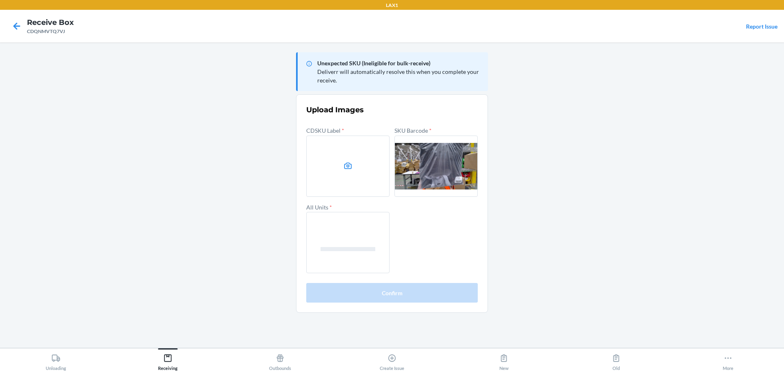
click at [316, 169] on label at bounding box center [347, 166] width 83 height 61
click at [0, 0] on input "file" at bounding box center [0, 0] width 0 height 0
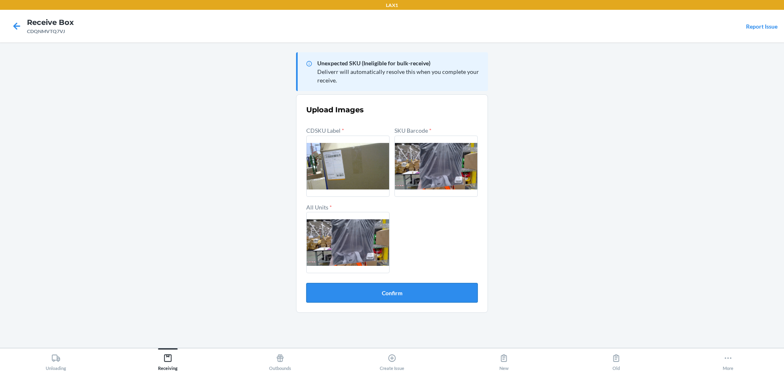
click at [431, 292] on button "Confirm" at bounding box center [391, 293] width 171 height 20
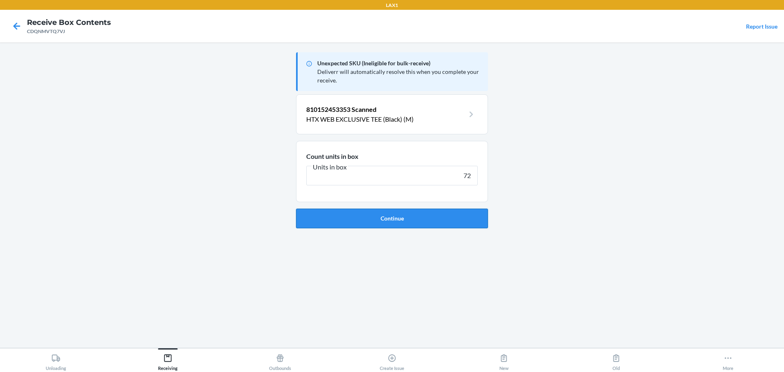
type input "72"
click at [413, 224] on button "Continue" at bounding box center [392, 219] width 192 height 20
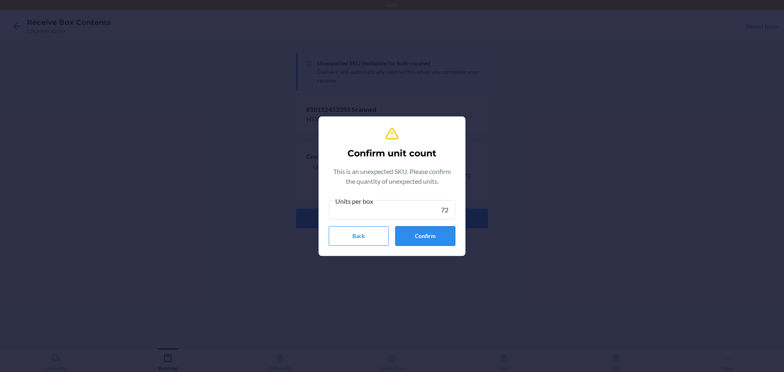
type input "72"
click at [420, 240] on button "Confirm" at bounding box center [425, 236] width 60 height 20
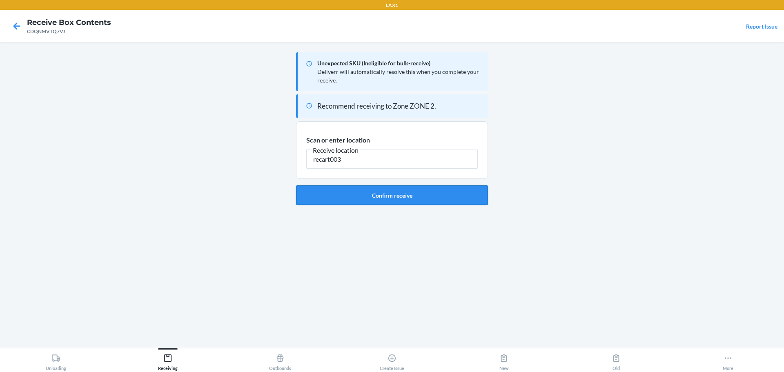
type input "recart003"
click at [442, 198] on button "Confirm receive" at bounding box center [392, 195] width 192 height 20
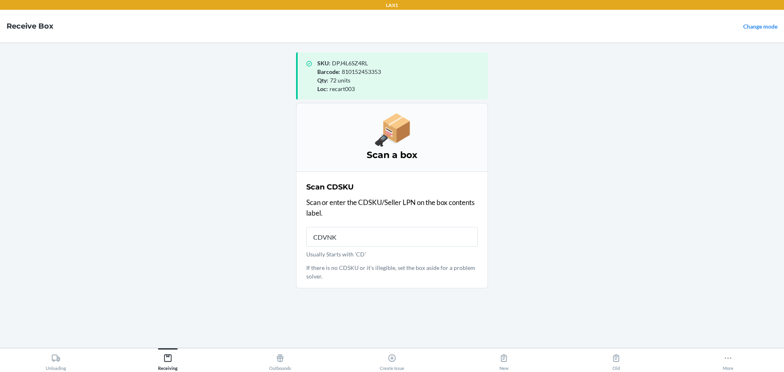
type input "CDVNKT"
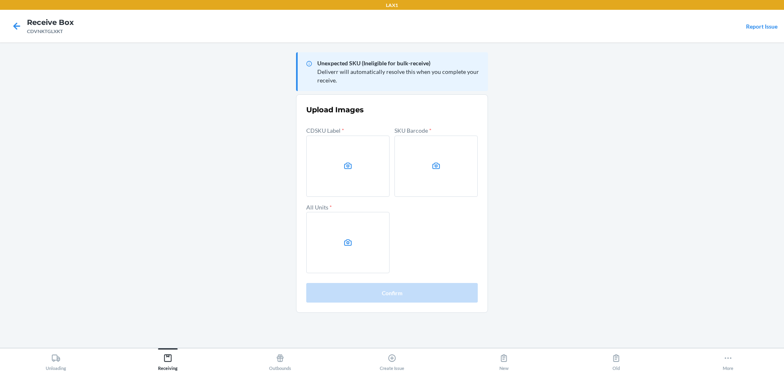
click at [600, 169] on main "Unexpected SKU (Ineligible for bulk-receive) Deliverr will automatically resolv…" at bounding box center [392, 194] width 784 height 305
click at [559, 132] on main "Unexpected SKU (Ineligible for bulk-receive) Deliverr will automatically resolv…" at bounding box center [392, 194] width 784 height 305
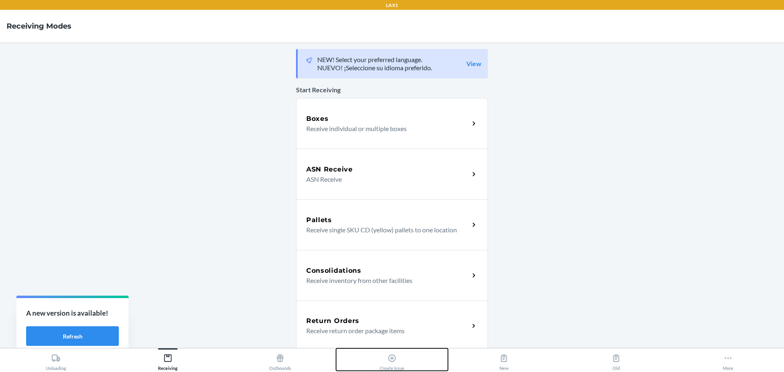
click at [396, 359] on div "Create Issue" at bounding box center [392, 360] width 24 height 20
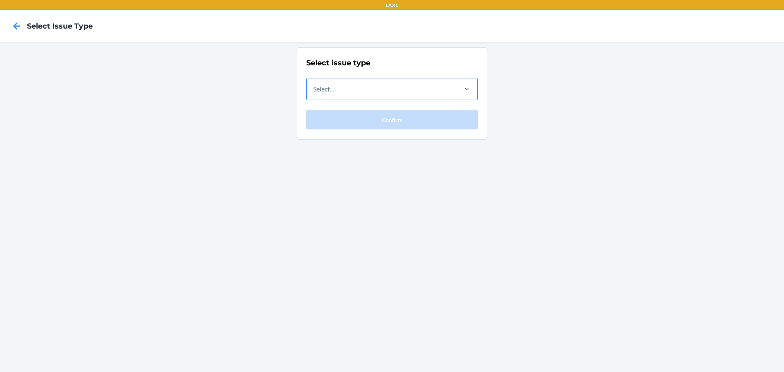
click at [376, 95] on div "Select..." at bounding box center [381, 88] width 149 height 21
click at [314, 94] on input "Select..." at bounding box center [313, 89] width 1 height 10
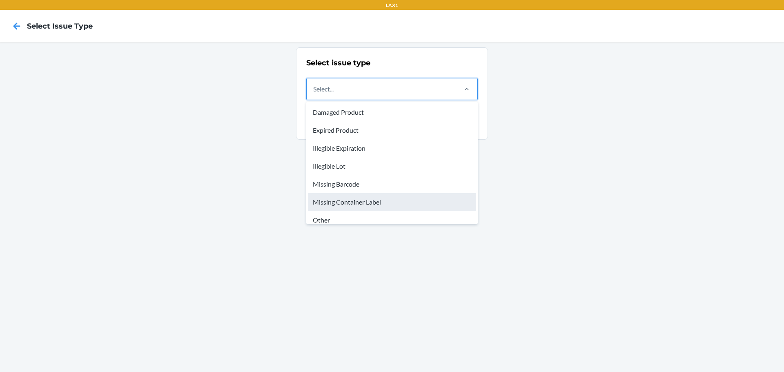
click at [355, 200] on div "Missing Container Label" at bounding box center [392, 202] width 168 height 18
click at [314, 94] on input "option Missing Container Label focused, 6 of 8. 8 results available. Use Up and…" at bounding box center [313, 89] width 1 height 10
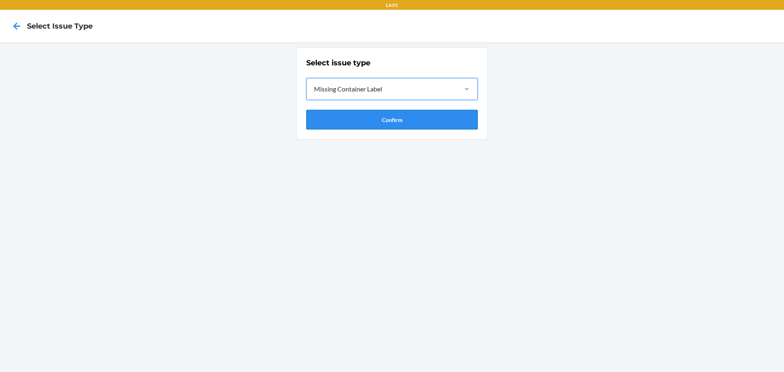
click at [401, 125] on button "Confirm" at bounding box center [391, 120] width 171 height 20
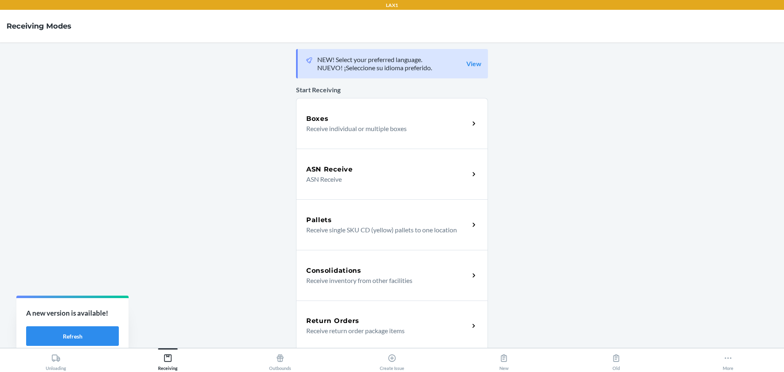
scroll to position [197, 0]
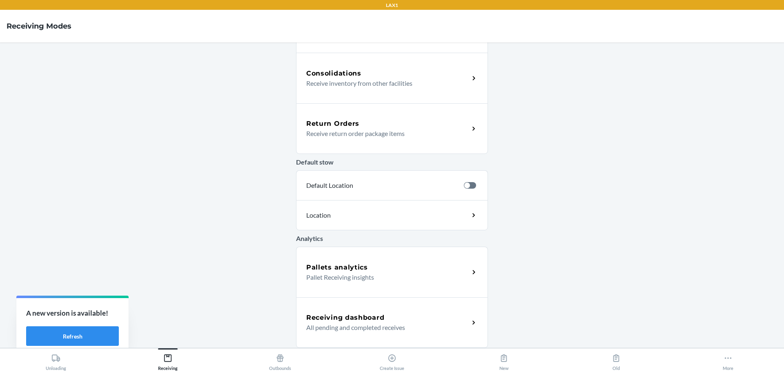
click at [396, 318] on div "Receiving dashboard" at bounding box center [387, 318] width 163 height 10
